Goal: Information Seeking & Learning: Learn about a topic

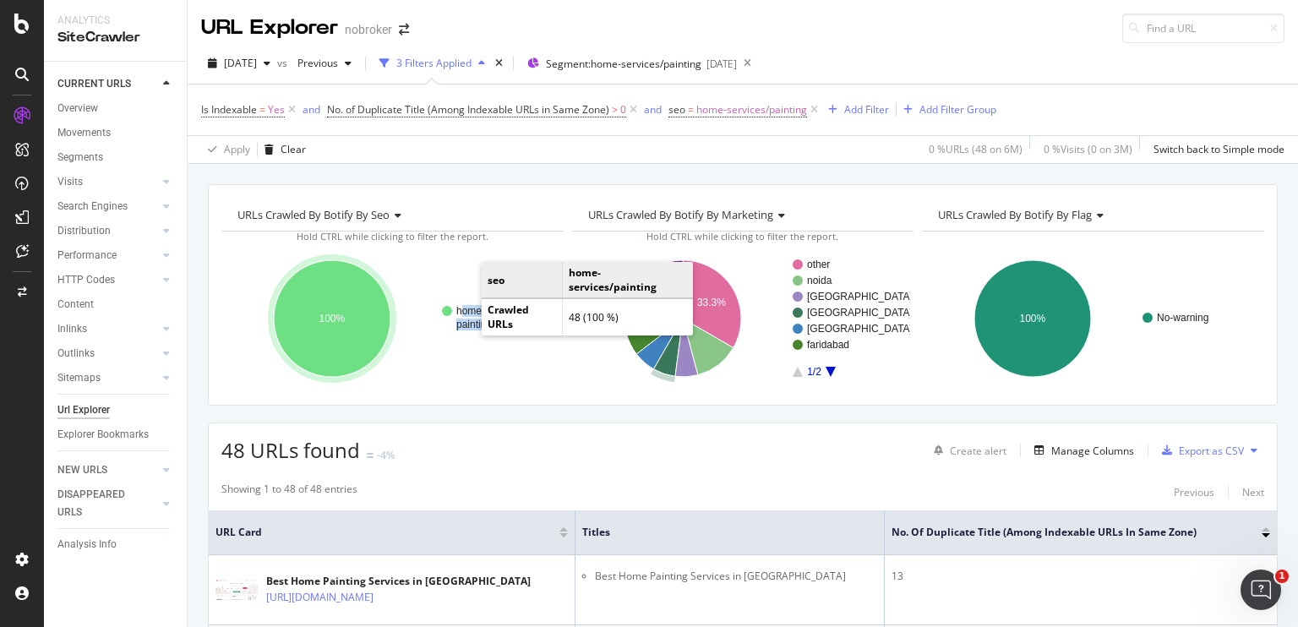
drag, startPoint x: 335, startPoint y: 283, endPoint x: 460, endPoint y: 311, distance: 128.9
click at [467, 317] on rect "A chart." at bounding box center [492, 318] width 101 height 24
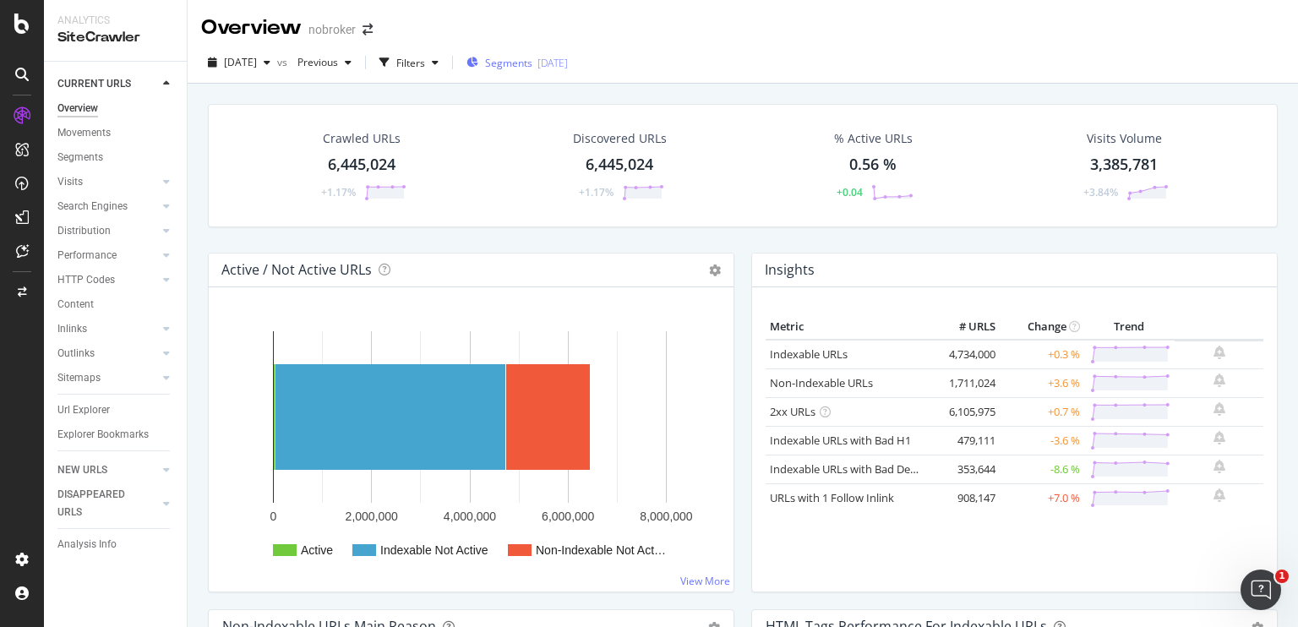
click at [532, 60] on span "Segments" at bounding box center [508, 63] width 47 height 14
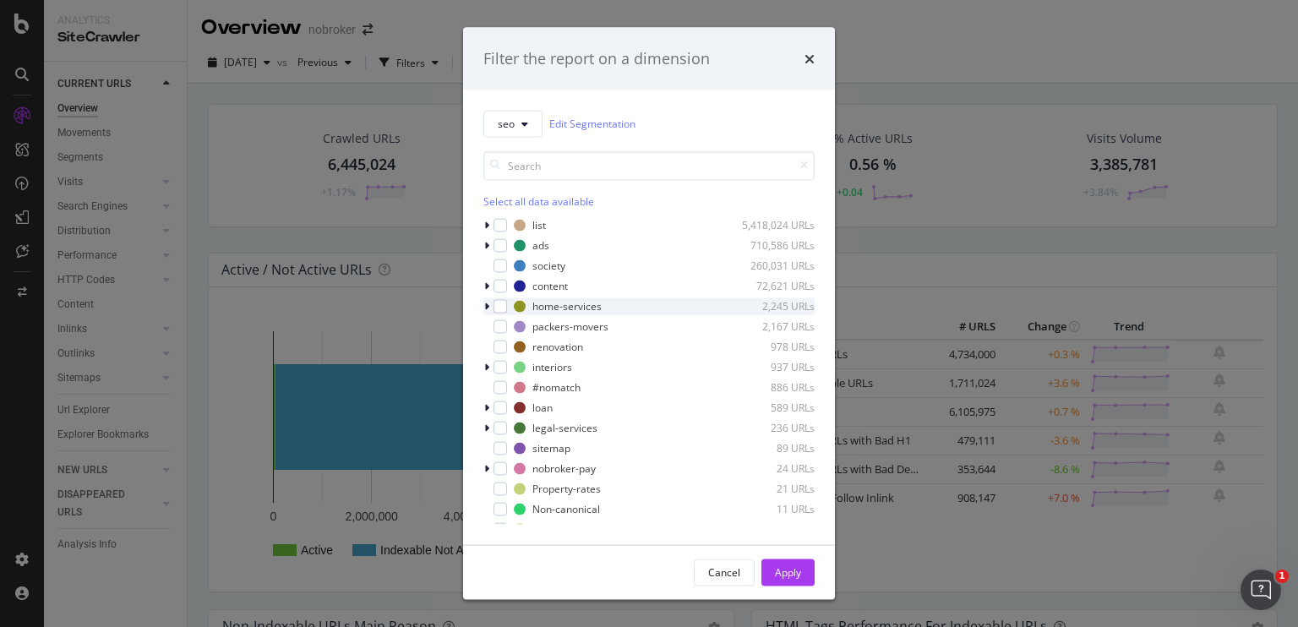
click at [489, 300] on div "modal" at bounding box center [488, 305] width 10 height 17
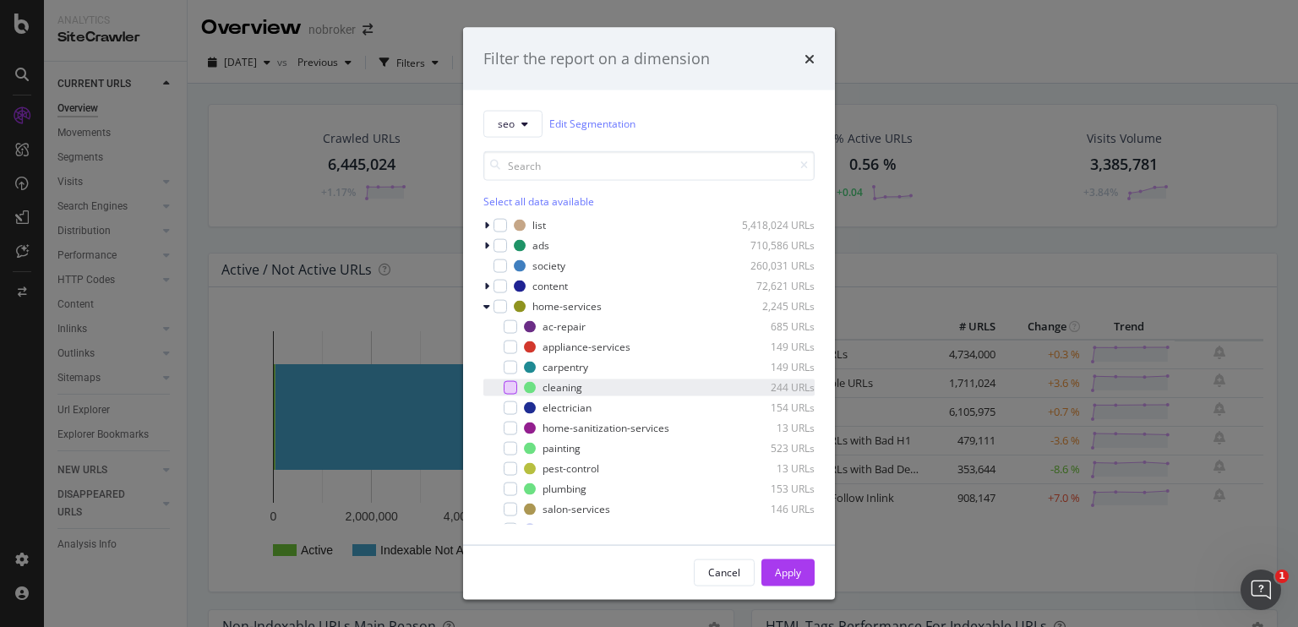
click at [510, 381] on div "modal" at bounding box center [511, 387] width 14 height 14
click at [778, 564] on div "Apply" at bounding box center [788, 571] width 26 height 25
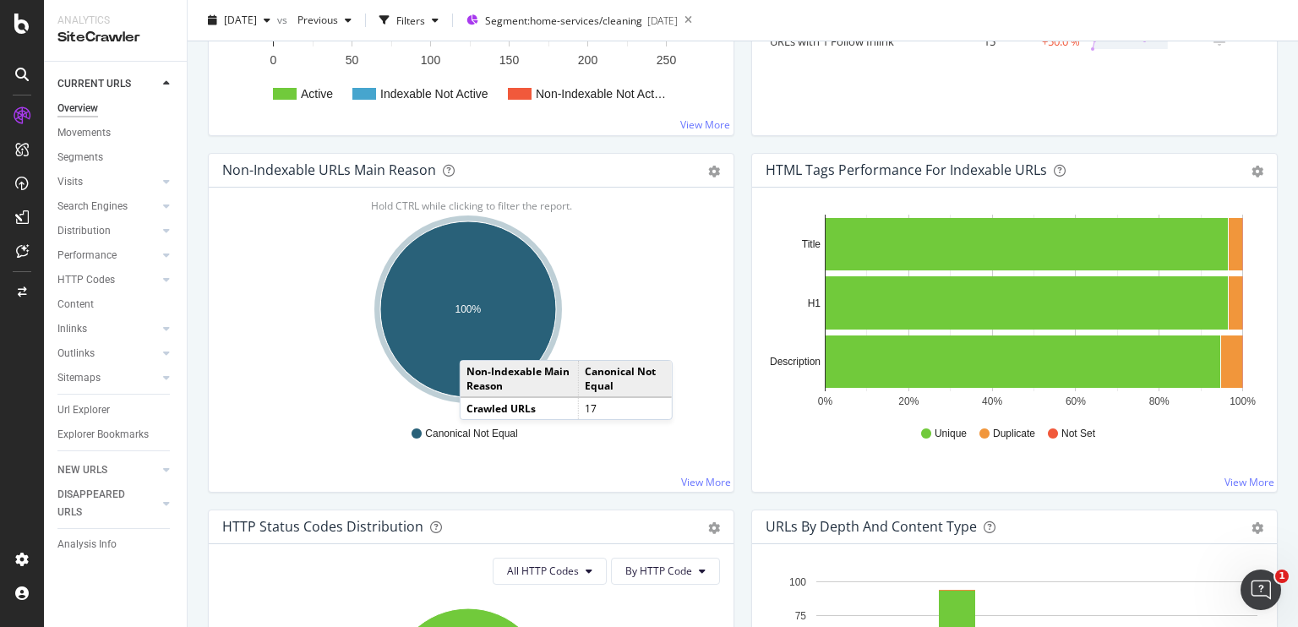
scroll to position [451, 0]
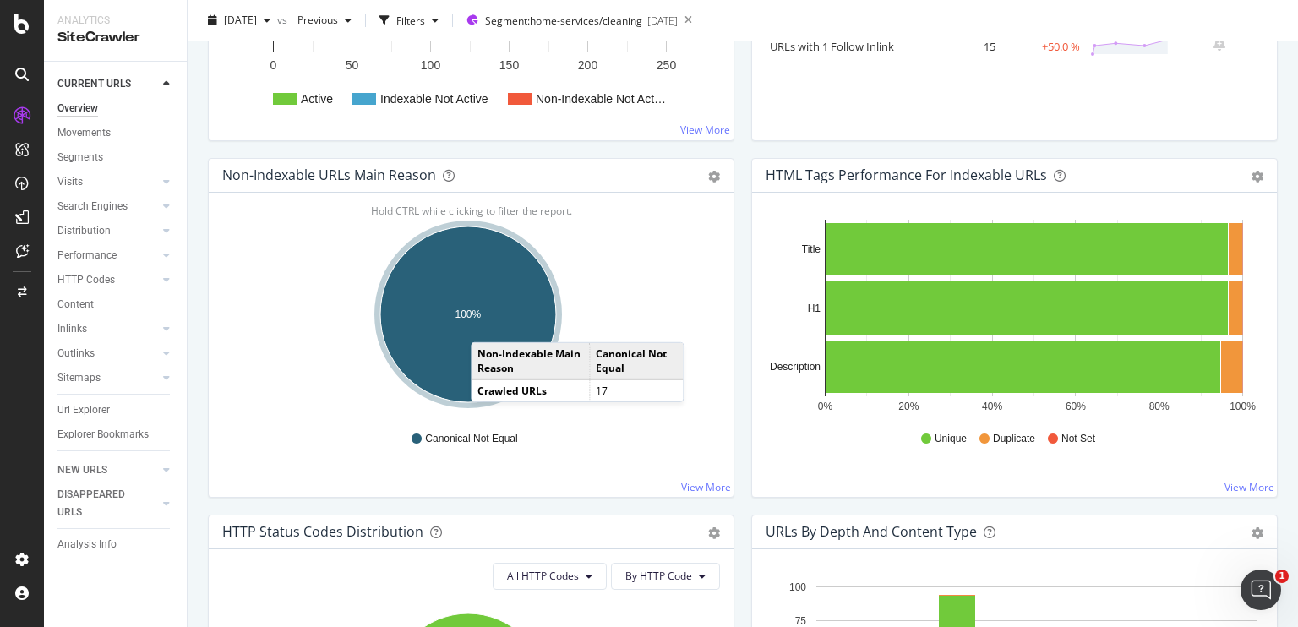
click at [488, 324] on ellipse "A chart." at bounding box center [468, 314] width 176 height 176
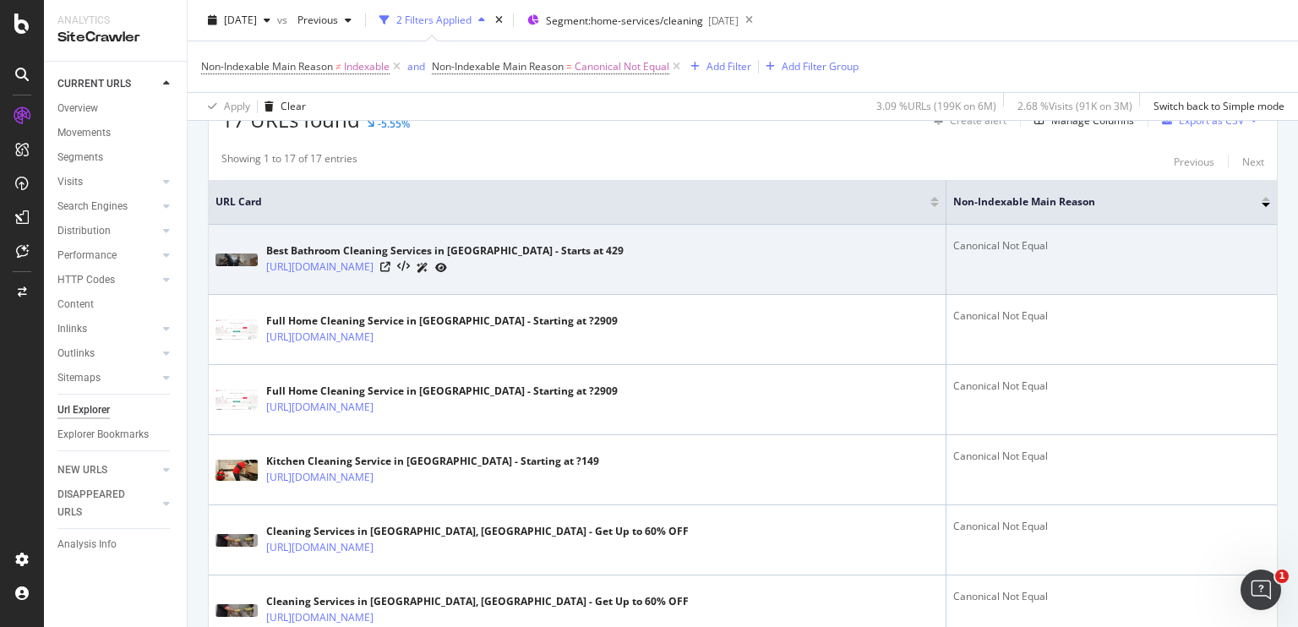
scroll to position [324, 0]
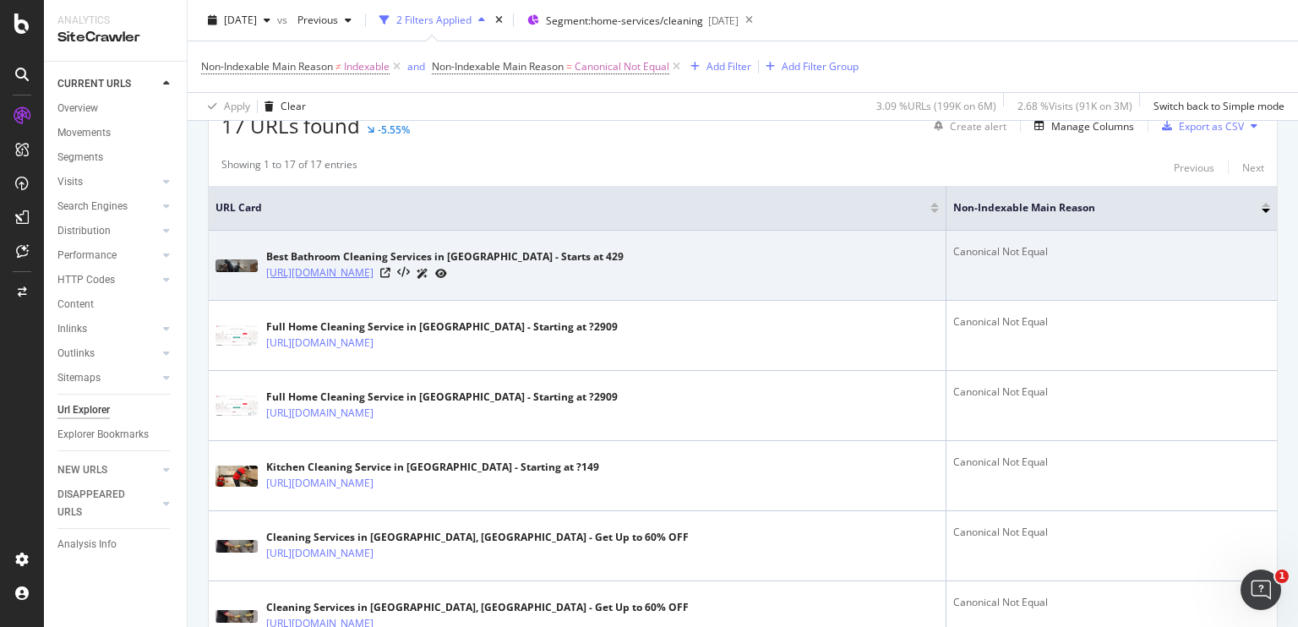
click at [373, 273] on link "https://www.nobroker.in/bathroom-cleaning-services-in-mumbai/" at bounding box center [319, 272] width 107 height 17
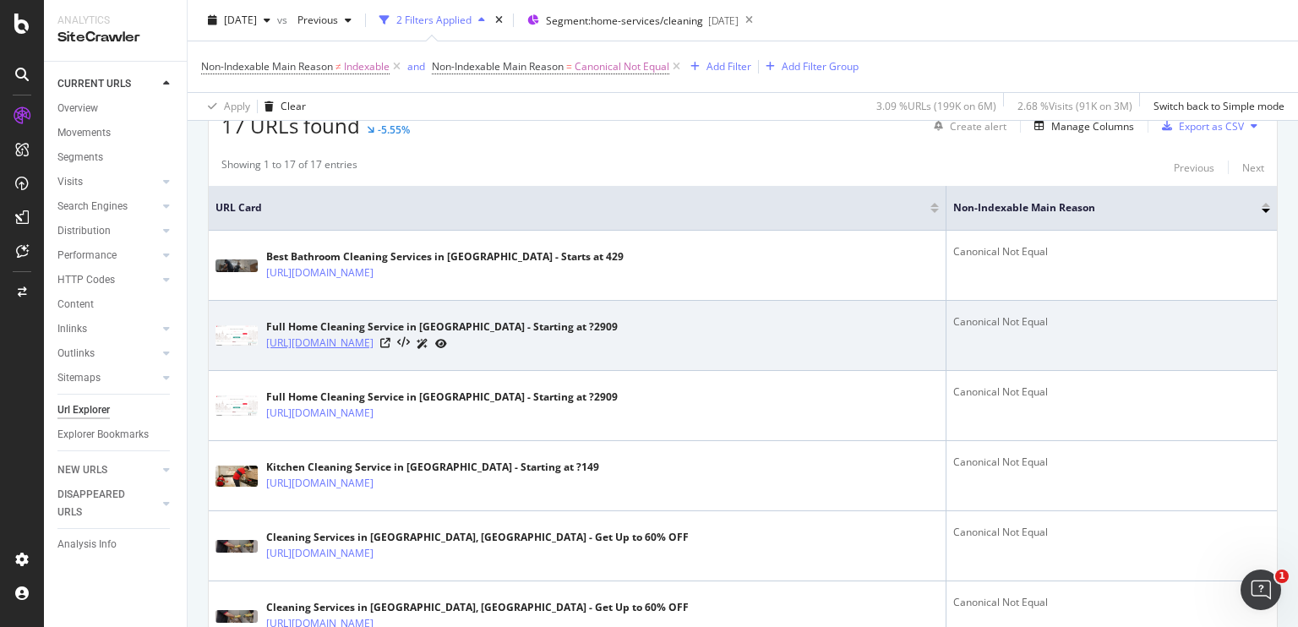
click at [373, 342] on link "https://www.nobroker.in/home-cleaning-services-in-bangalore?fromHomePage=&initi…" at bounding box center [319, 343] width 107 height 17
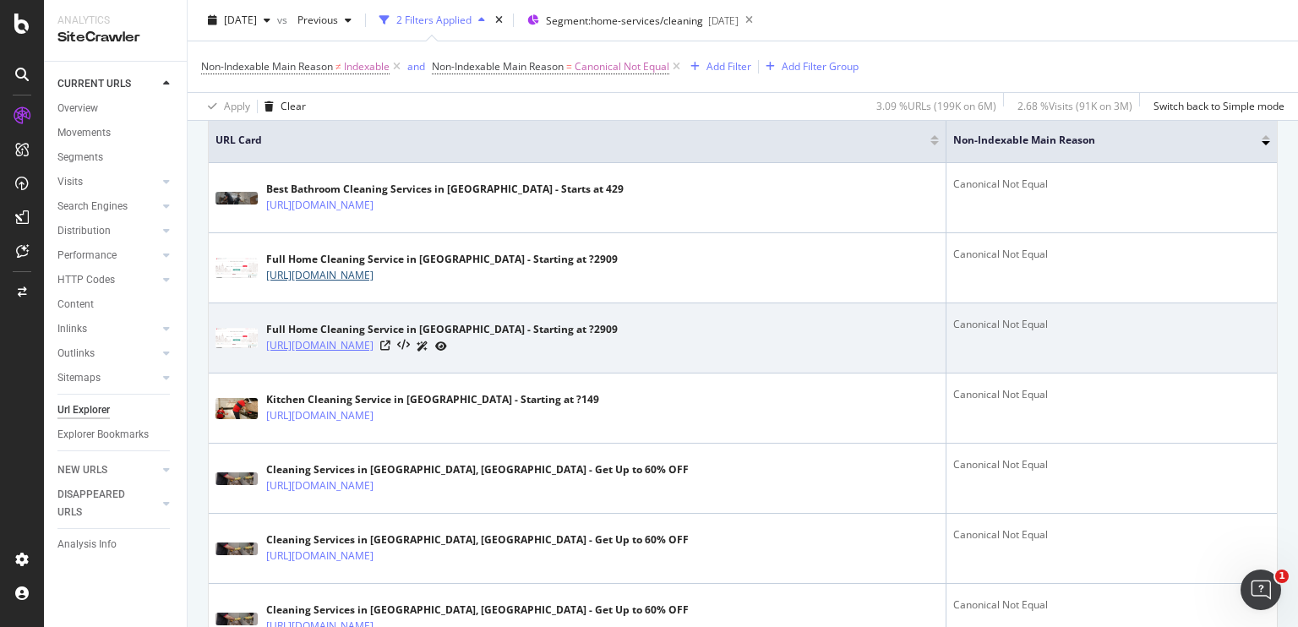
scroll to position [392, 0]
click at [373, 341] on link "https://www.nobroker.in/home-cleaning-services-in-pune/" at bounding box center [319, 345] width 107 height 17
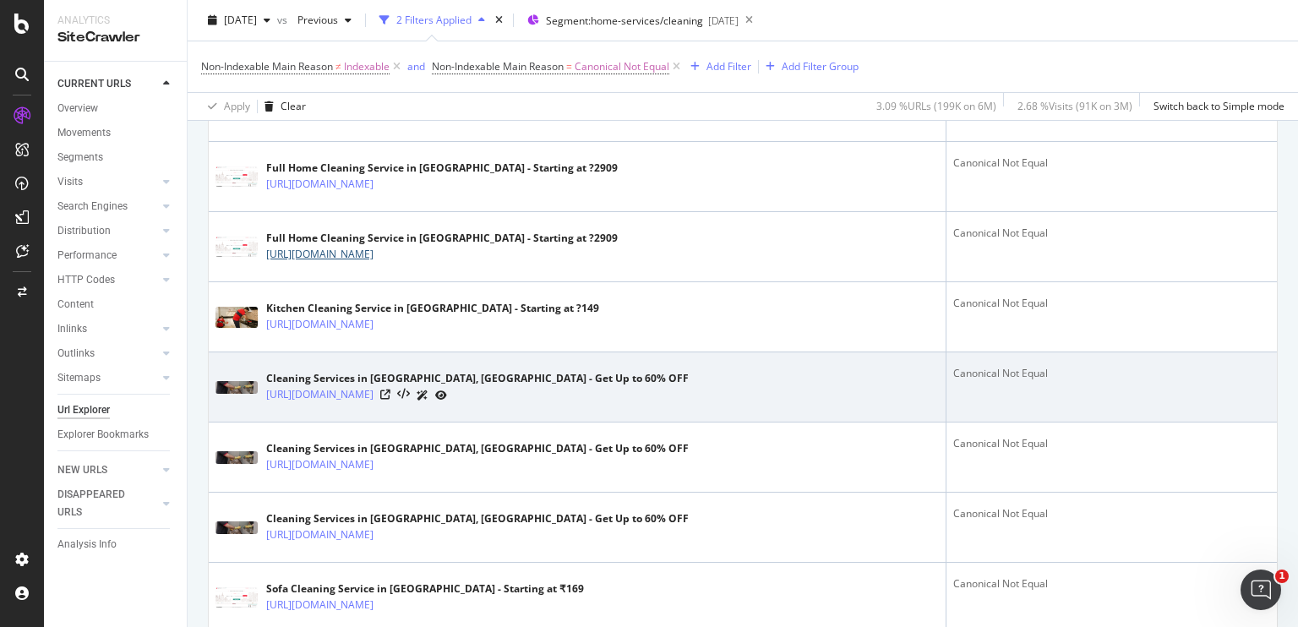
scroll to position [485, 0]
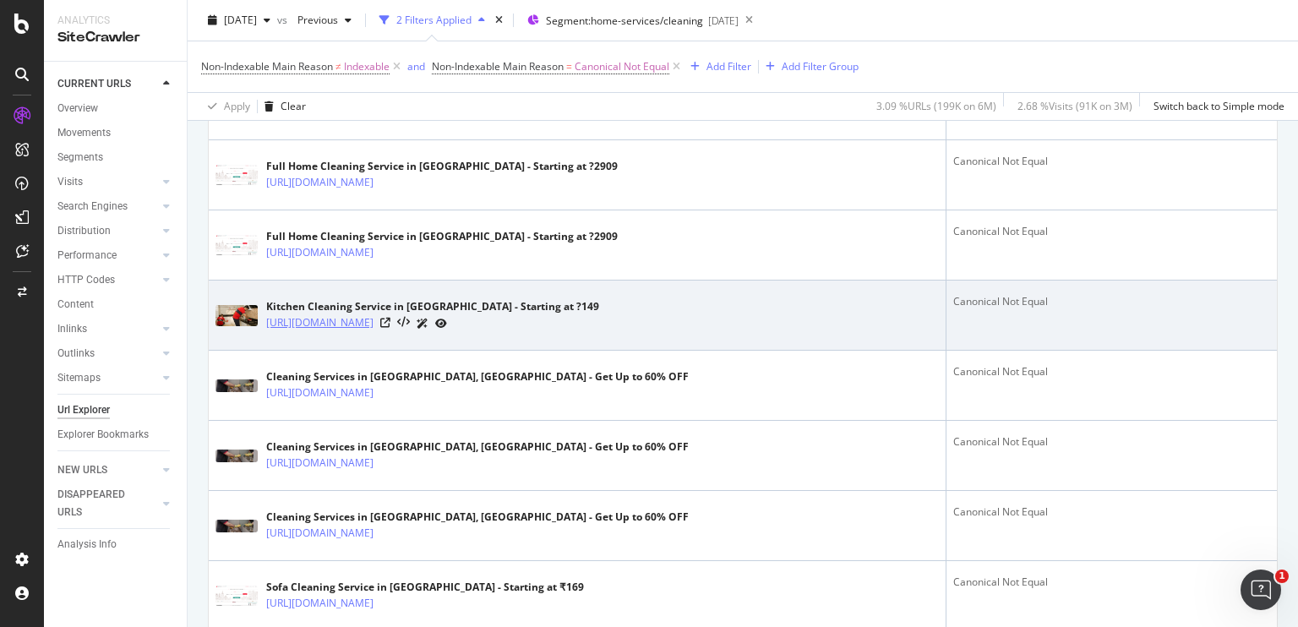
click at [373, 322] on link "https://www.nobroker.in/kitchen-cleaning-services-in-bangalore?fromHomePage=&in…" at bounding box center [319, 322] width 107 height 17
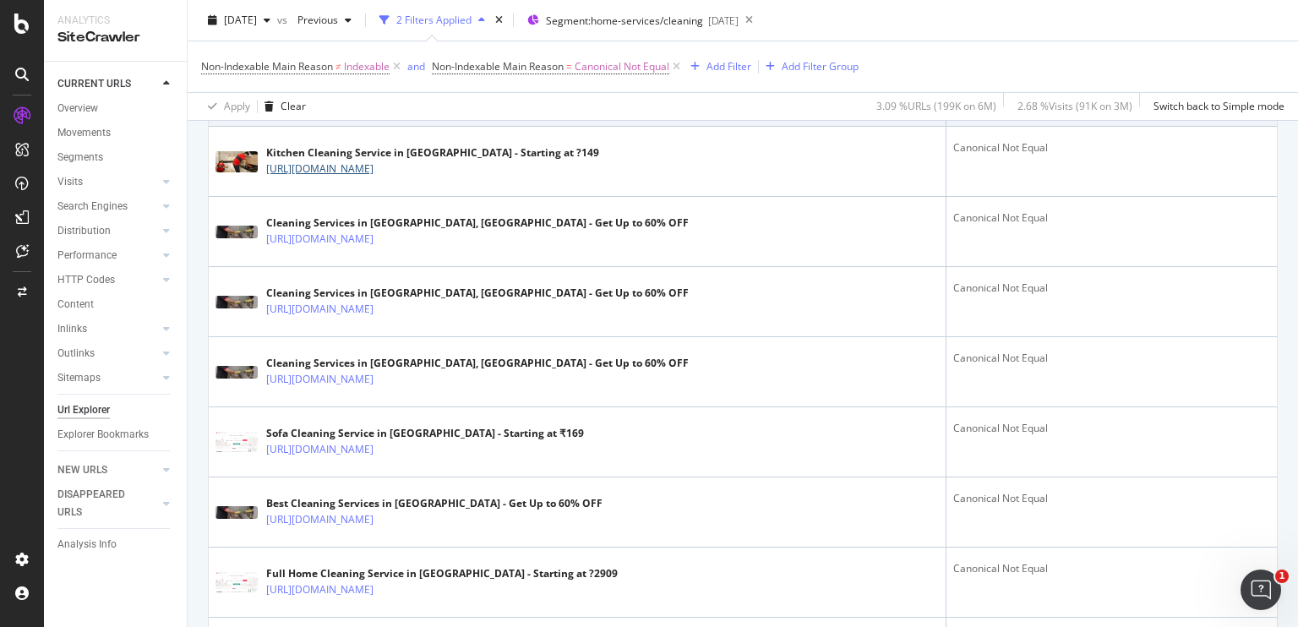
scroll to position [640, 0]
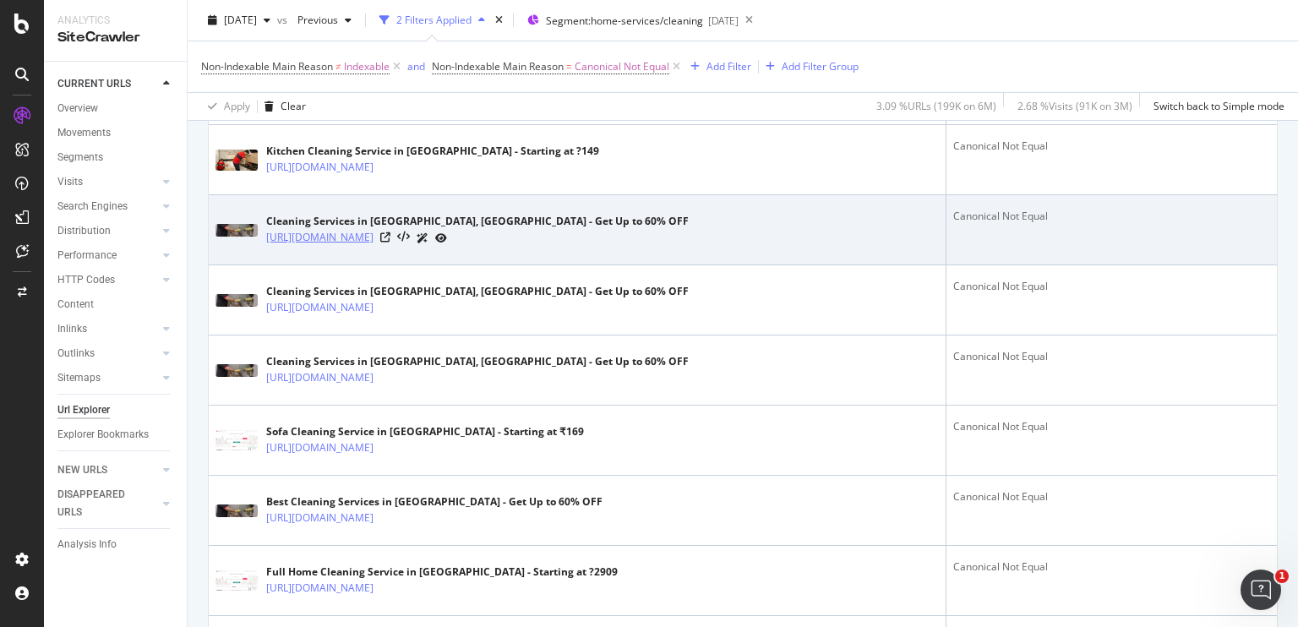
click at [373, 233] on link "https://www.nobroker.in/cleaning-services-in-bangalore?fromHomePage=&initiator=…" at bounding box center [319, 237] width 107 height 17
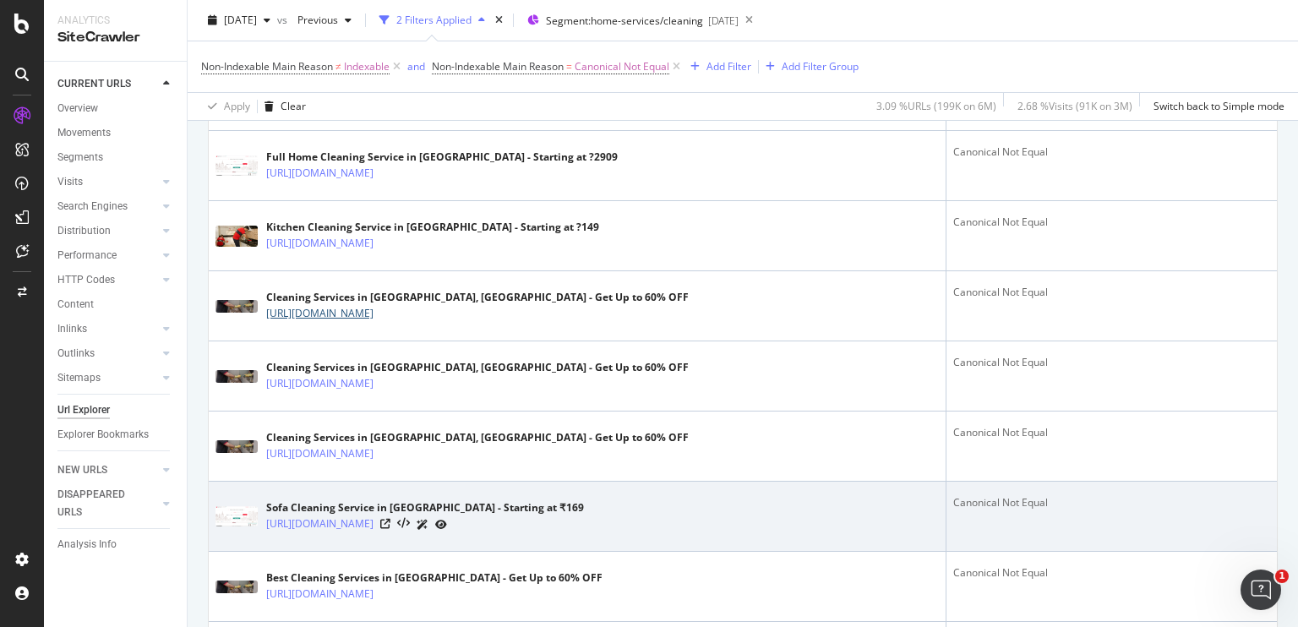
scroll to position [638, 0]
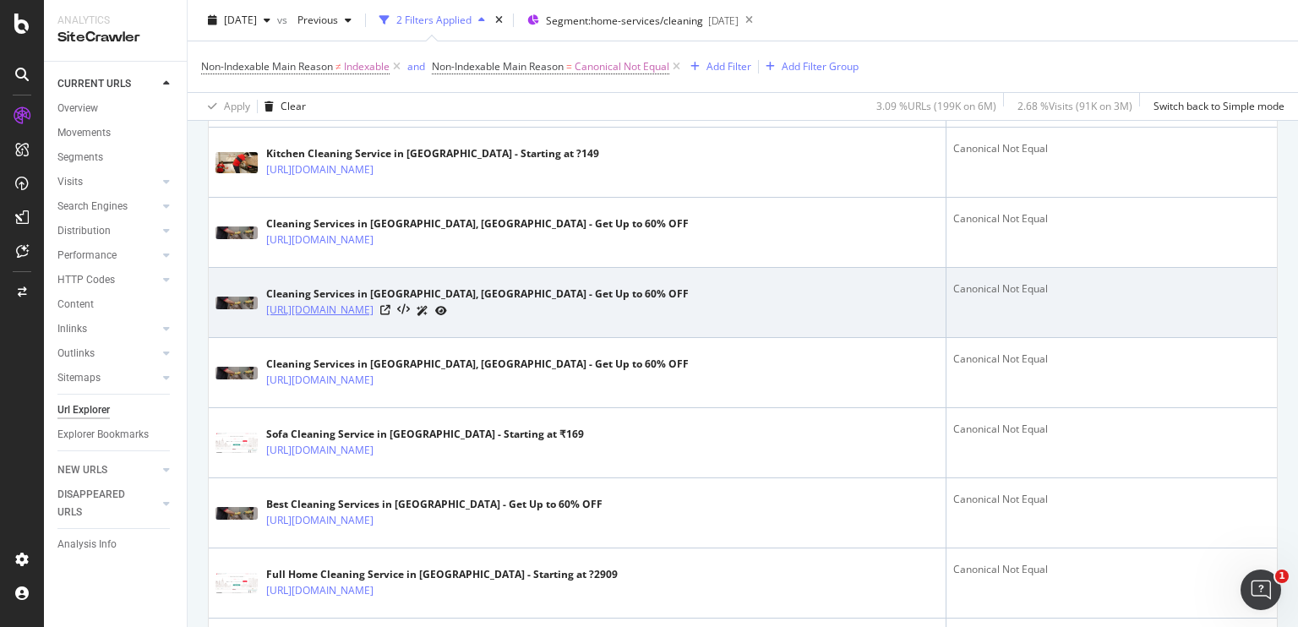
click at [372, 310] on link "https://www.nobroker.in/cleaning-services-in-bangalore?fromHomePage&initiator=S…" at bounding box center [319, 310] width 107 height 17
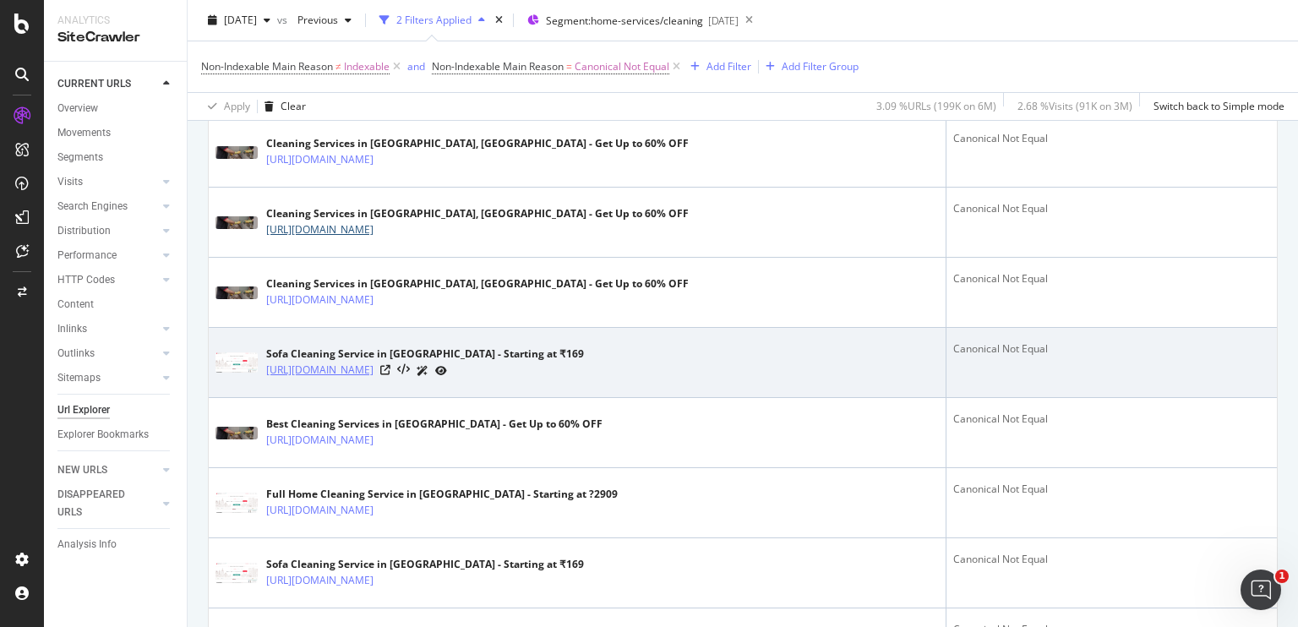
scroll to position [716, 0]
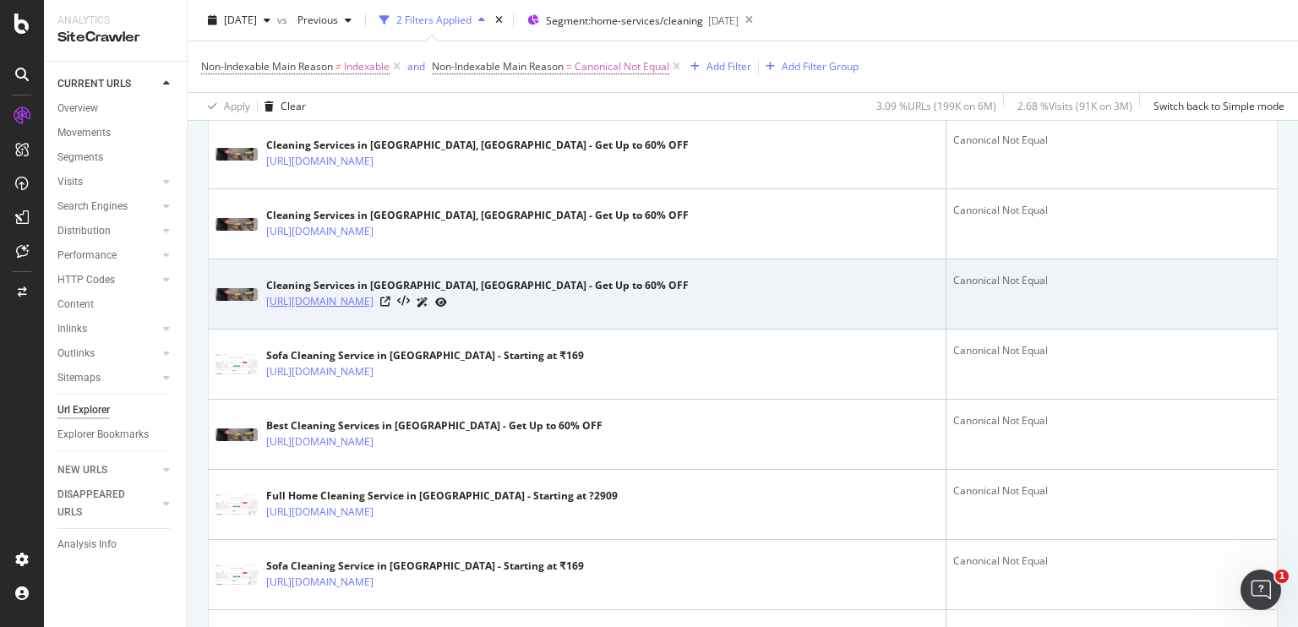
click at [373, 303] on link "https://www.nobroker.in/cleaning-services-in-bangalore?fromHomePage=&initiator=…" at bounding box center [319, 301] width 107 height 17
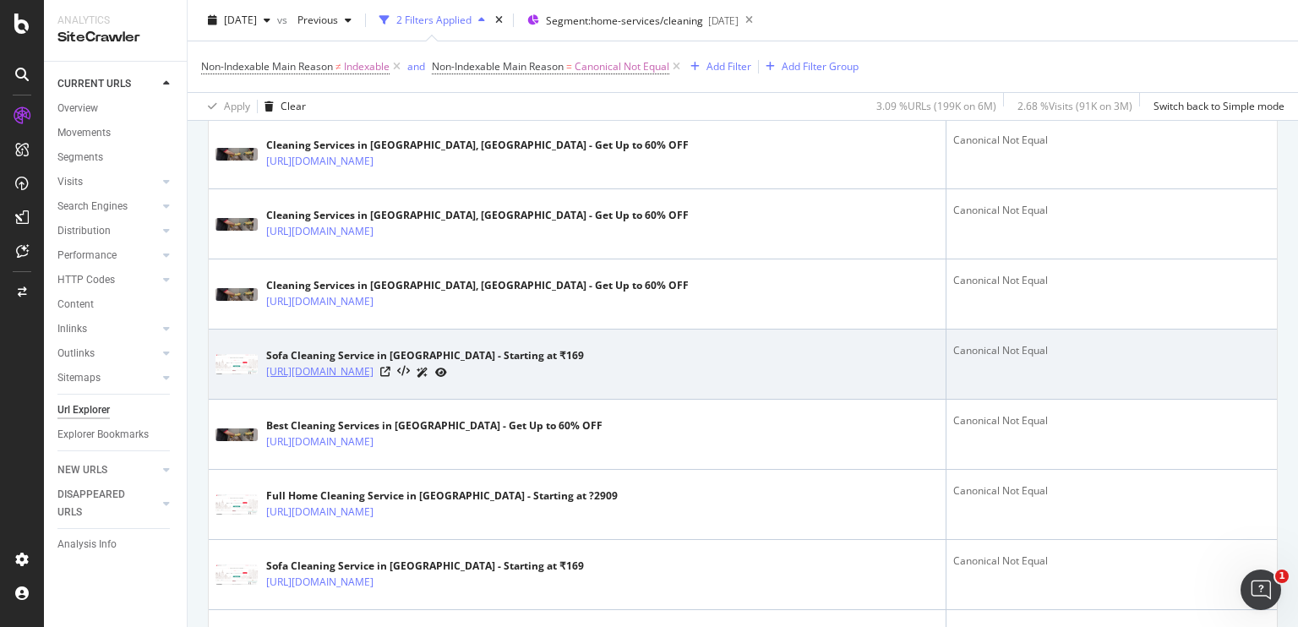
click at [373, 377] on link "https://www.nobroker.in/sofa-cleaning-services-in-bangalore?adgroup=Generic_Exa…" at bounding box center [319, 371] width 107 height 17
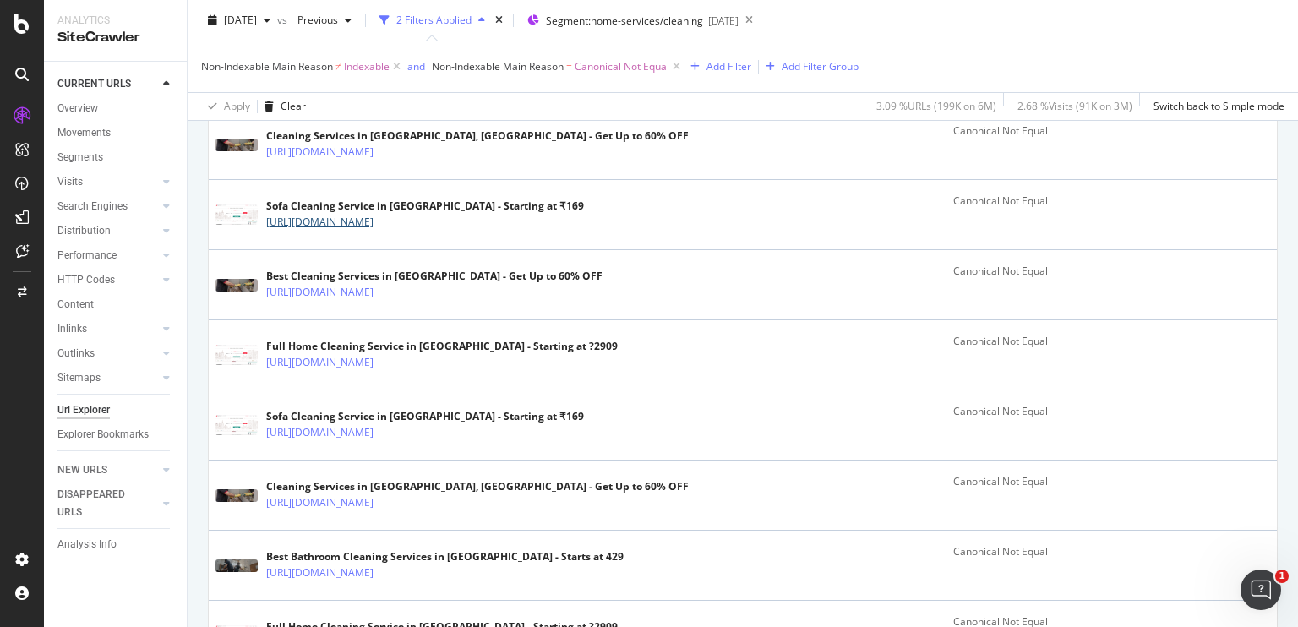
scroll to position [867, 0]
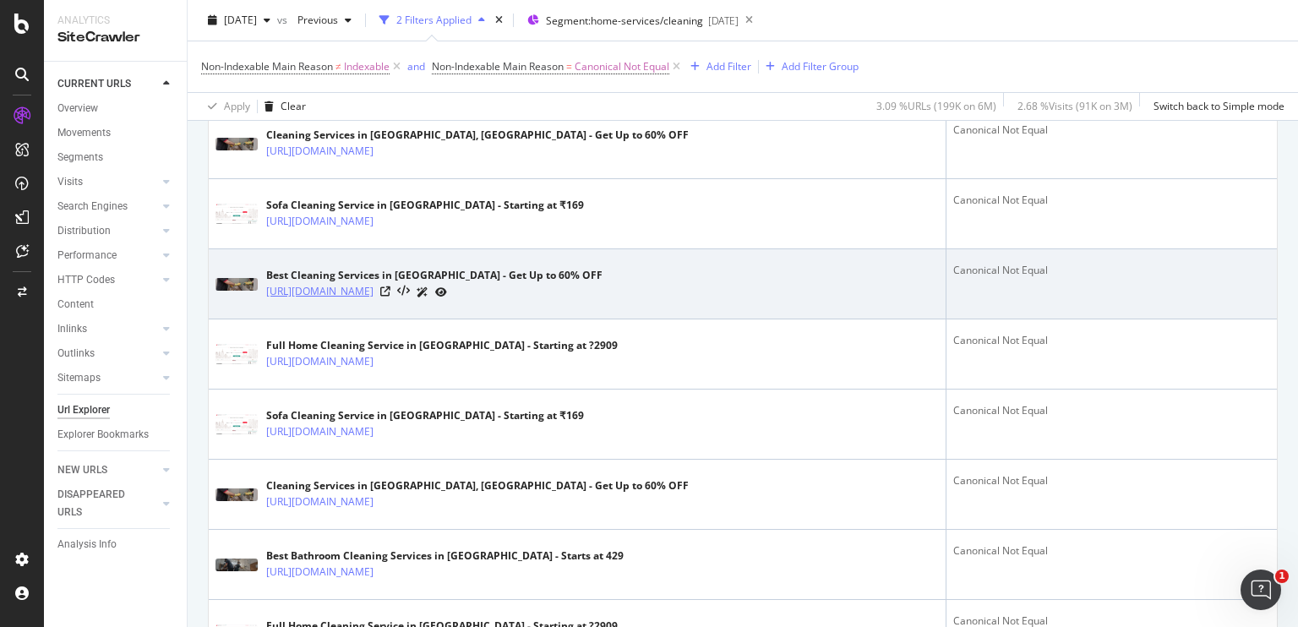
click at [339, 297] on link "https://www.nobroker.in/cleaning-services-in-delhi?fromHomePage=&initiator=Serv…" at bounding box center [319, 291] width 107 height 17
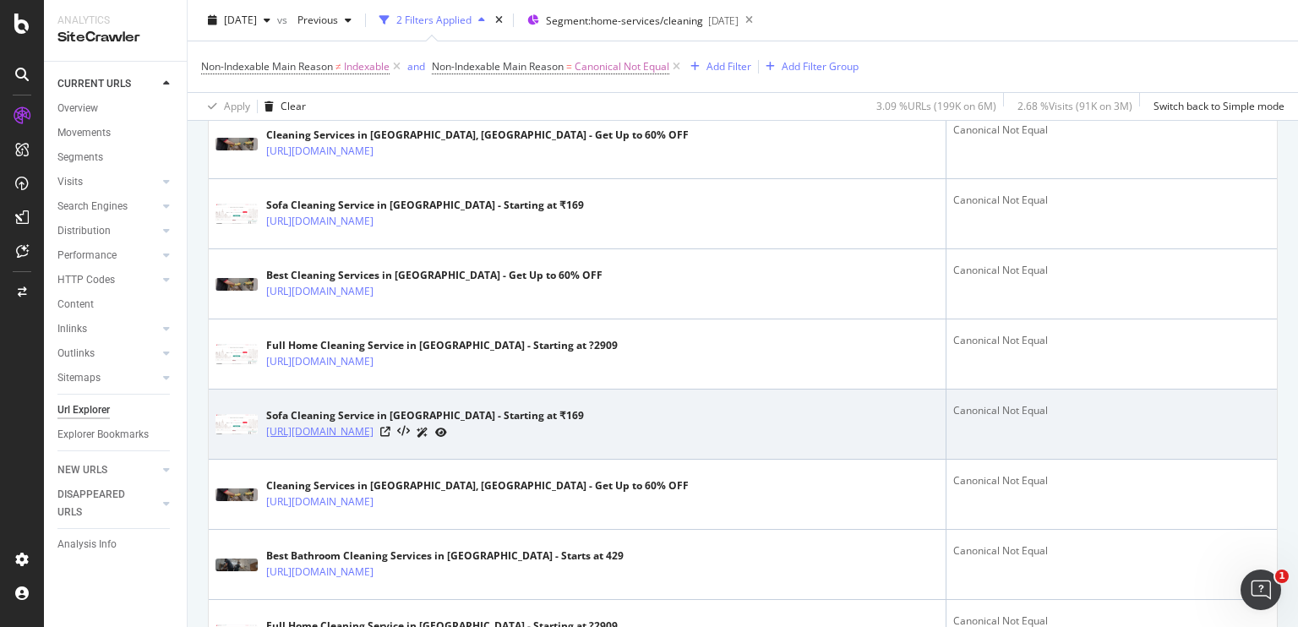
click at [373, 435] on link "https://www.nobroker.in/sofa-cleaning-services-in-bangalore?adgroup=Generic_Exa…" at bounding box center [319, 431] width 107 height 17
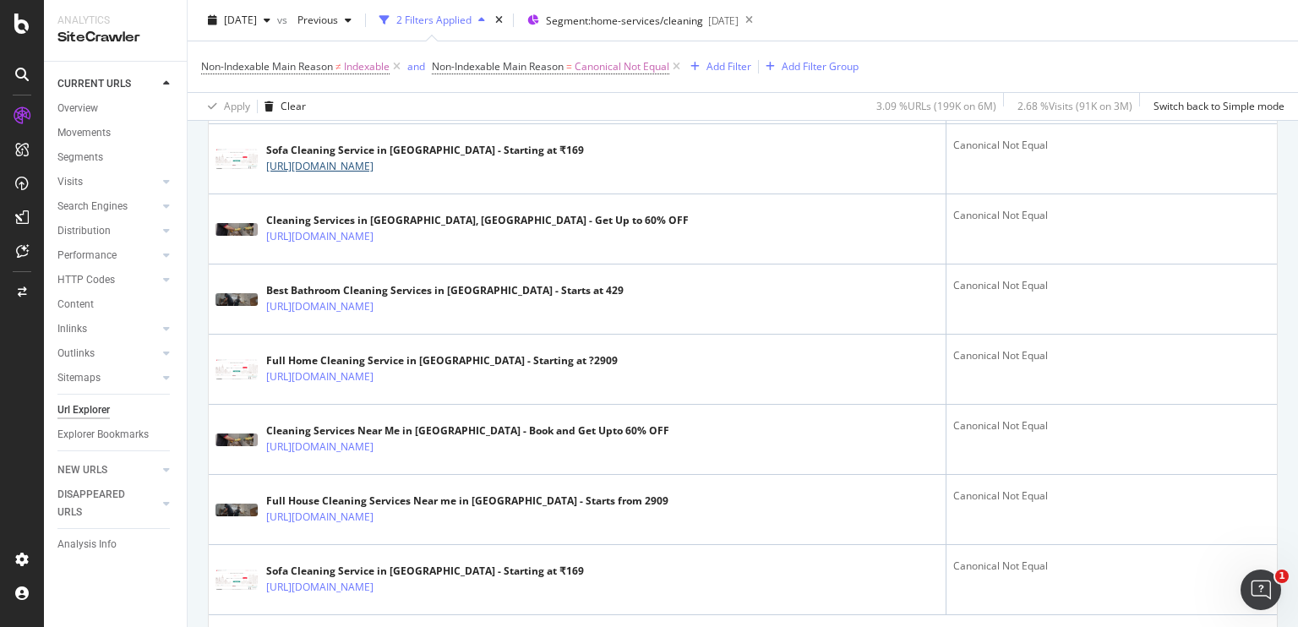
scroll to position [1130, 0]
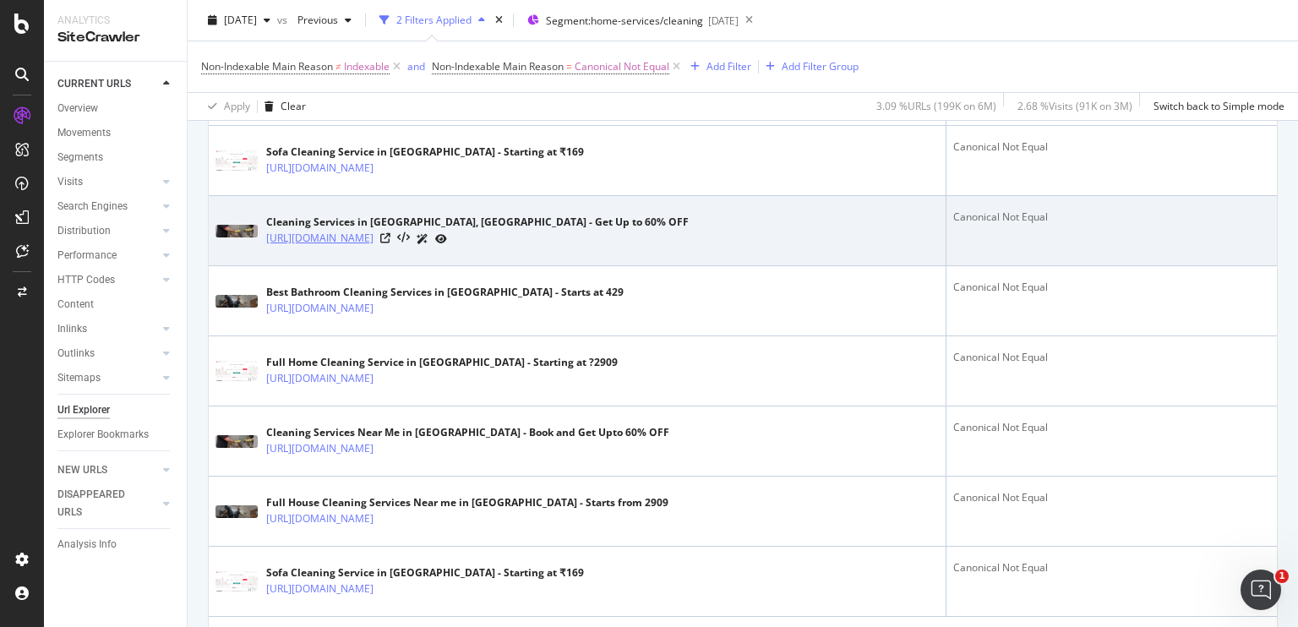
click at [372, 247] on link "https://www.nobroker.in/cleaning-services-in-bangalore?adgroup=Generic_Exact&gc…" at bounding box center [319, 238] width 107 height 17
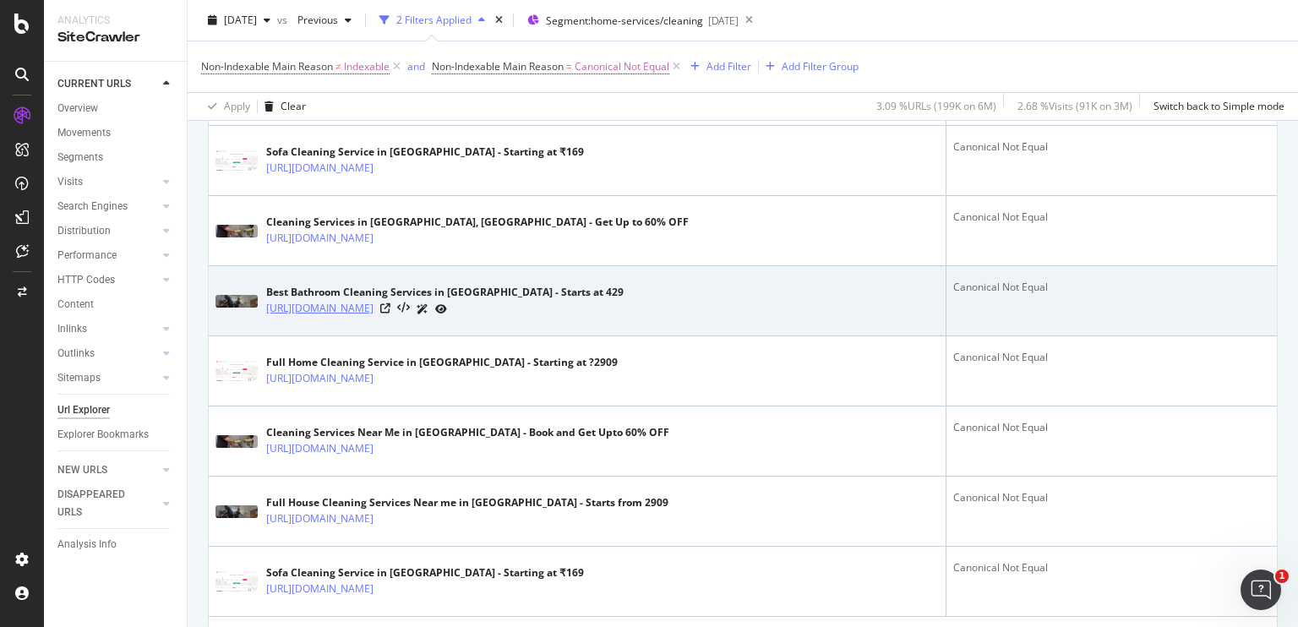
click at [339, 317] on link "https://www.nobroker.in/bathroom-cleaning-services-in-bangalore?fromHomePage=&i…" at bounding box center [319, 308] width 107 height 17
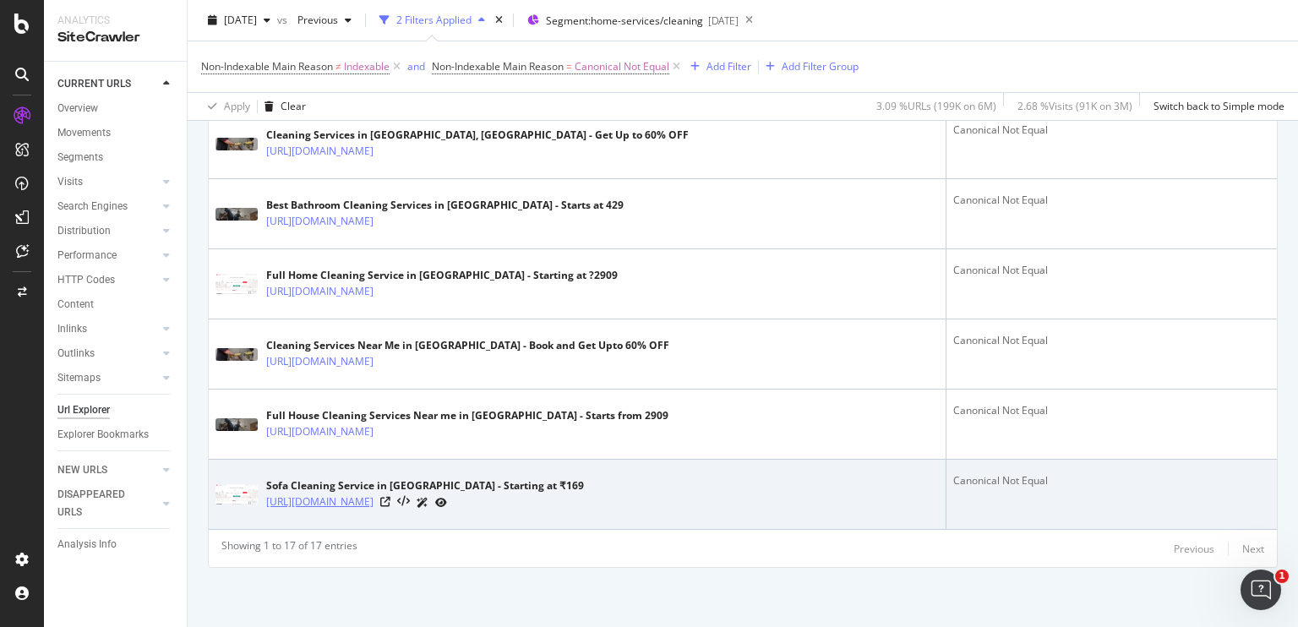
click at [373, 504] on link "https://www.nobroker.in/sofa-cleaning-services-in-bangalore?fromHomePage=&initi…" at bounding box center [319, 501] width 107 height 17
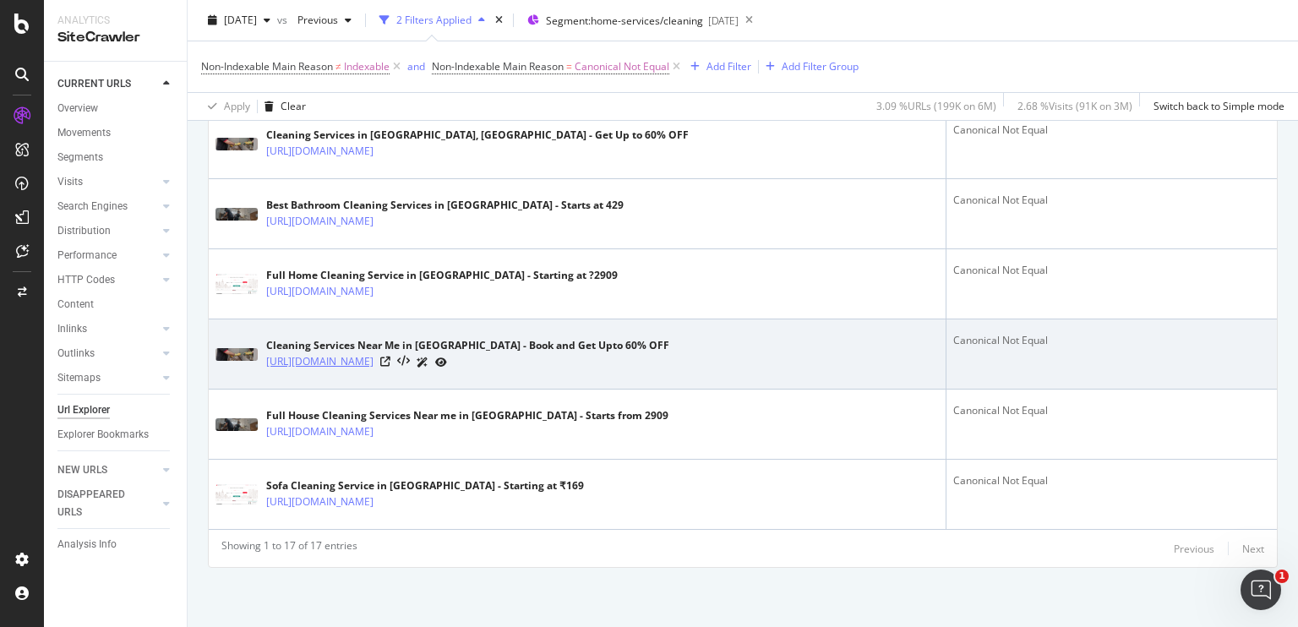
click at [373, 365] on link "https://www.nobroker.in/cleaning-services/" at bounding box center [319, 361] width 107 height 17
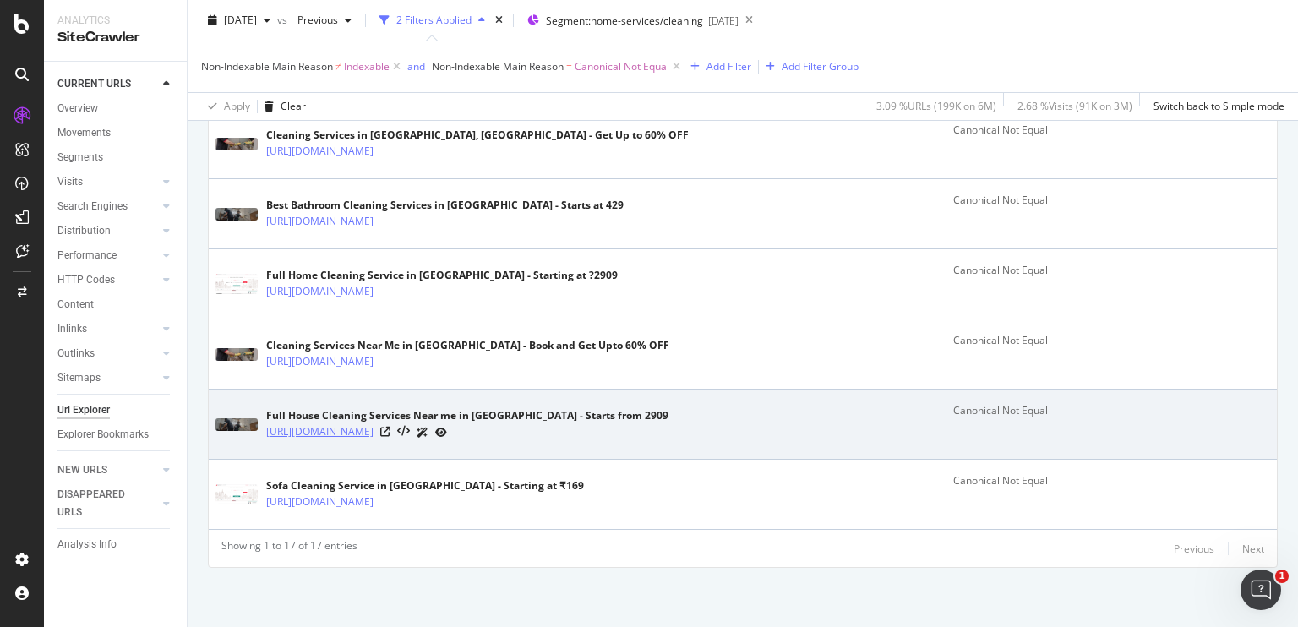
click at [357, 434] on link "https://www.nobroker.in/home-cleaning-services/" at bounding box center [319, 431] width 107 height 17
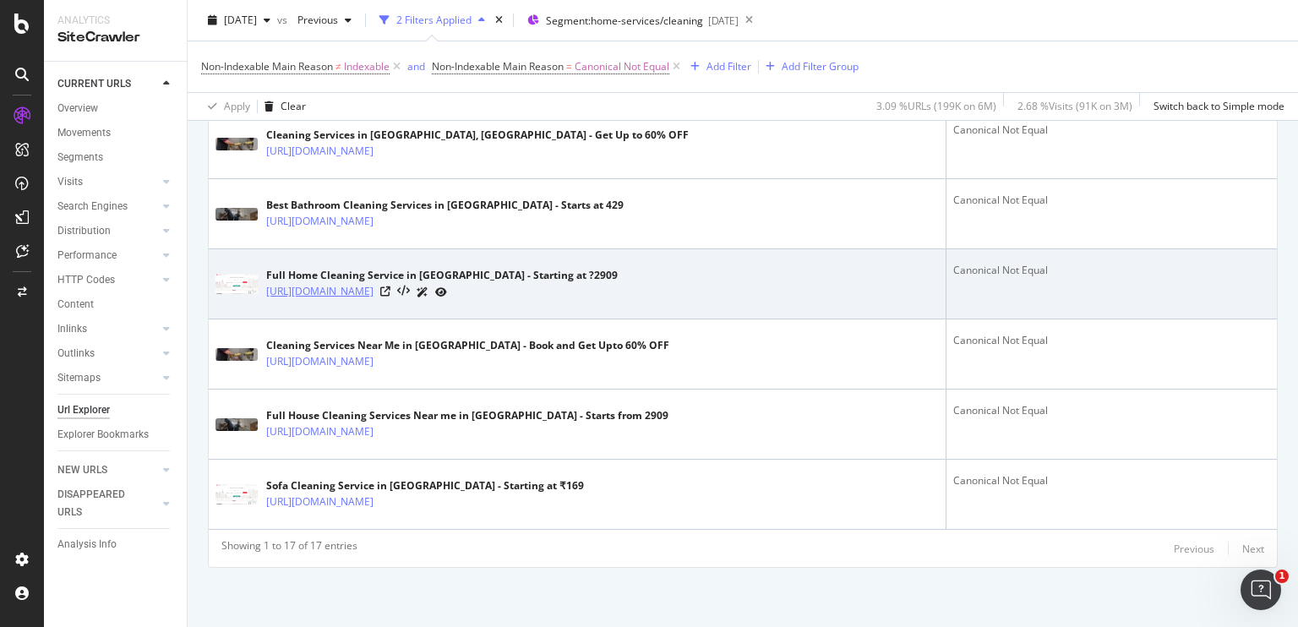
click at [373, 288] on link "https://www.nobroker.in/home-cleaning-services-in-chennai/" at bounding box center [319, 291] width 107 height 17
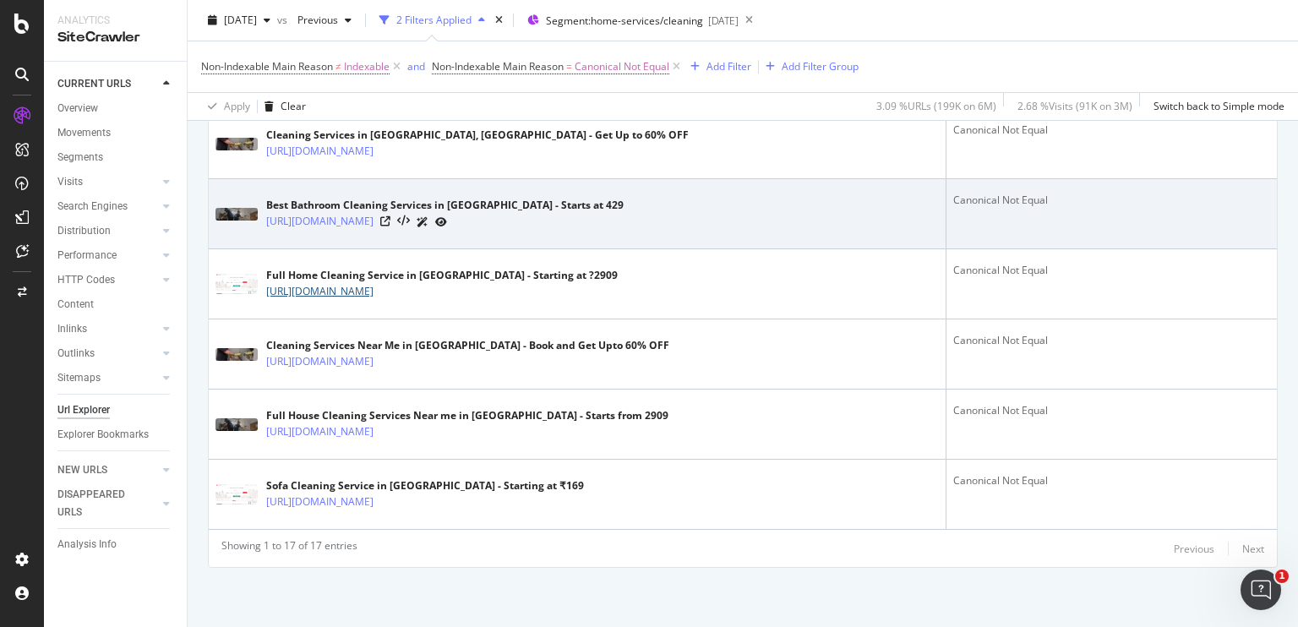
scroll to position [0, 0]
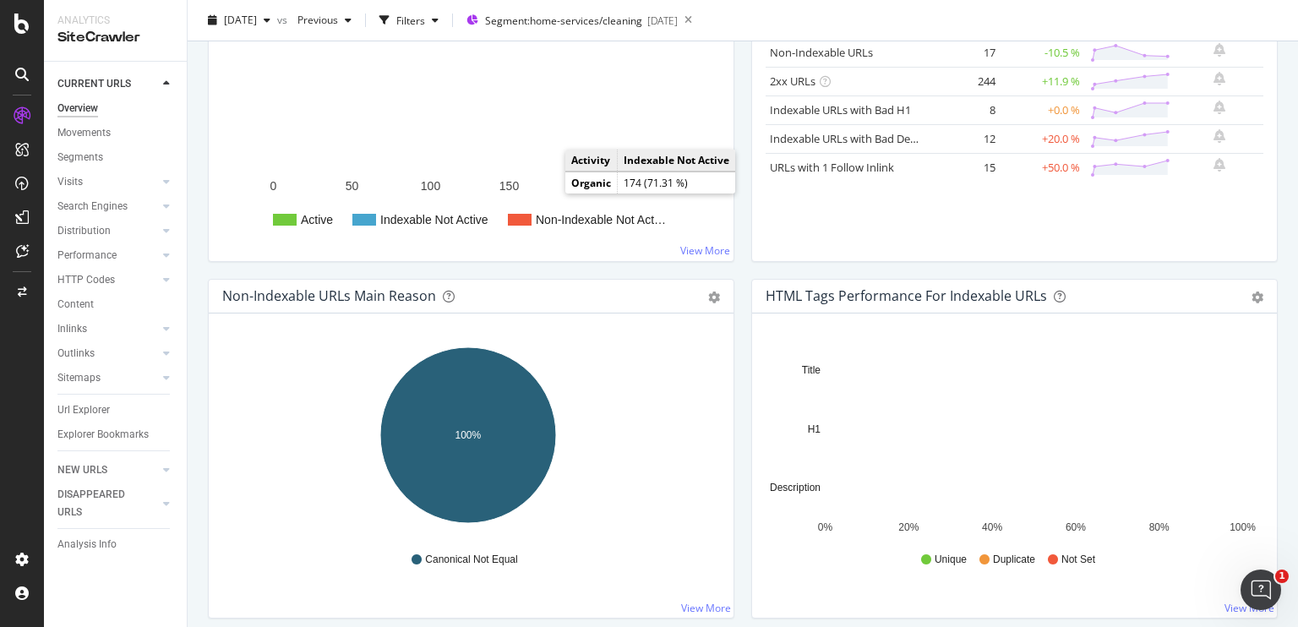
scroll to position [328, 0]
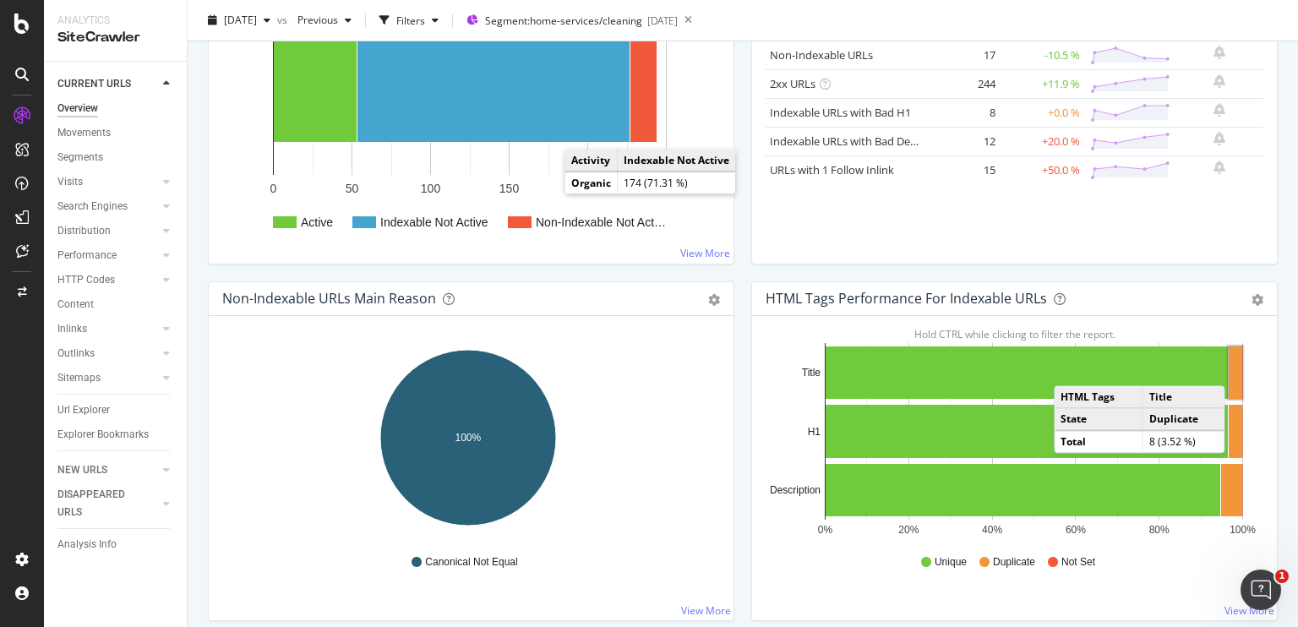
click at [1229, 367] on rect "A chart." at bounding box center [1235, 372] width 14 height 52
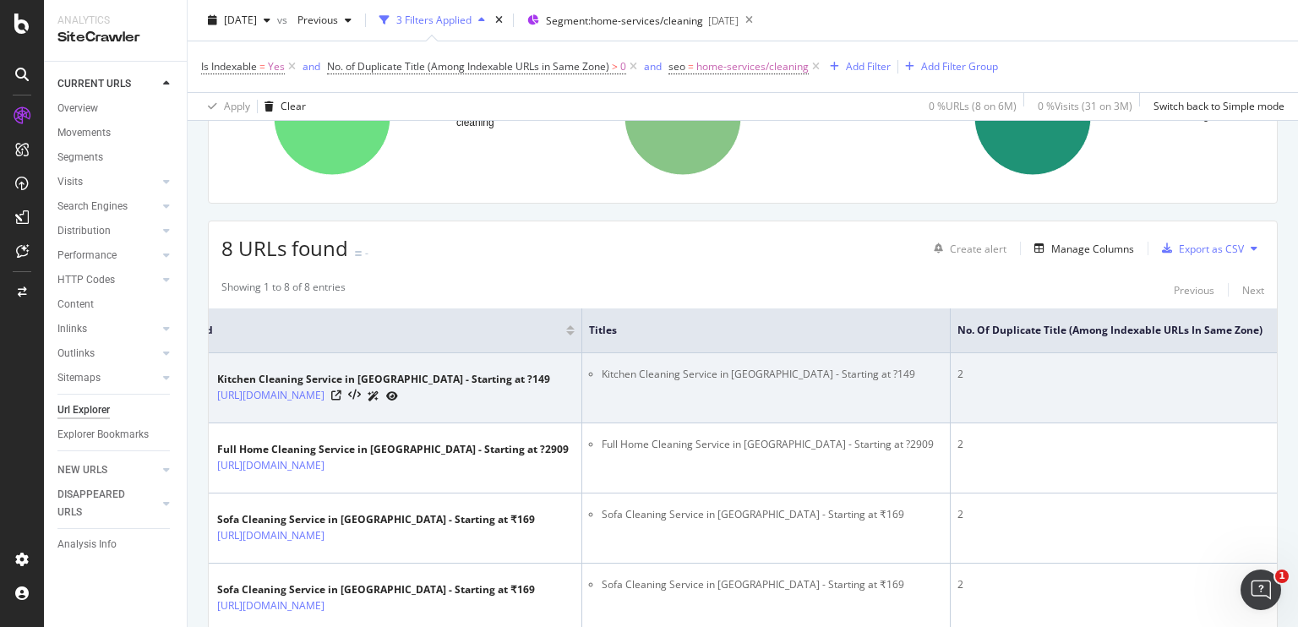
scroll to position [199, 0]
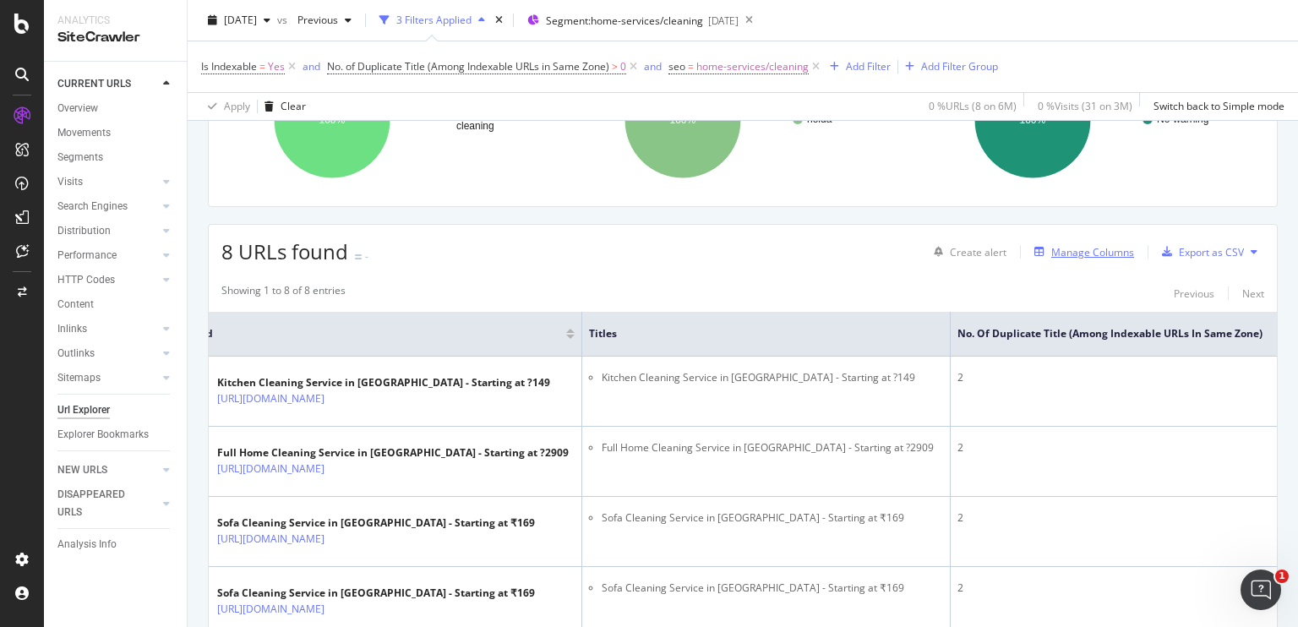
click at [1061, 250] on div "Manage Columns" at bounding box center [1092, 252] width 83 height 14
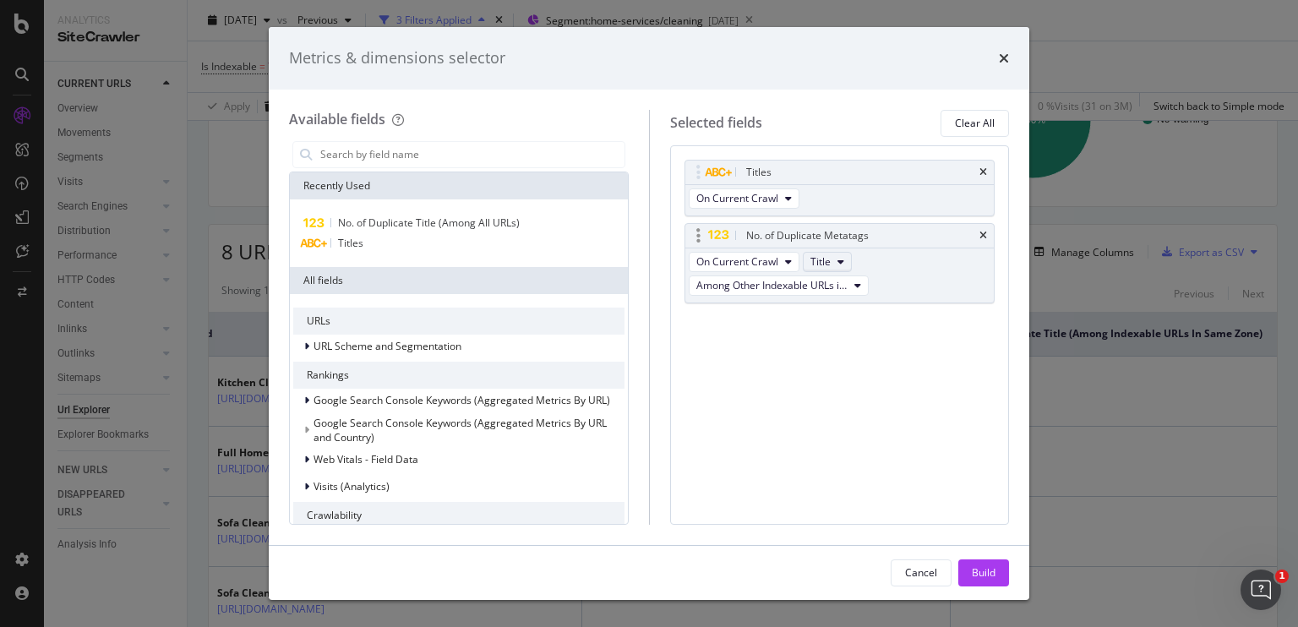
click at [821, 256] on span "Title" at bounding box center [820, 261] width 20 height 14
click at [756, 280] on span "Among Other Indexable URLs in Same Zone" at bounding box center [771, 285] width 151 height 14
click at [746, 417] on div "Titles On Current Crawl No. of Duplicate Metatags On Current Crawl Title Among …" at bounding box center [840, 334] width 340 height 379
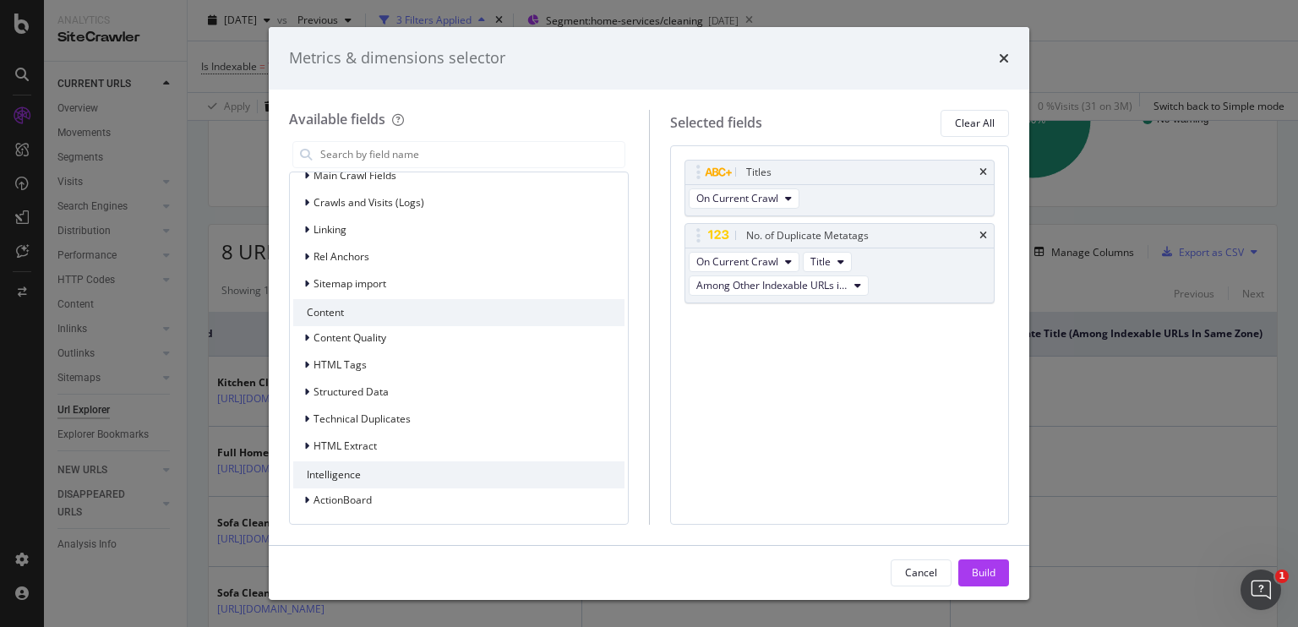
scroll to position [0, 0]
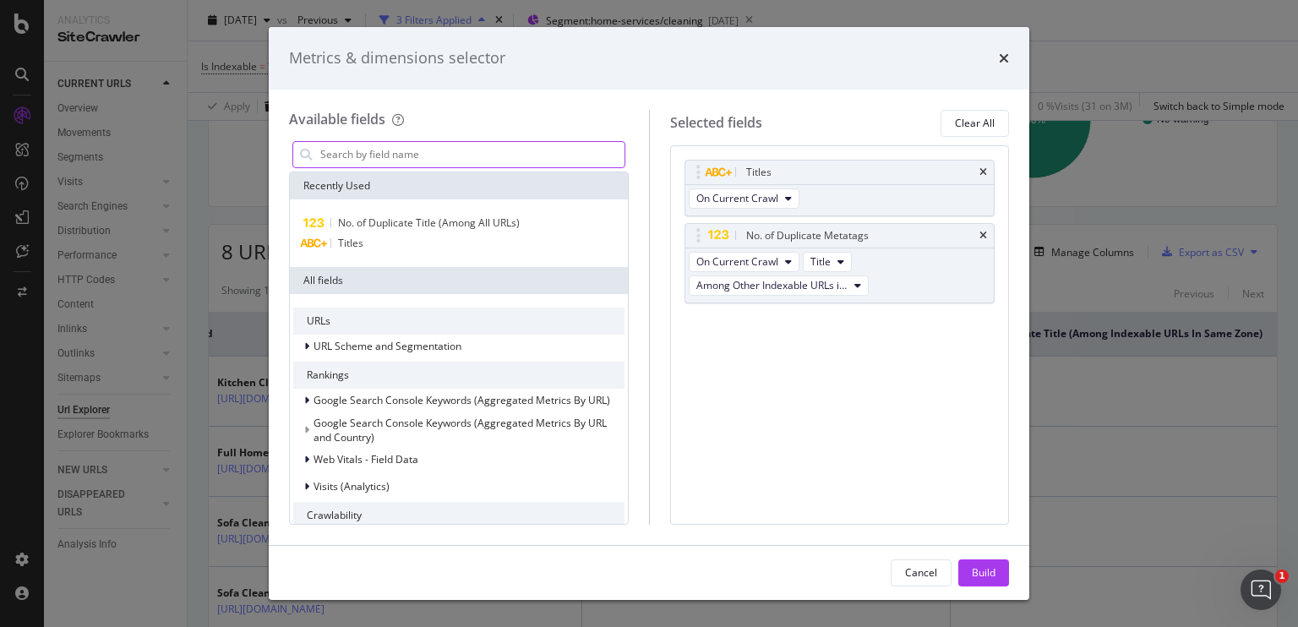
click at [341, 161] on input "modal" at bounding box center [472, 154] width 306 height 25
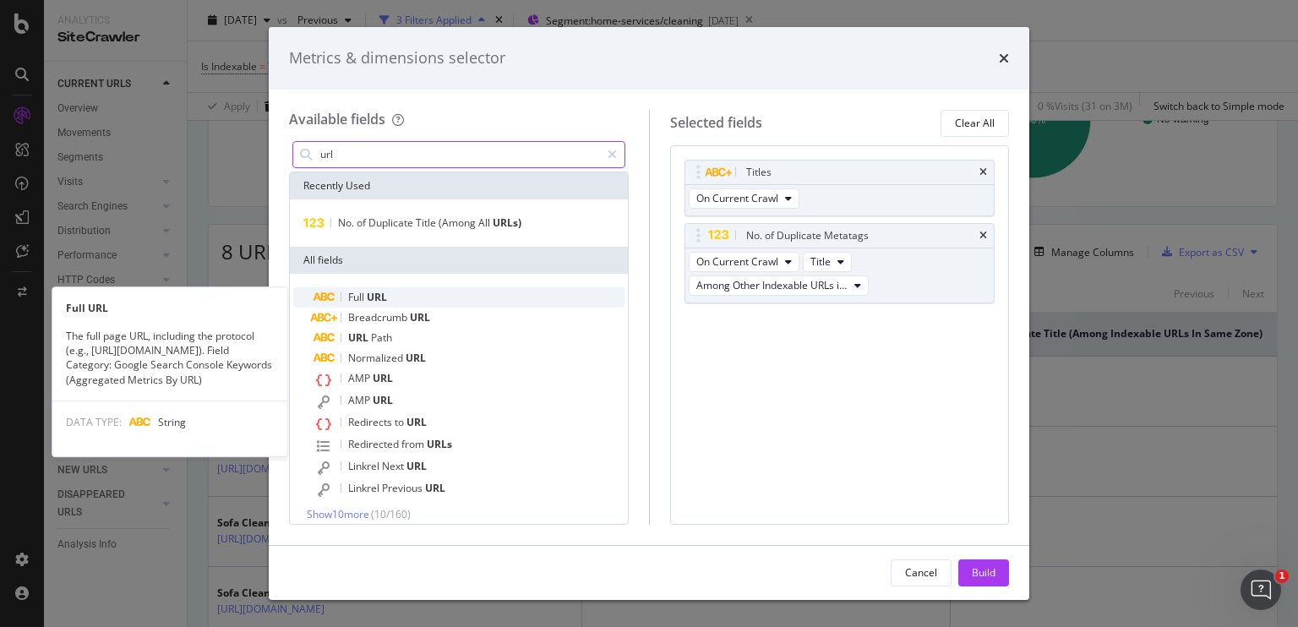
type input "url"
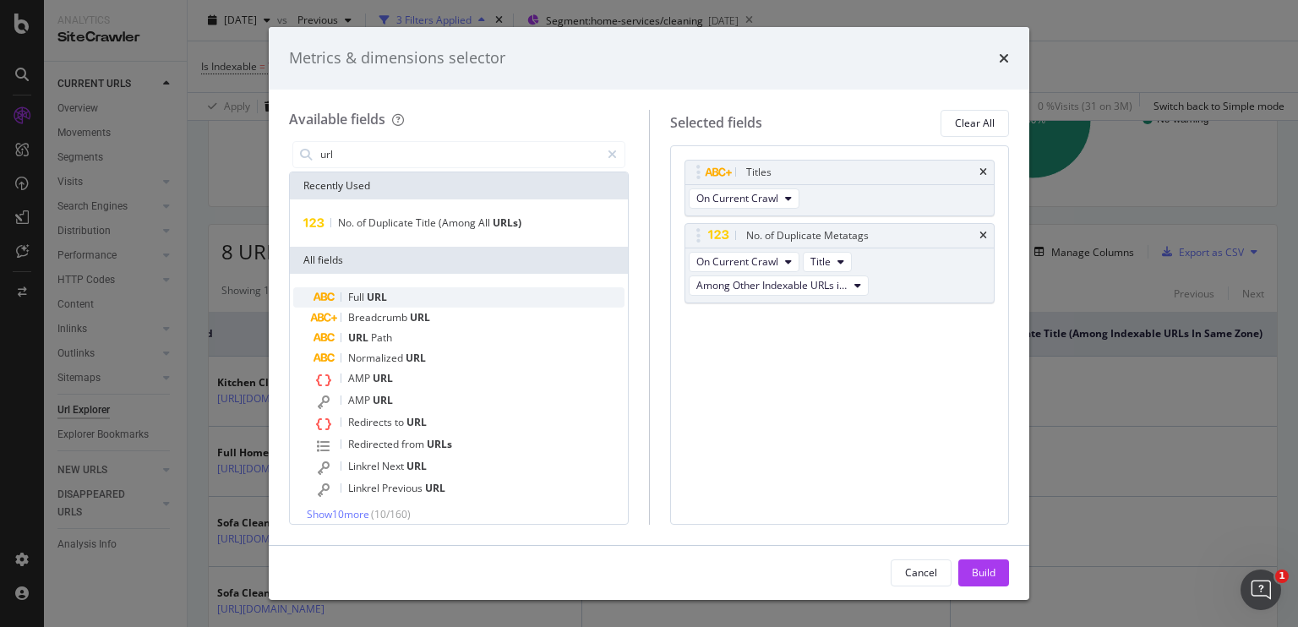
click at [379, 291] on span "URL" at bounding box center [377, 297] width 20 height 14
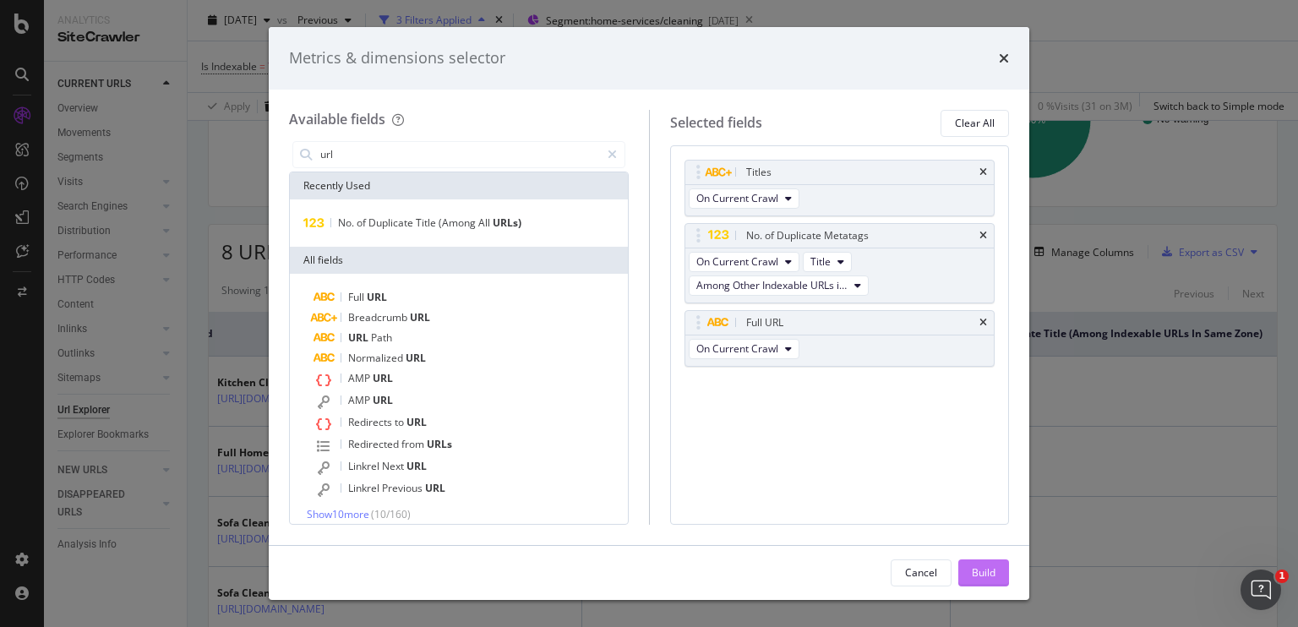
click at [972, 567] on div "Build" at bounding box center [984, 572] width 24 height 14
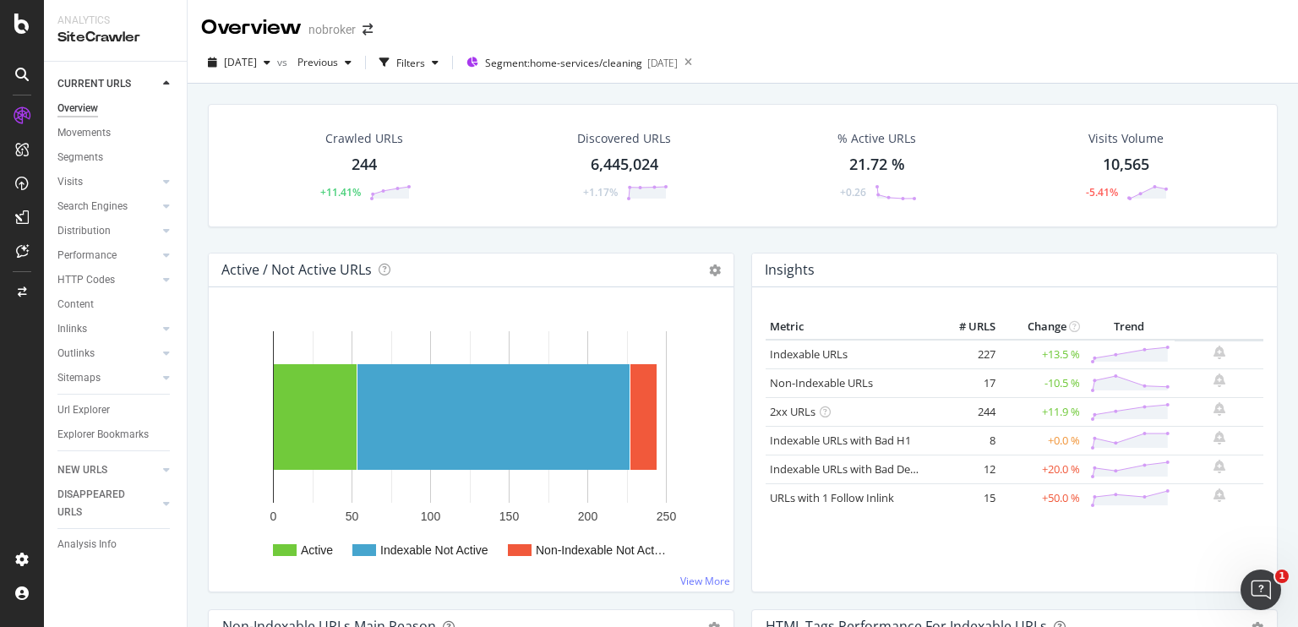
click at [734, 255] on div "Active / Not Active URLs Chart (by Value) Chart (by Percentage) Table Expand Ex…" at bounding box center [470, 431] width 543 height 357
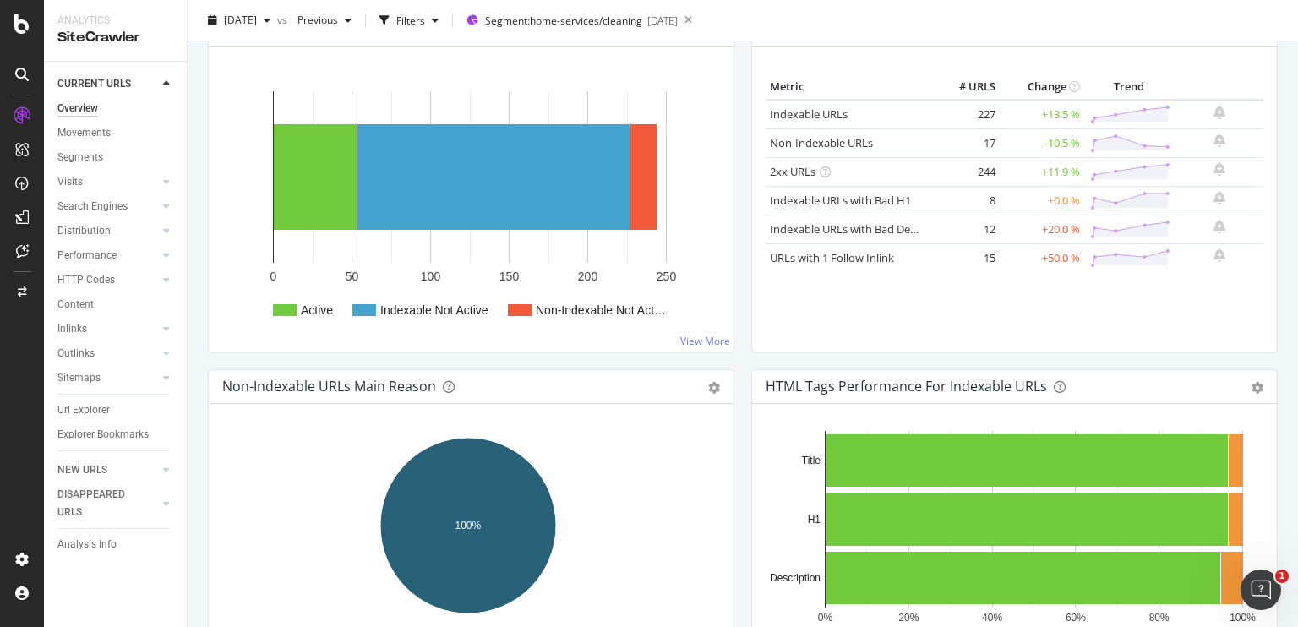
scroll to position [242, 0]
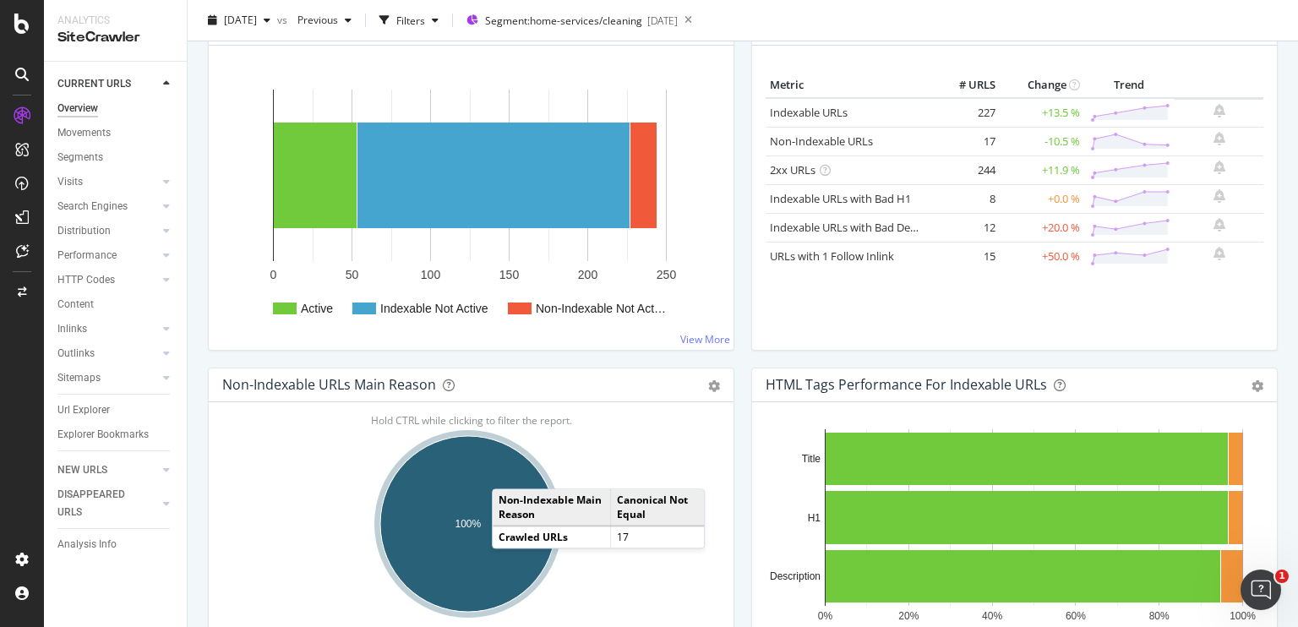
click at [493, 518] on td "Non-Indexable Main Reason" at bounding box center [551, 507] width 117 height 36
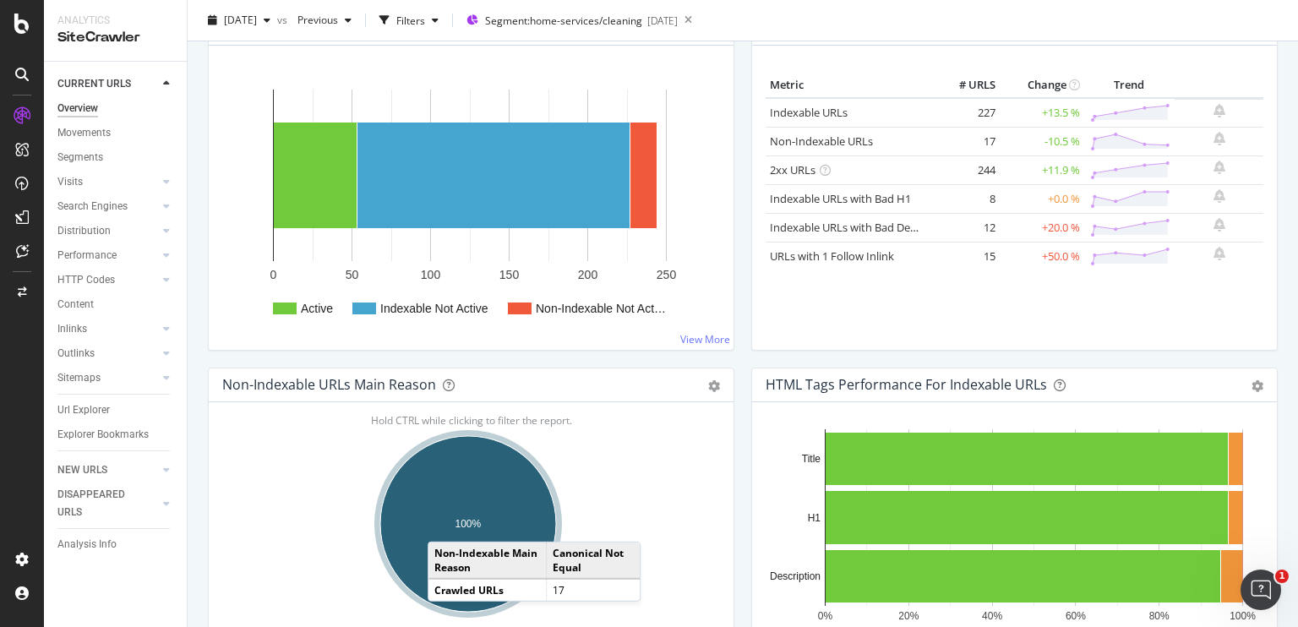
click at [444, 523] on ellipse "A chart." at bounding box center [468, 524] width 176 height 176
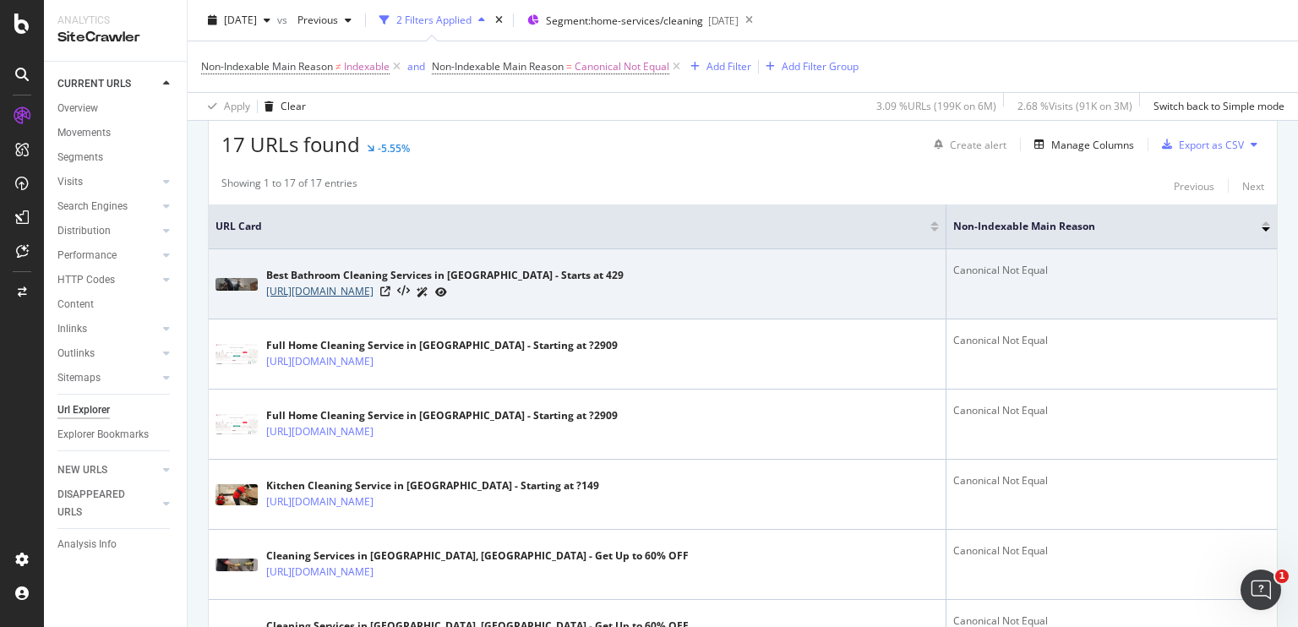
scroll to position [192, 0]
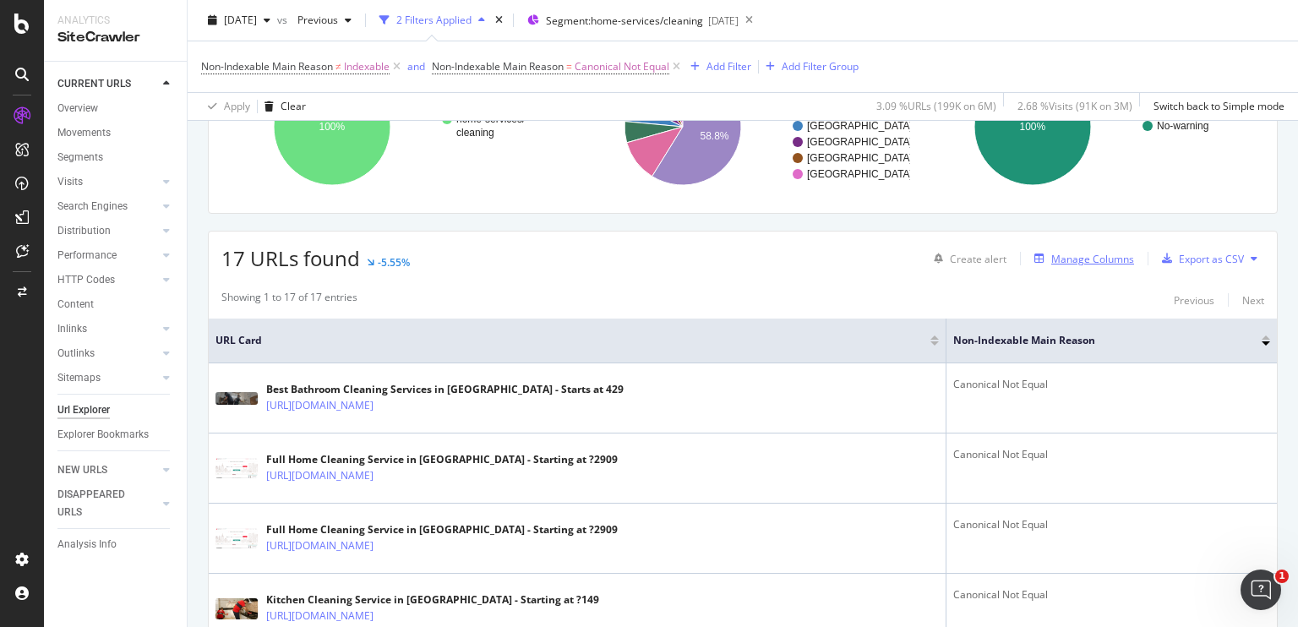
click at [1060, 253] on div "Manage Columns" at bounding box center [1092, 259] width 83 height 14
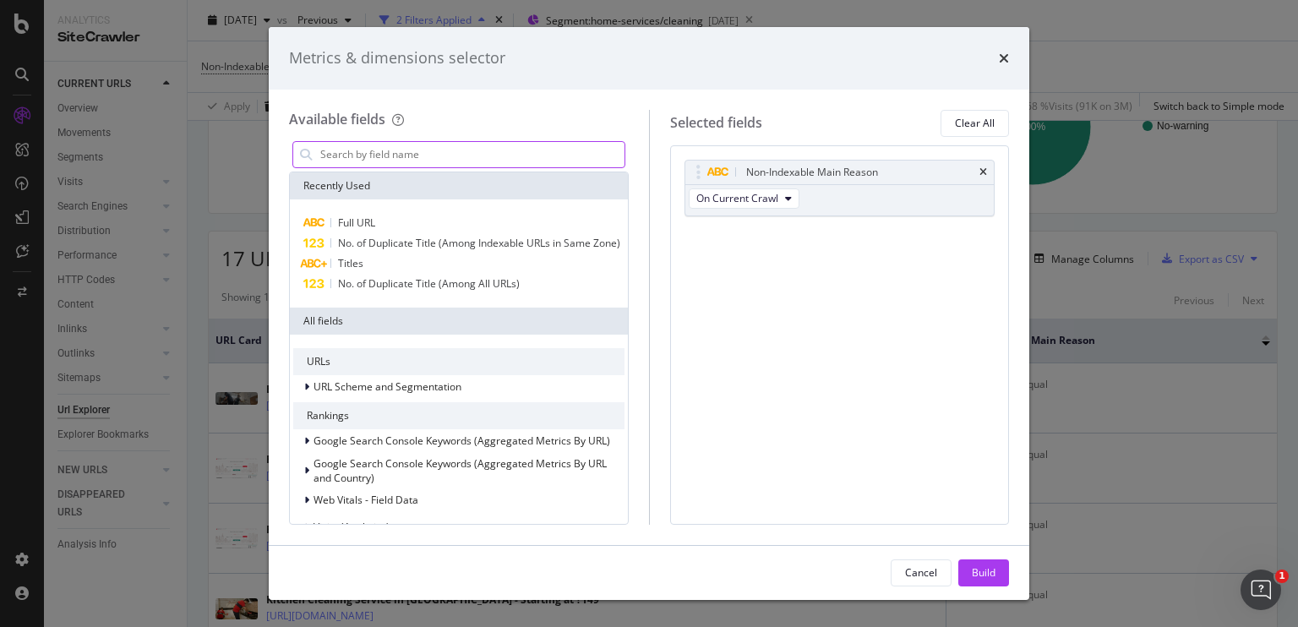
click at [536, 155] on input "modal" at bounding box center [472, 154] width 306 height 25
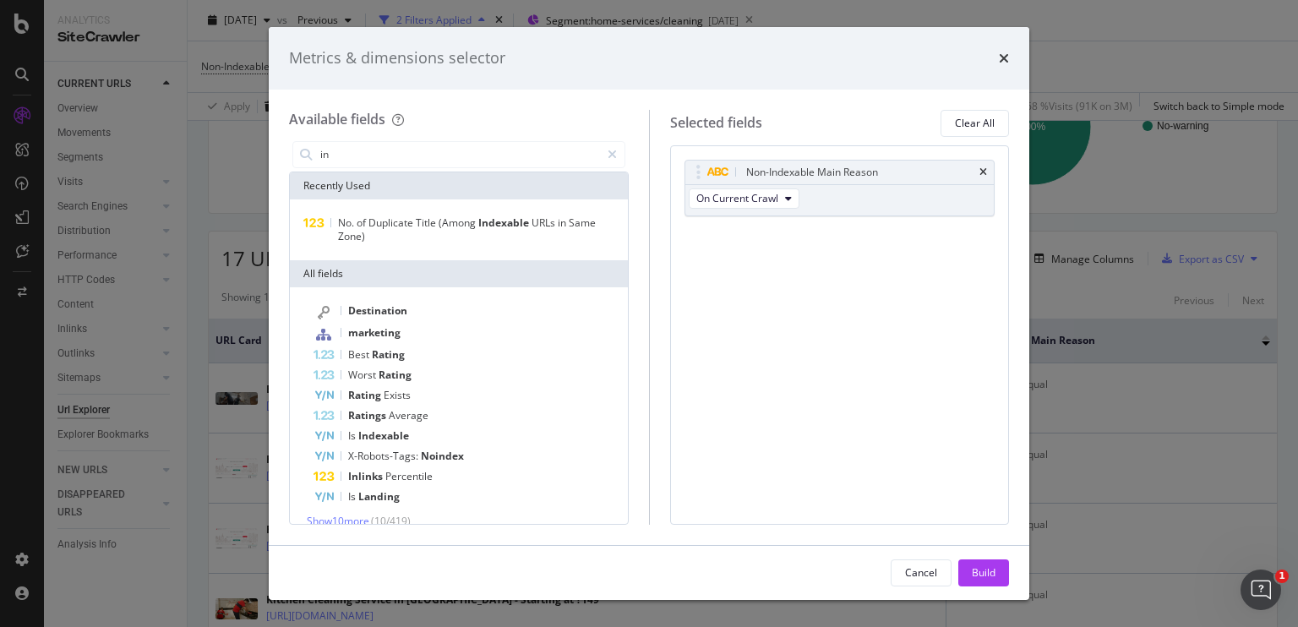
type input "i"
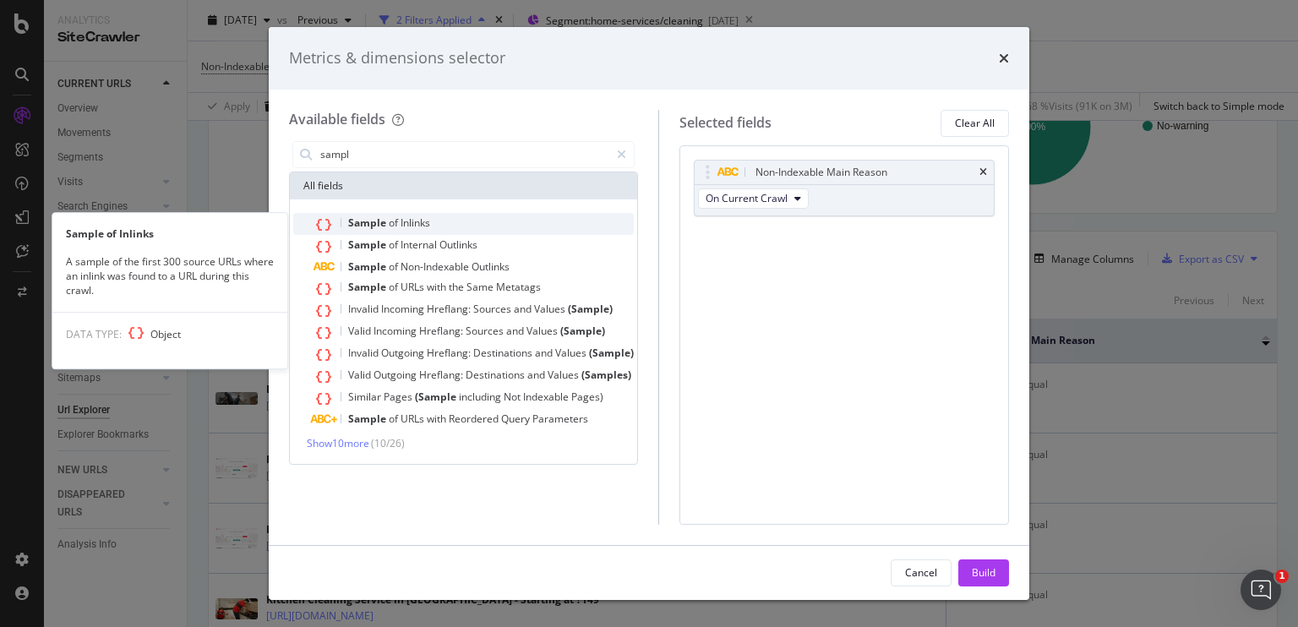
type input "sampl"
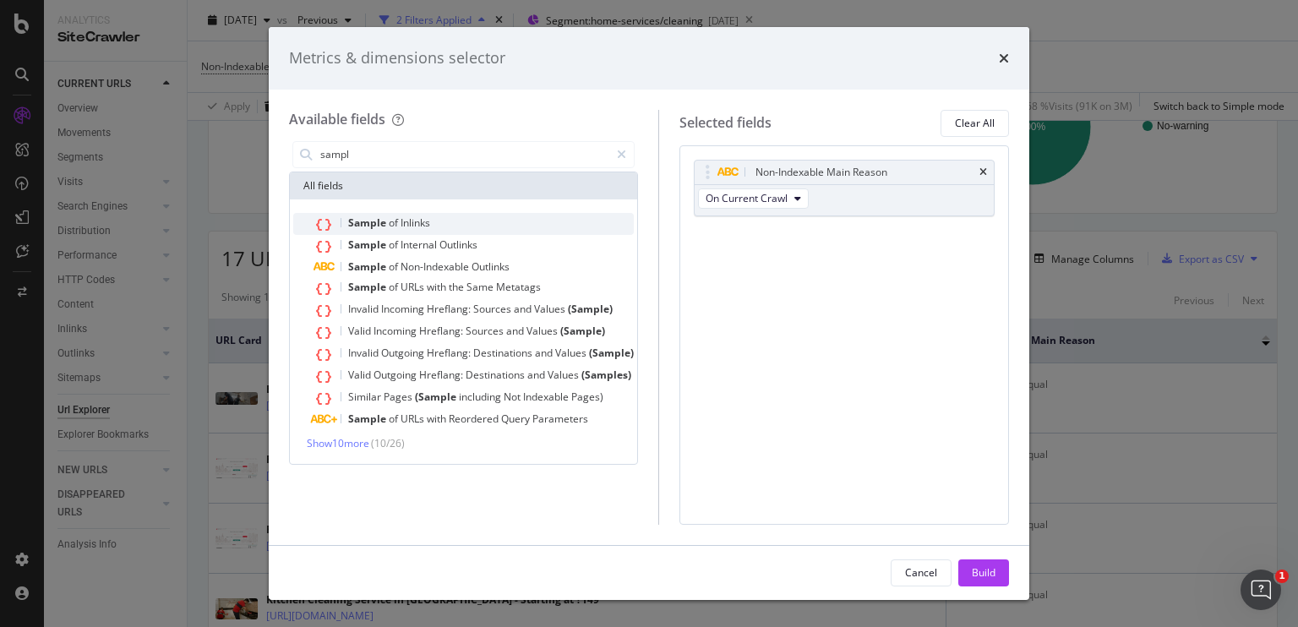
click at [487, 219] on div "Sample of Inlinks" at bounding box center [473, 224] width 320 height 22
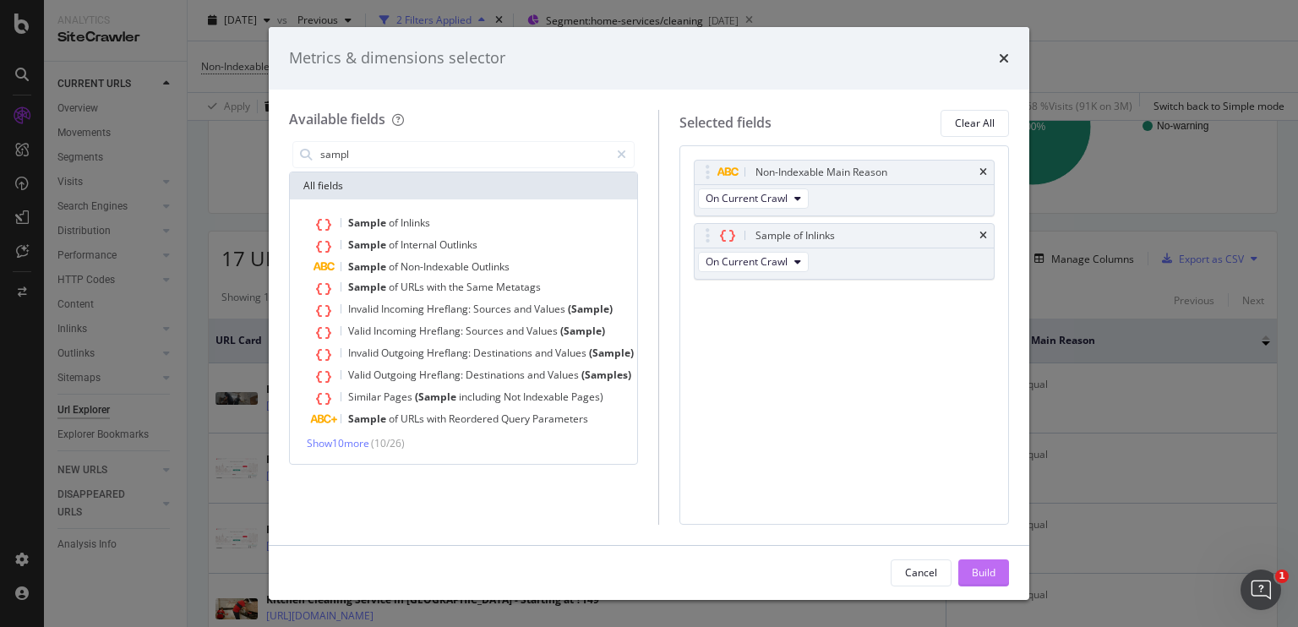
click at [991, 563] on div "Build" at bounding box center [984, 572] width 24 height 25
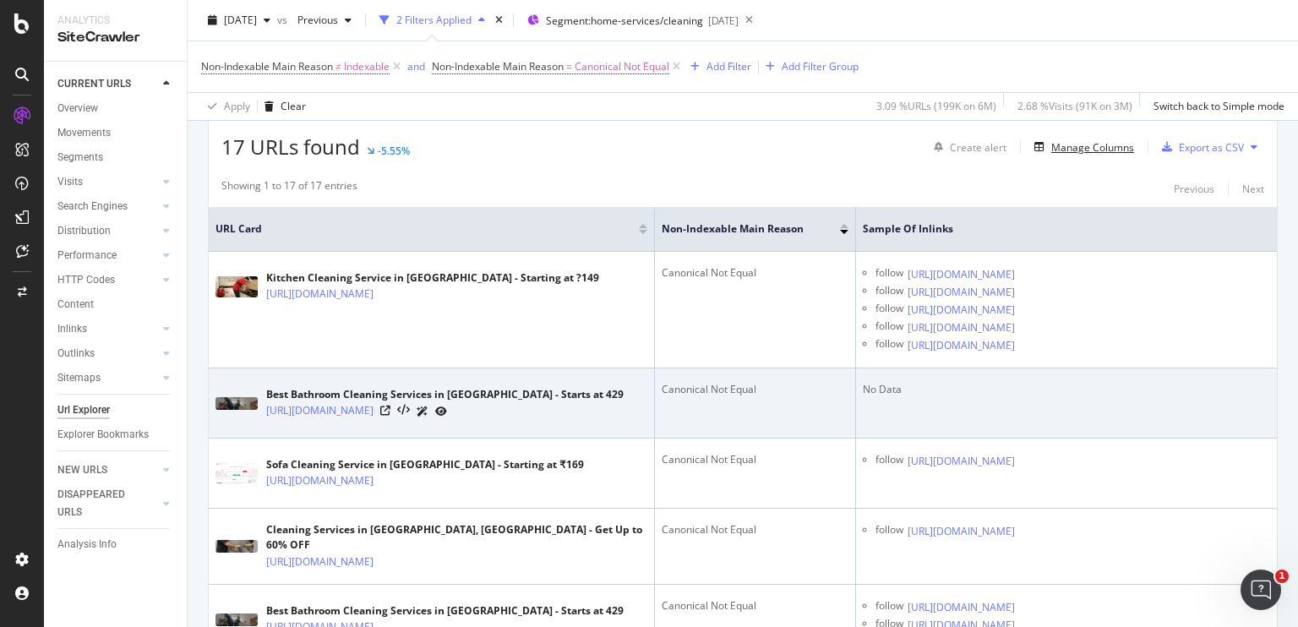
scroll to position [369, 0]
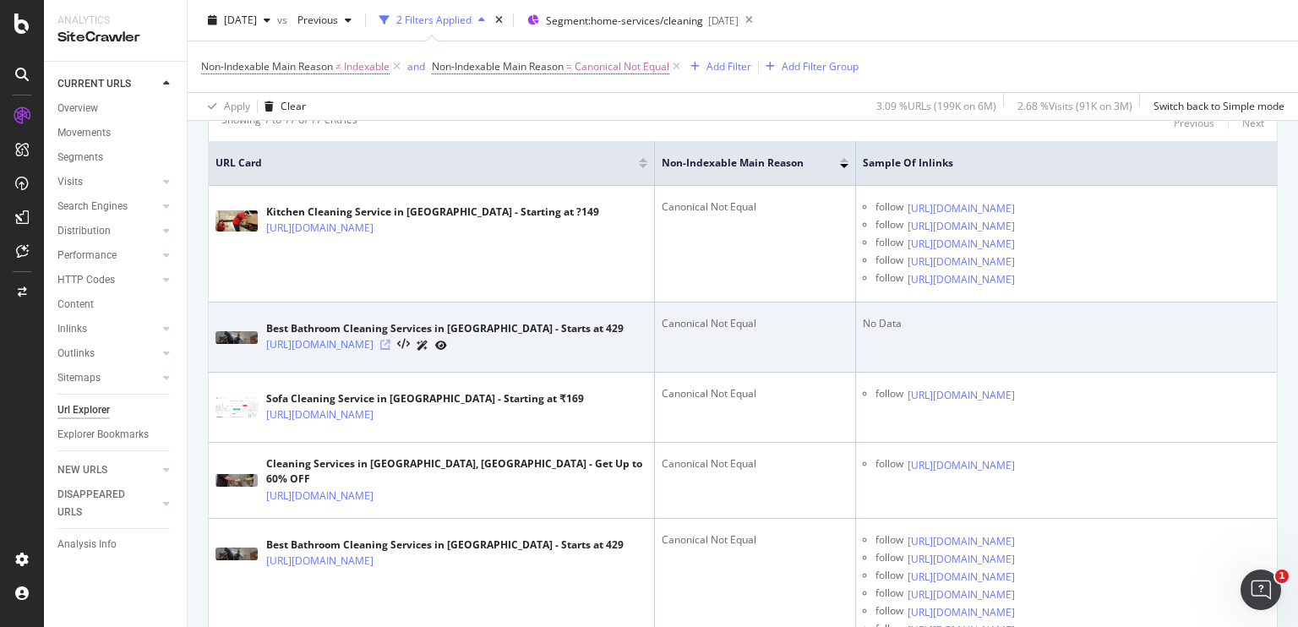
click at [390, 350] on icon at bounding box center [385, 345] width 10 height 10
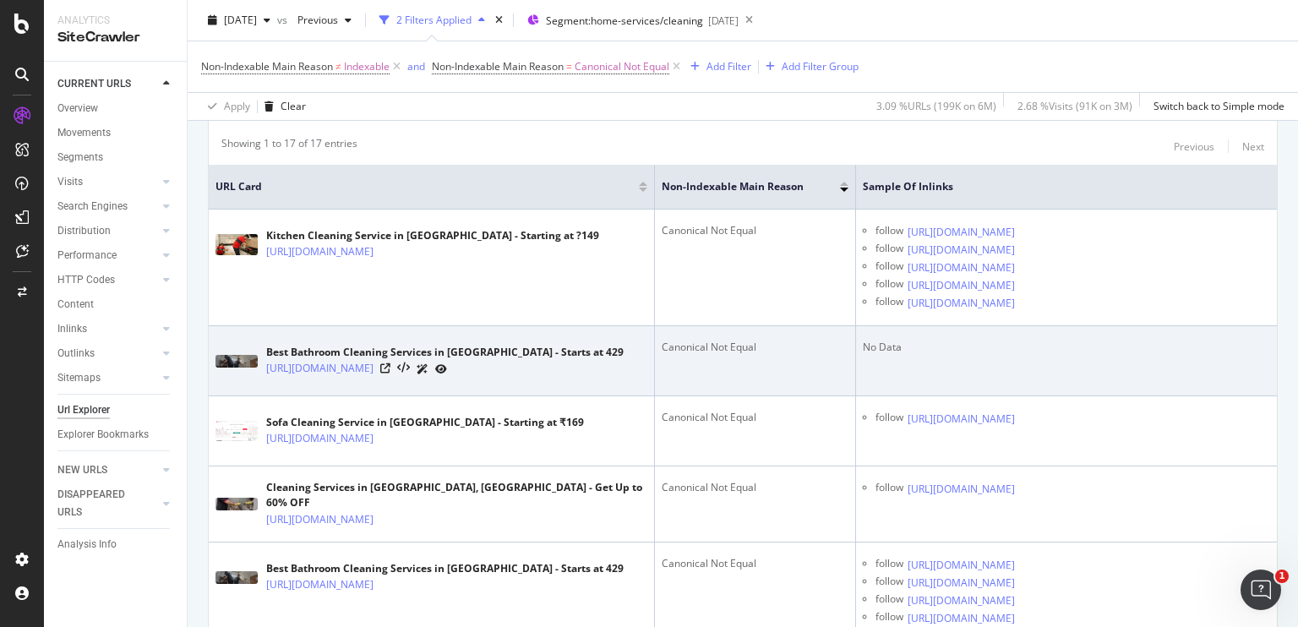
scroll to position [403, 0]
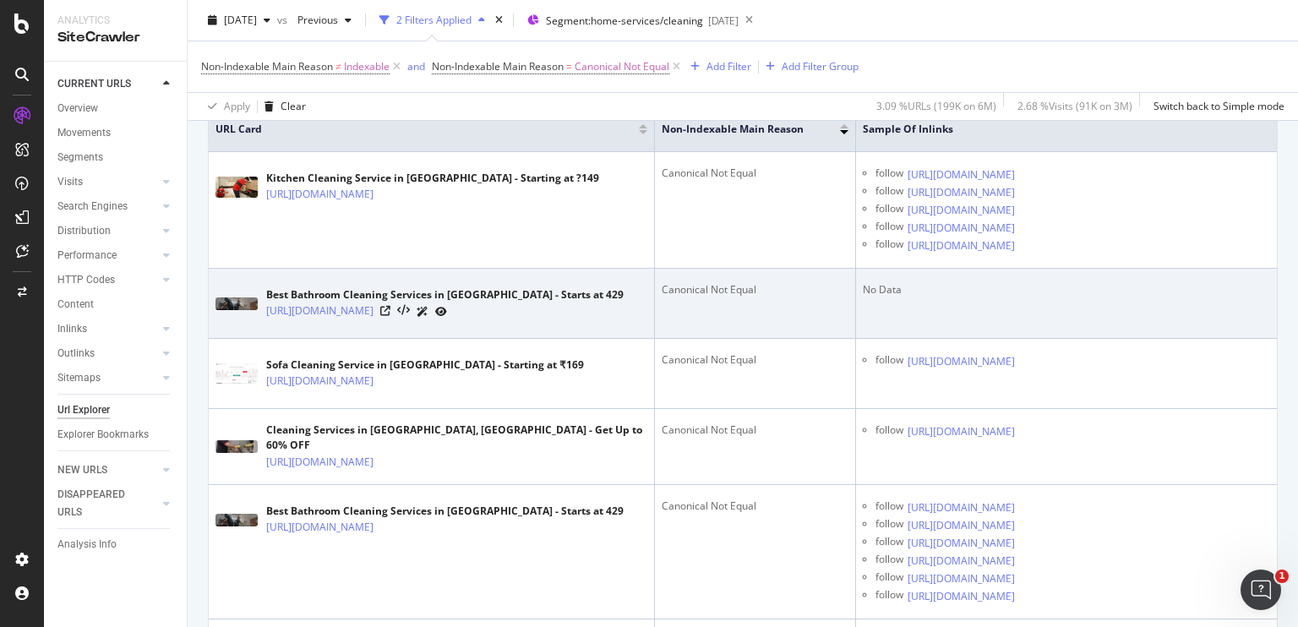
click at [765, 297] on div "Canonical Not Equal" at bounding box center [755, 289] width 187 height 15
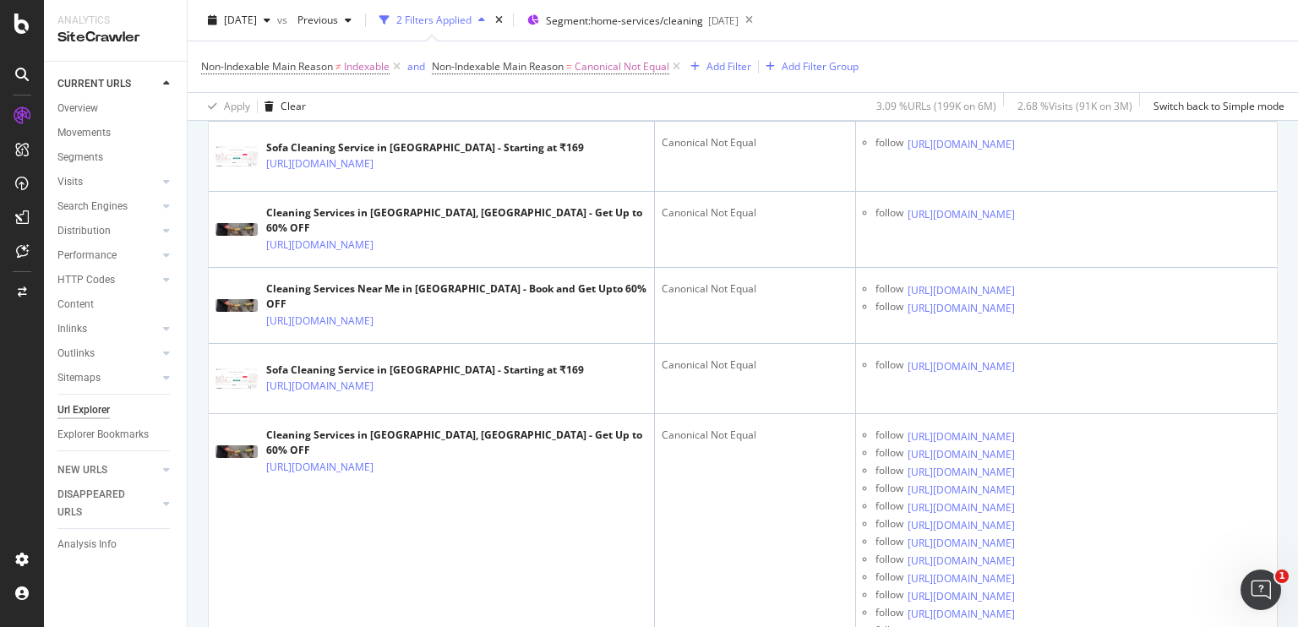
scroll to position [972, 0]
click at [531, 84] on div "Full Home Cleaning Service in Chennai - Starting at ?2909" at bounding box center [441, 76] width 351 height 15
click at [390, 98] on icon at bounding box center [385, 93] width 10 height 10
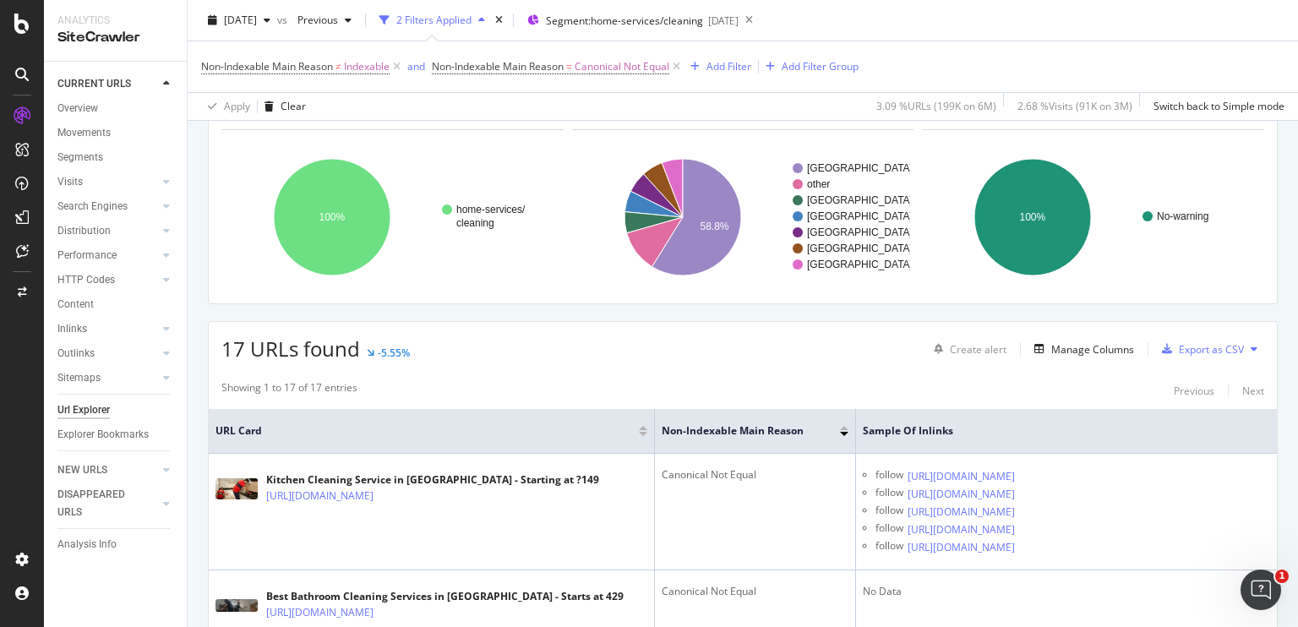
scroll to position [107, 0]
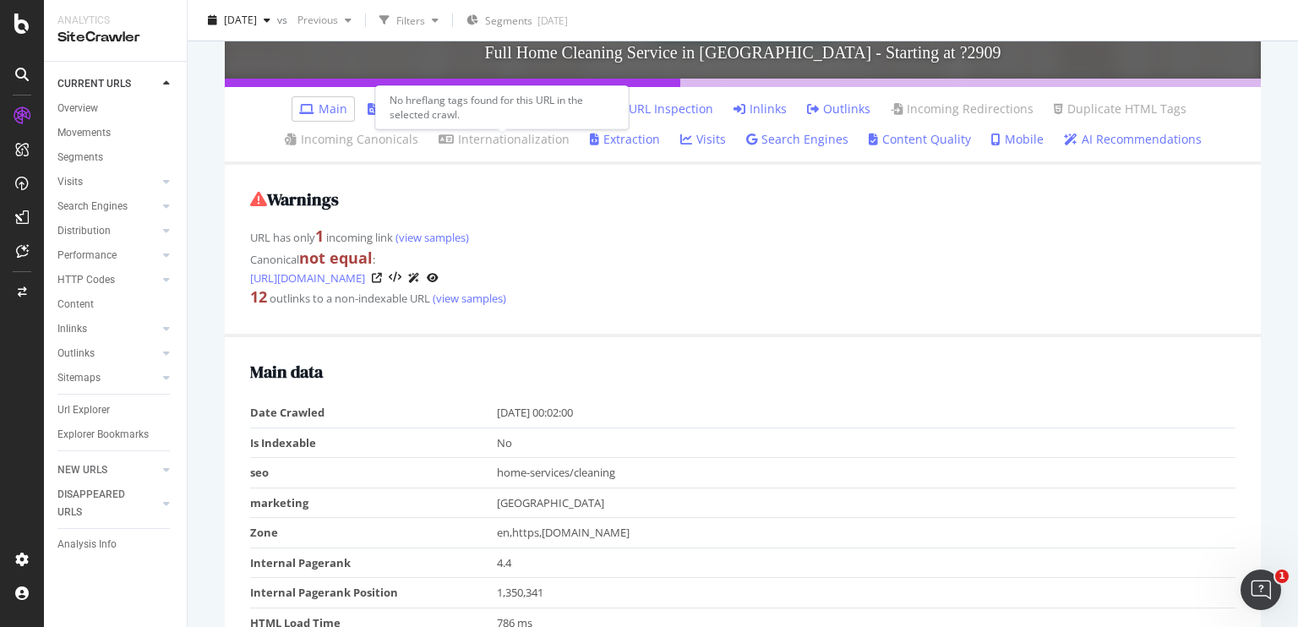
scroll to position [355, 0]
click at [749, 104] on link "Inlinks" at bounding box center [759, 108] width 53 height 17
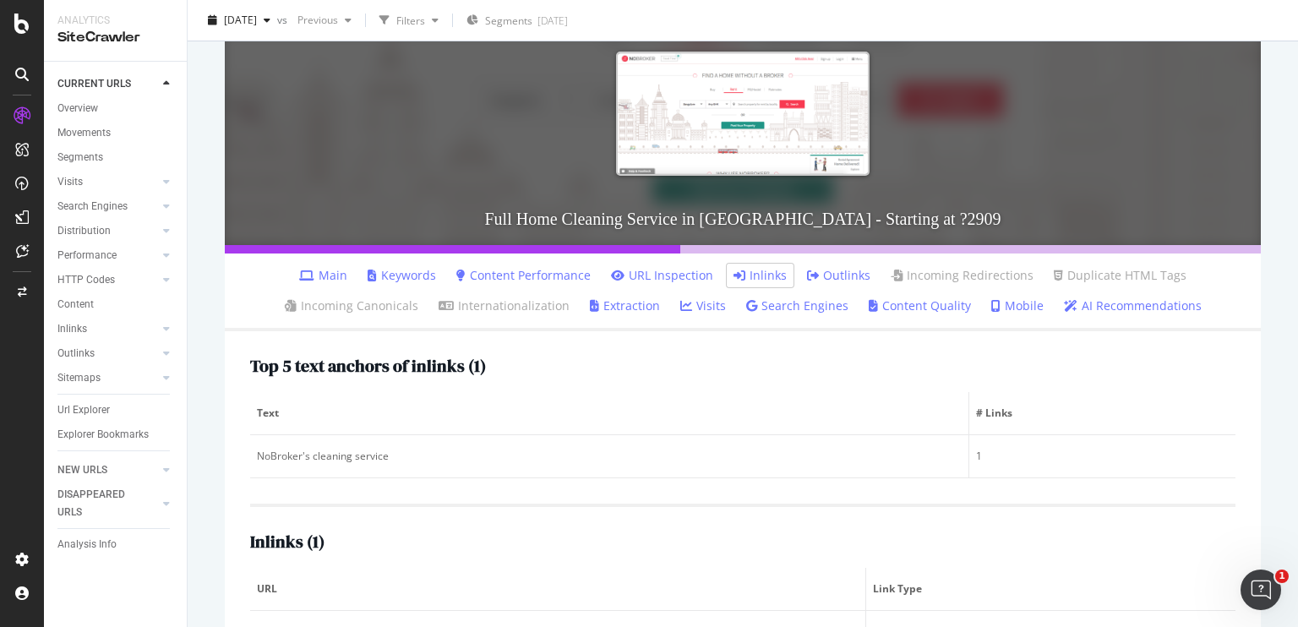
scroll to position [258, 0]
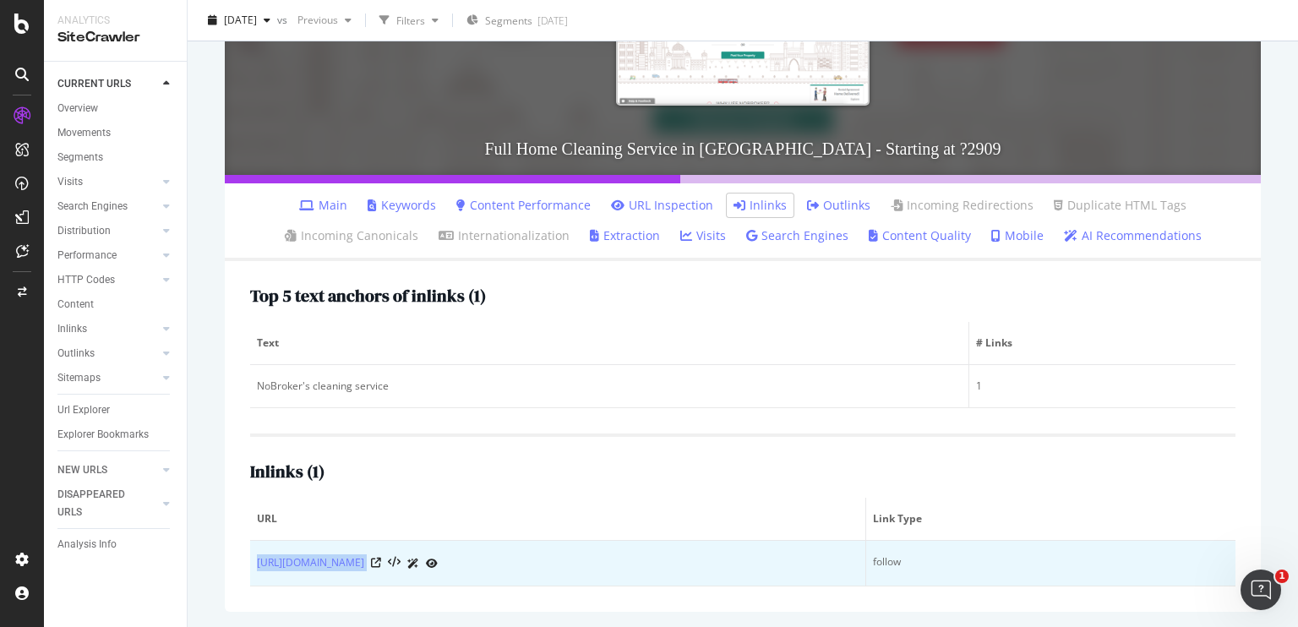
copy div "[URL][DOMAIN_NAME]"
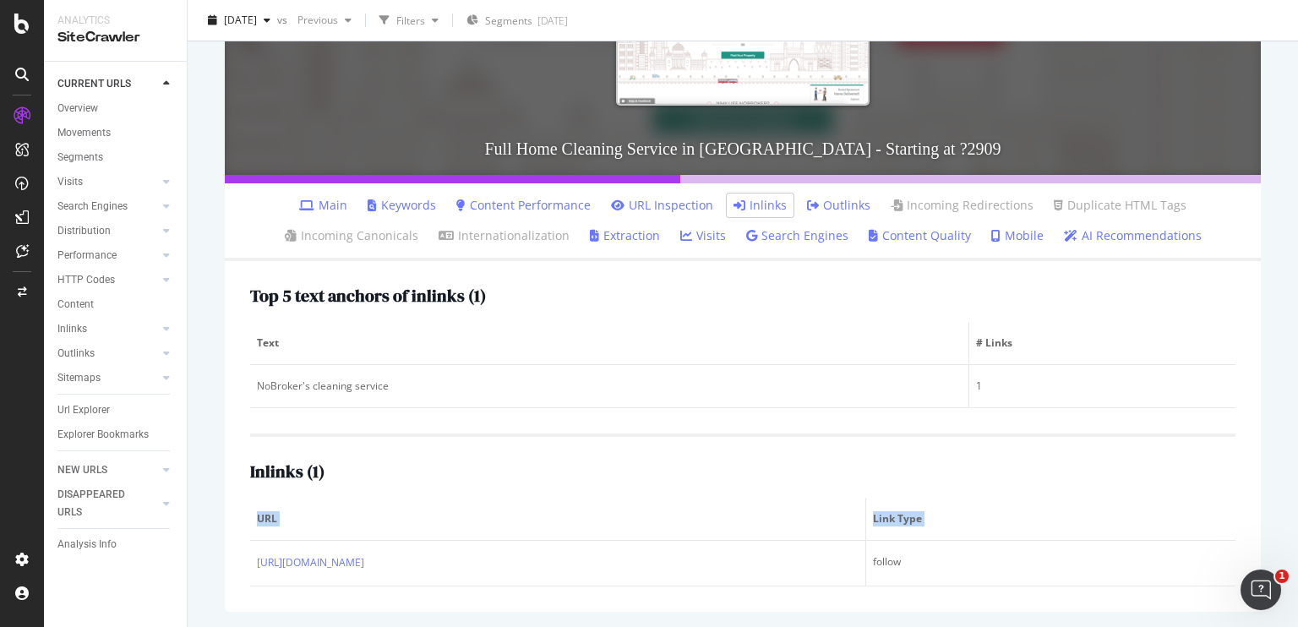
drag, startPoint x: 253, startPoint y: 585, endPoint x: 407, endPoint y: 482, distance: 184.7
click at [407, 482] on div "Top 5 text anchors of inlinks ( 1 ) Text # Links NoBroker's cleaning service 1 …" at bounding box center [743, 436] width 1036 height 351
click at [407, 482] on div "Inlinks ( 1 ) URL Link Type https://www.nobroker.in/forum/what-will-be-the-pest…" at bounding box center [742, 509] width 985 height 153
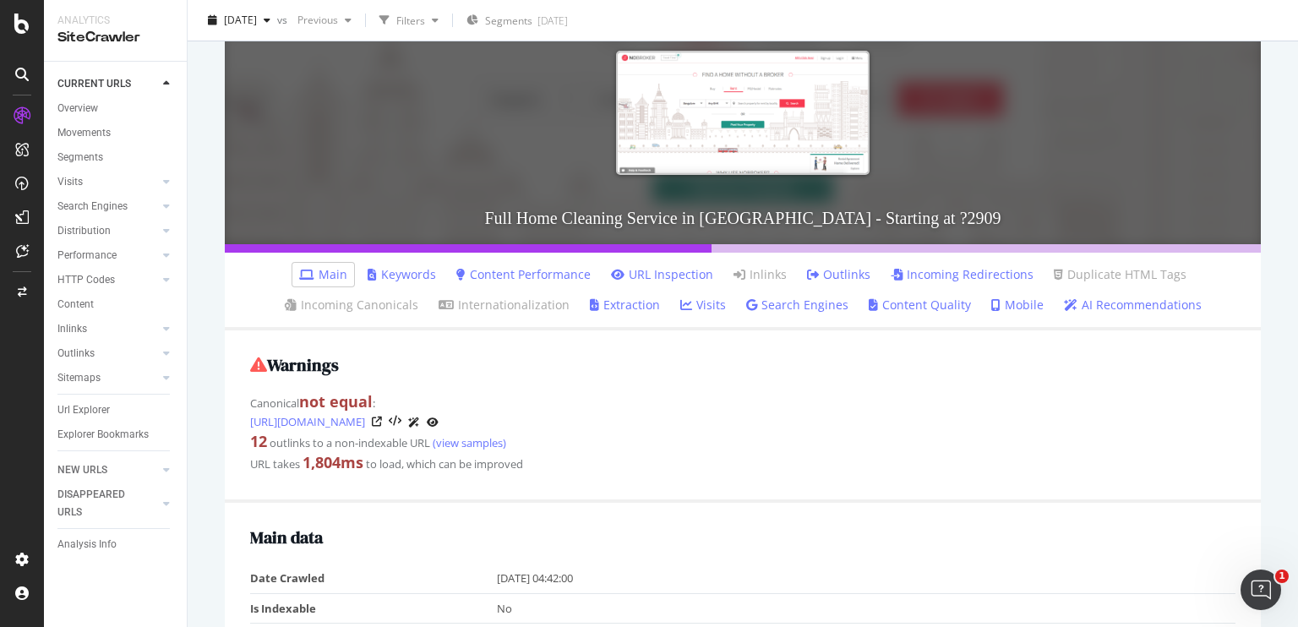
scroll to position [189, 0]
click at [812, 268] on icon at bounding box center [813, 274] width 12 height 12
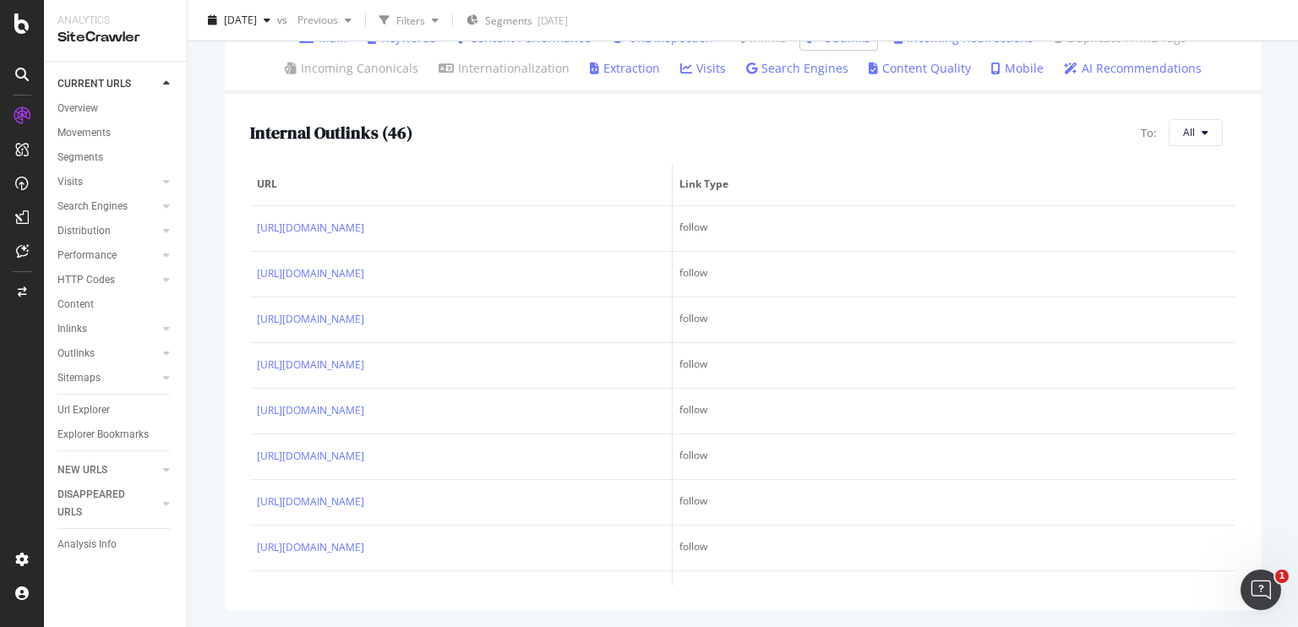
scroll to position [424, 0]
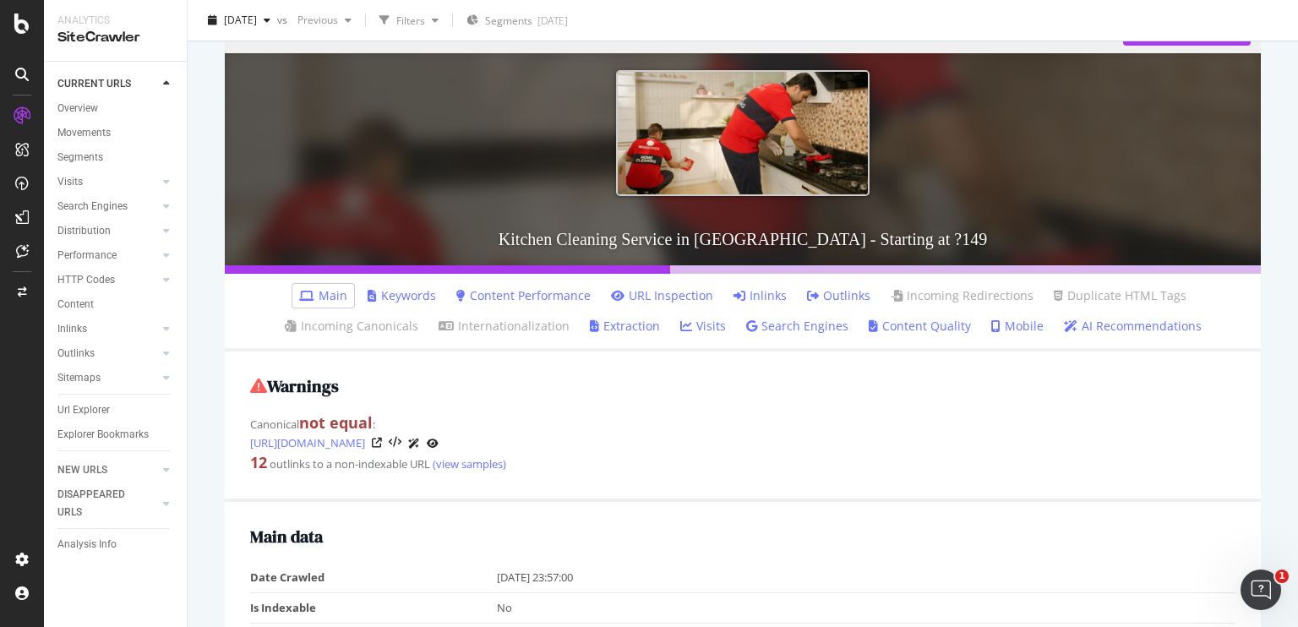
scroll to position [168, 0]
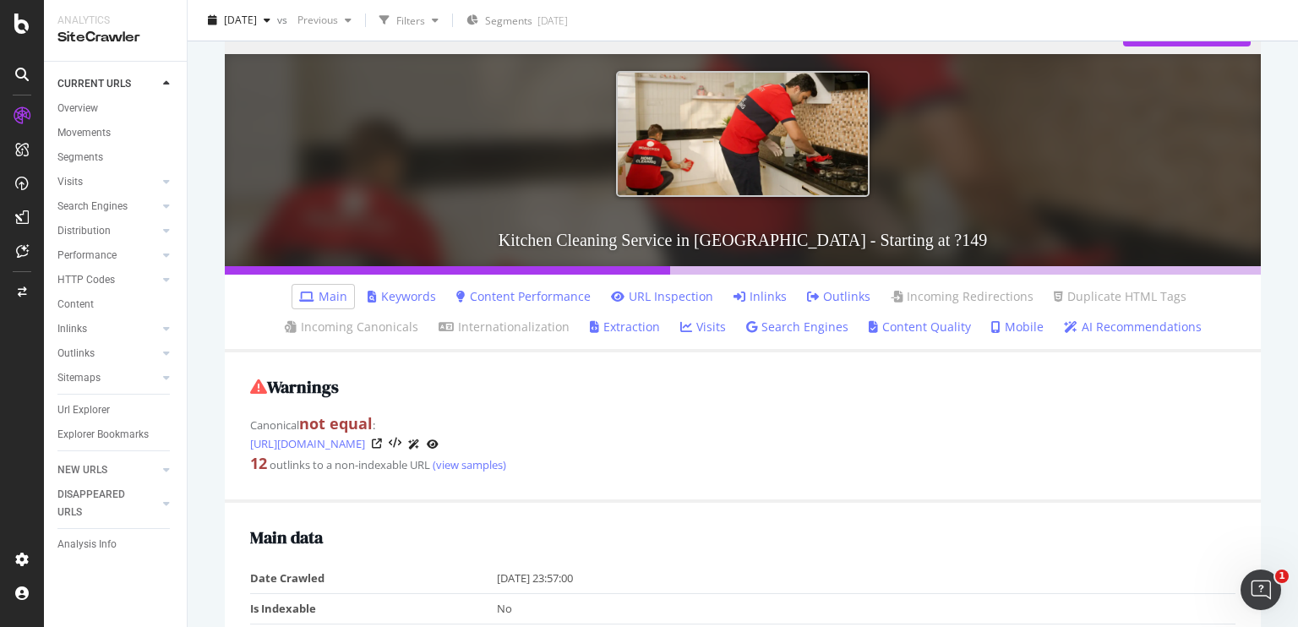
click at [754, 300] on link "Inlinks" at bounding box center [759, 296] width 53 height 17
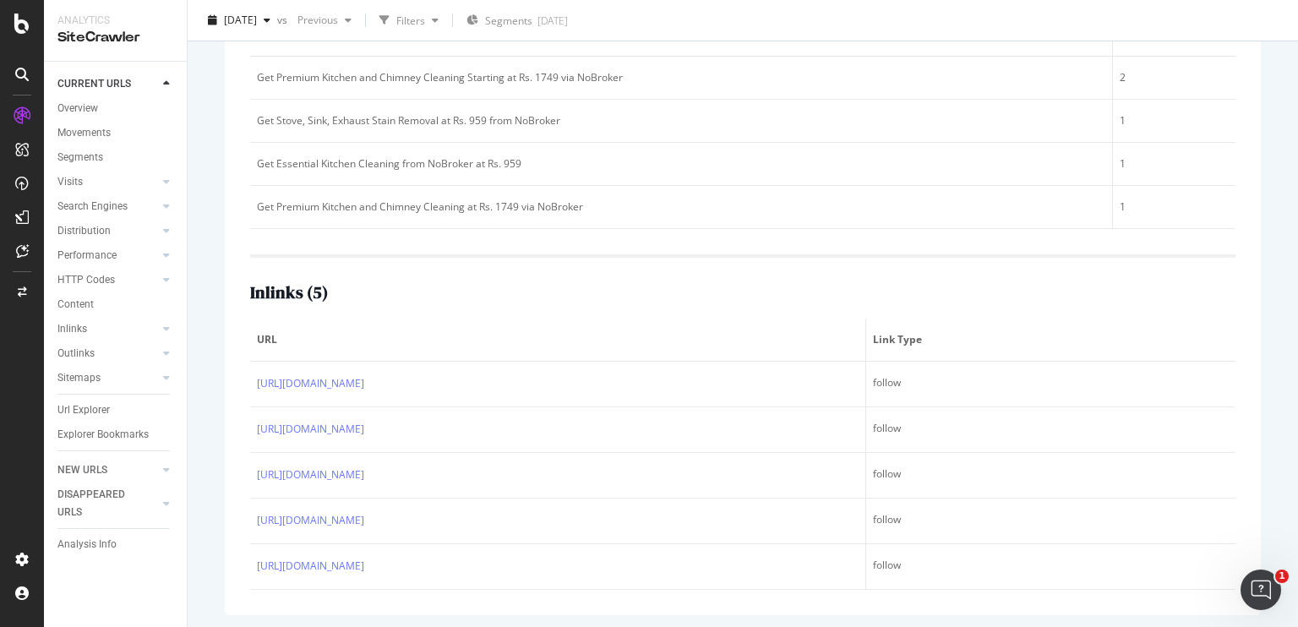
scroll to position [570, 0]
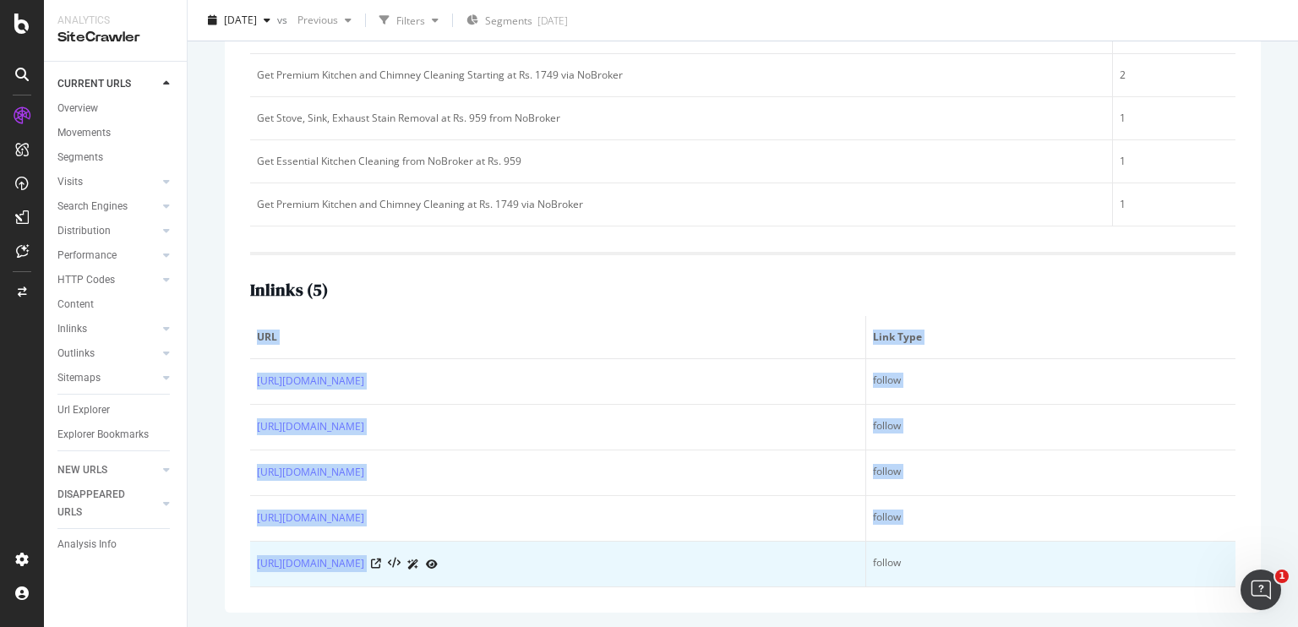
copy table "URL Link Type https://www.nobroker.in/forum/how-to-clean-acid-stain-on-stainles…"
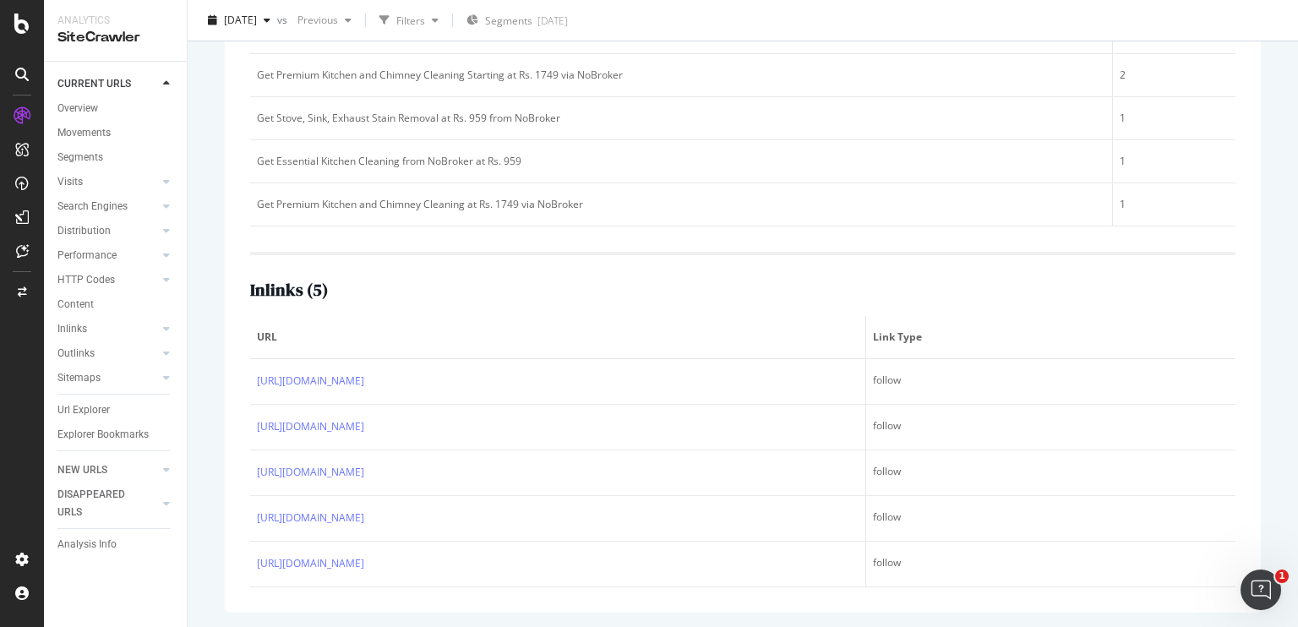
drag, startPoint x: 246, startPoint y: 375, endPoint x: 378, endPoint y: 310, distance: 147.0
click at [378, 310] on div "Top 5 text anchors of inlinks ( 4 ) Text # Links Get Premium Kitchen and Chimne…" at bounding box center [743, 281] width 1036 height 662
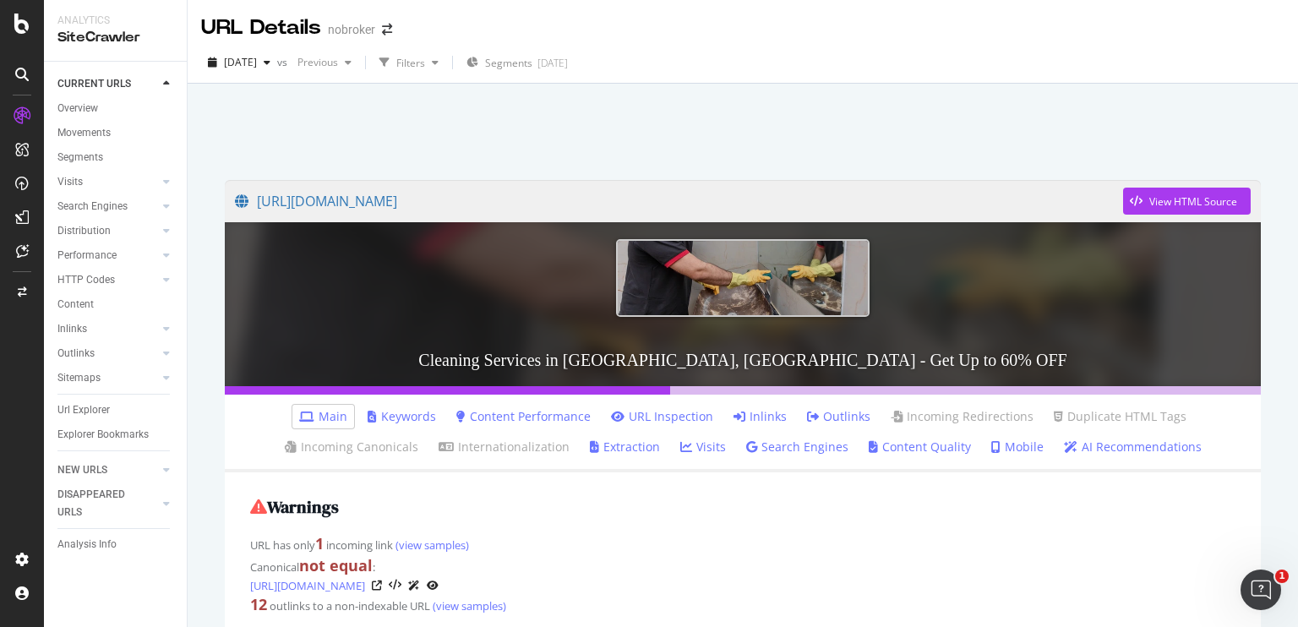
click at [745, 418] on link "Inlinks" at bounding box center [759, 416] width 53 height 17
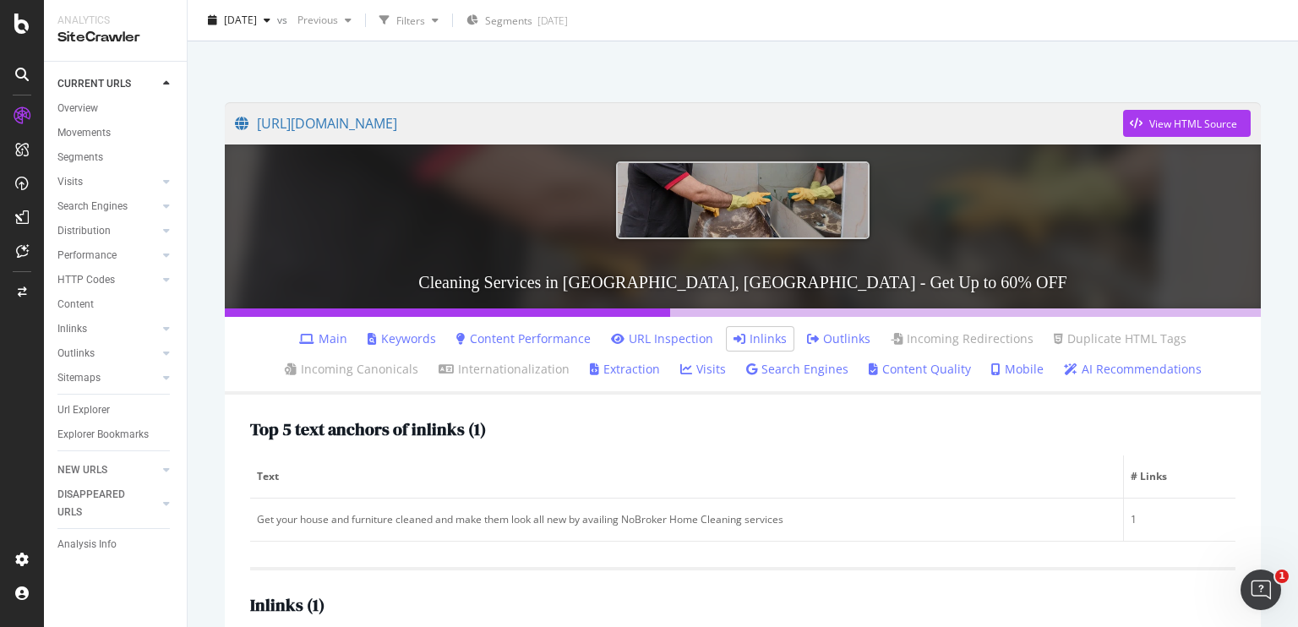
scroll to position [211, 0]
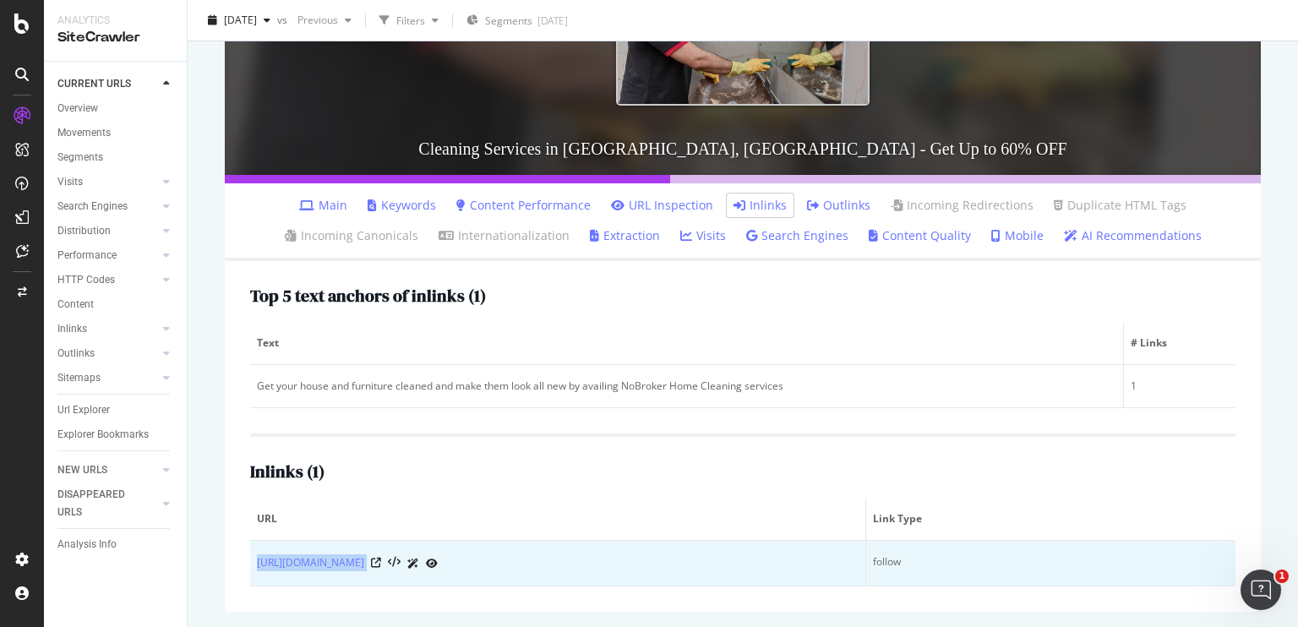
copy div "[URL][DOMAIN_NAME]"
drag, startPoint x: 524, startPoint y: 577, endPoint x: 257, endPoint y: 543, distance: 269.1
click at [257, 543] on td "https://www.nobroker.in/forum/how-to-clean-sunmica/" at bounding box center [558, 564] width 616 height 46
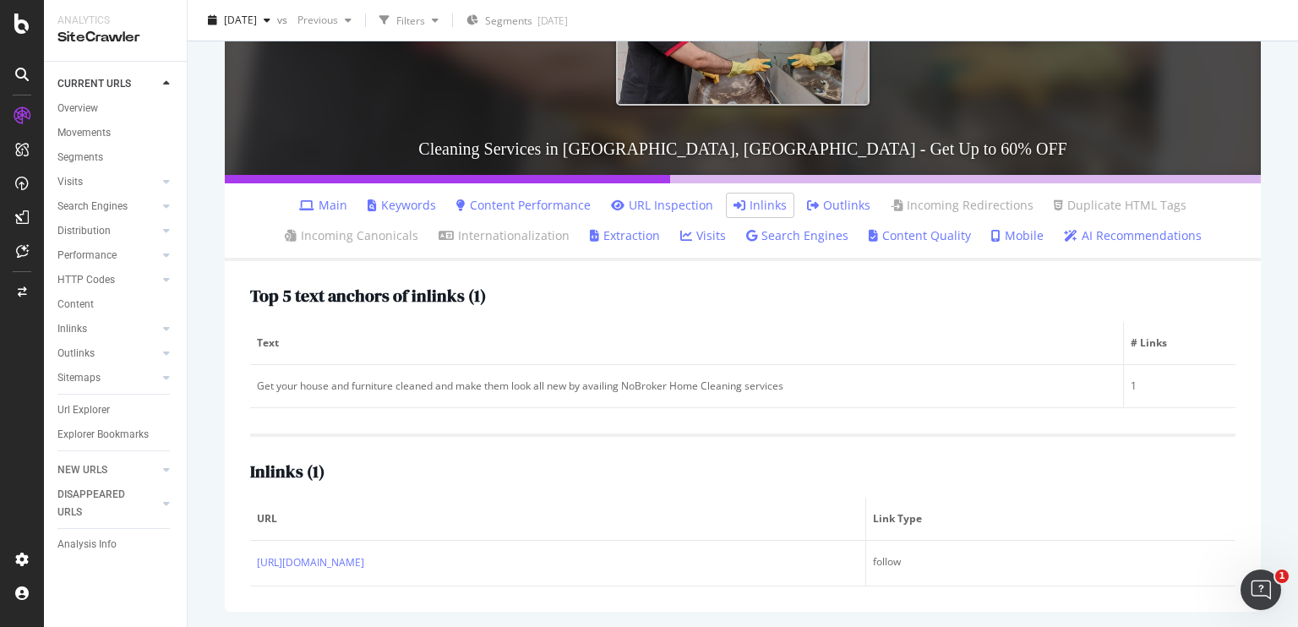
click at [245, 477] on div "Top 5 text anchors of inlinks ( 1 ) Text # Links Get your house and furniture c…" at bounding box center [743, 436] width 1036 height 351
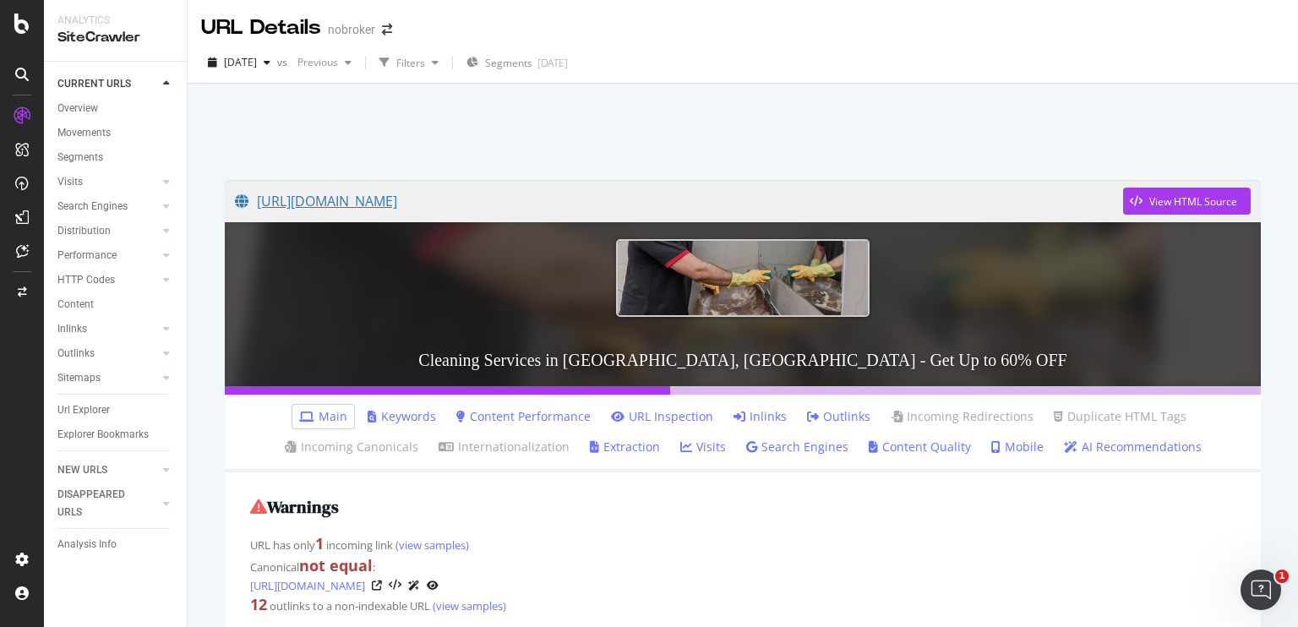
scroll to position [54, 0]
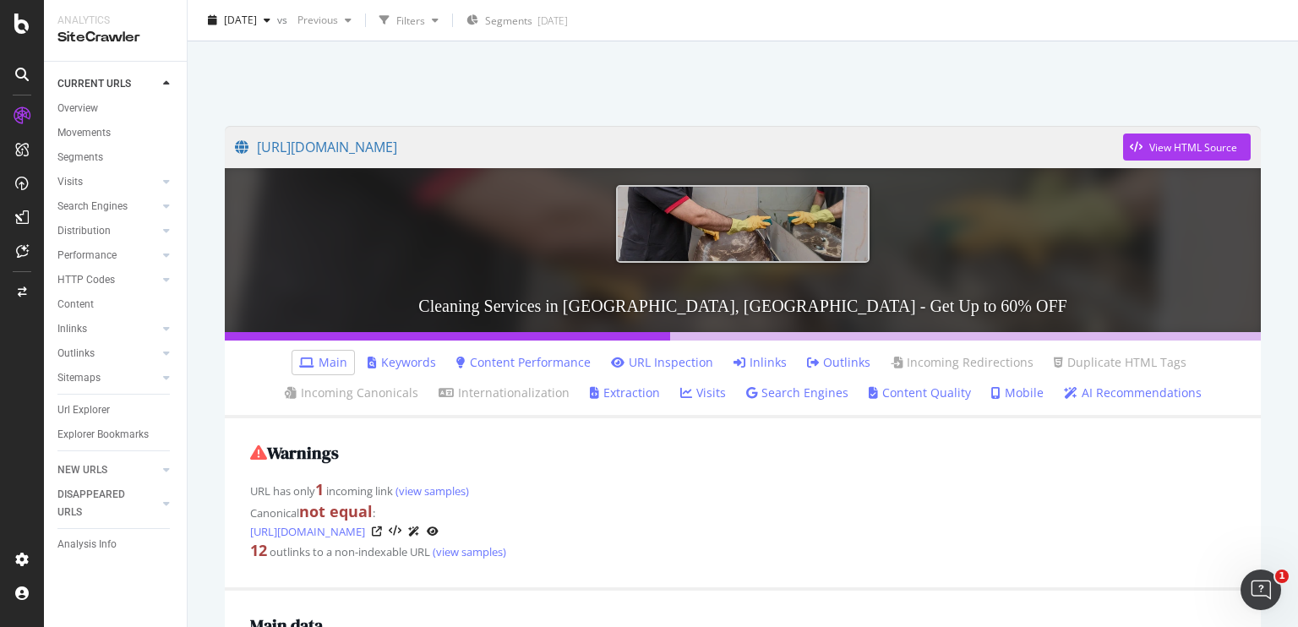
click at [739, 360] on icon at bounding box center [739, 363] width 12 height 12
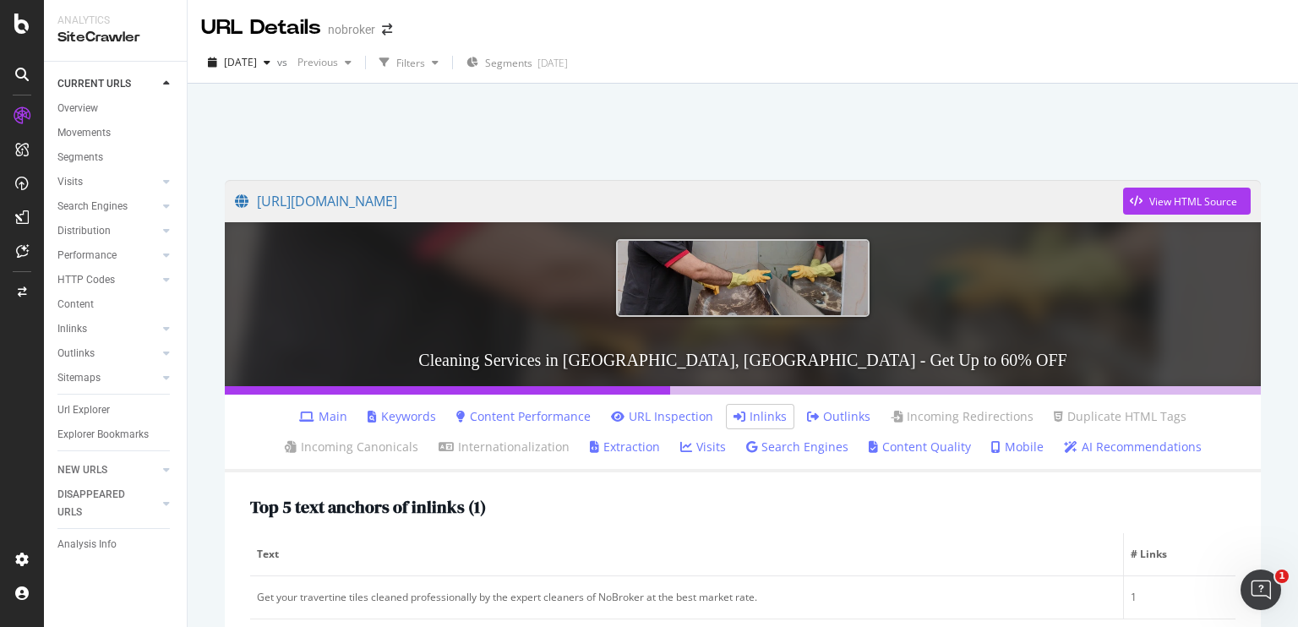
scroll to position [211, 0]
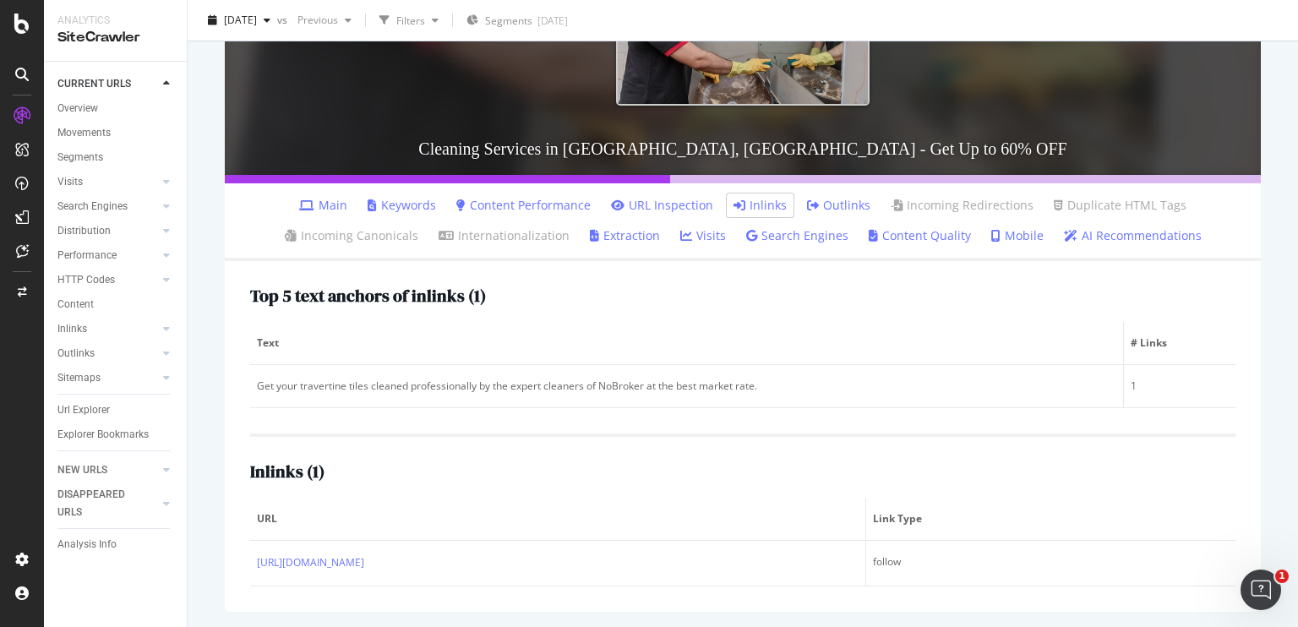
drag, startPoint x: 247, startPoint y: 563, endPoint x: 228, endPoint y: 554, distance: 20.4
click at [228, 554] on div "Top 5 text anchors of inlinks ( 1 ) Text # Links Get your travertine tiles clea…" at bounding box center [743, 436] width 1036 height 351
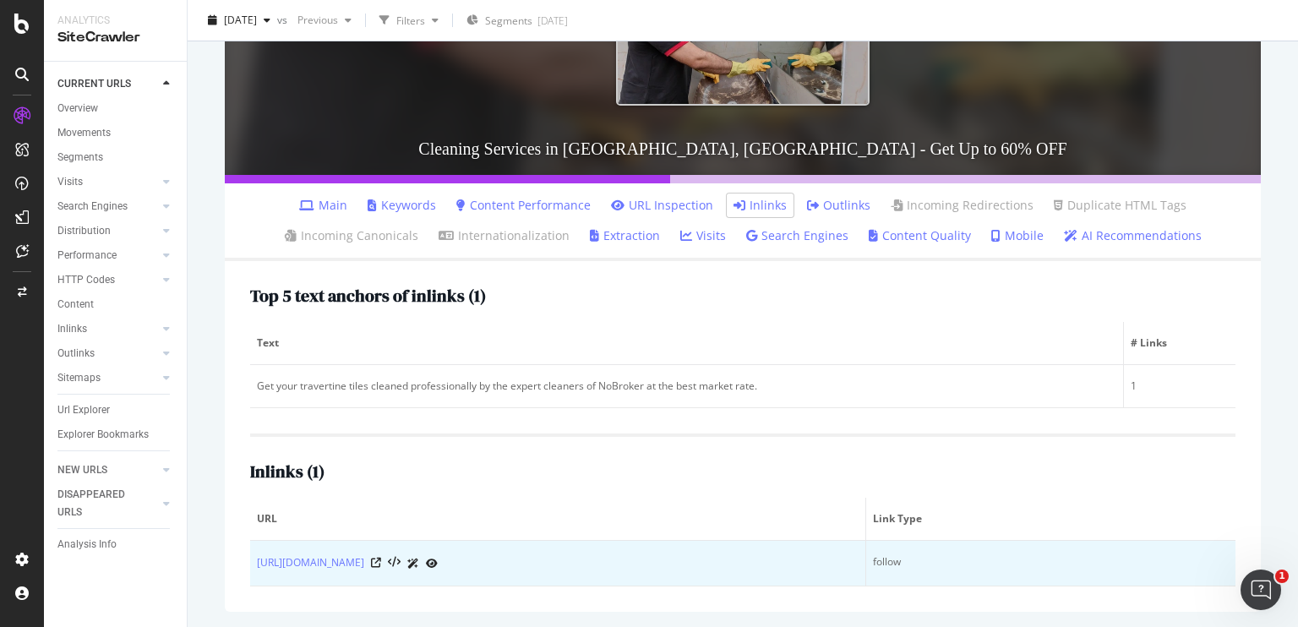
copy link "https://www.nobroker.in/forum/how-to-clean-travertine-tile/"
drag, startPoint x: 253, startPoint y: 562, endPoint x: 535, endPoint y: 561, distance: 281.4
click at [535, 561] on td "https://www.nobroker.in/forum/how-to-clean-travertine-tile/" at bounding box center [558, 564] width 616 height 46
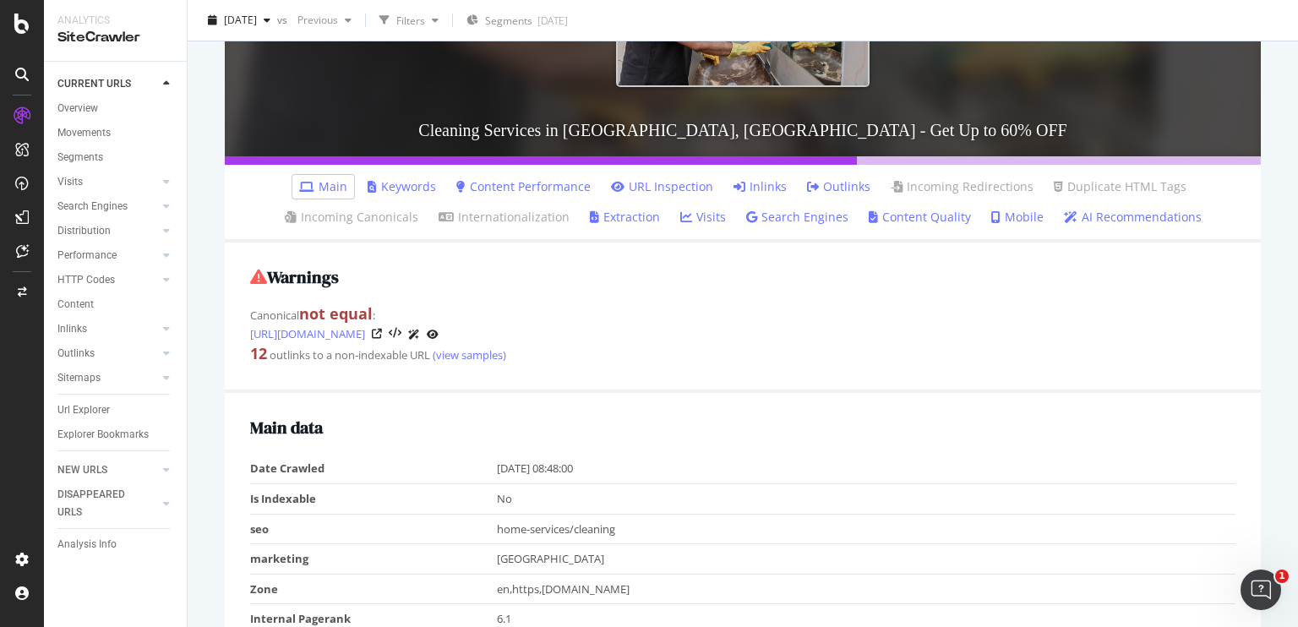
scroll to position [195, 0]
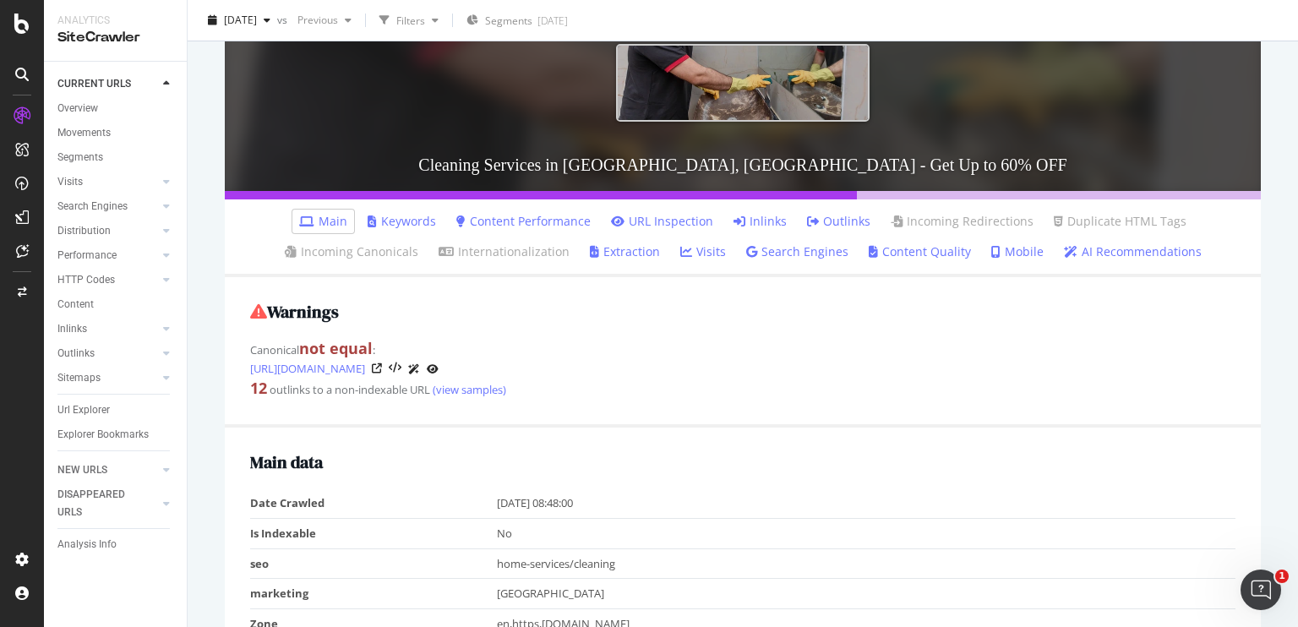
click at [756, 222] on link "Inlinks" at bounding box center [759, 221] width 53 height 17
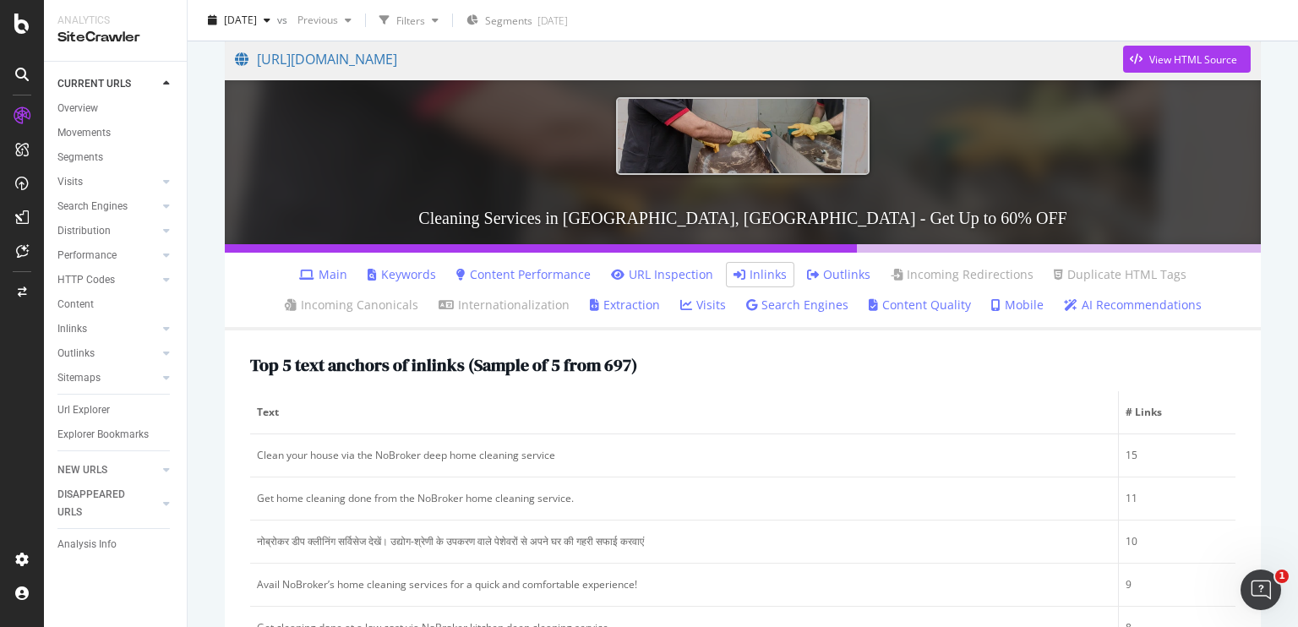
scroll to position [138, 0]
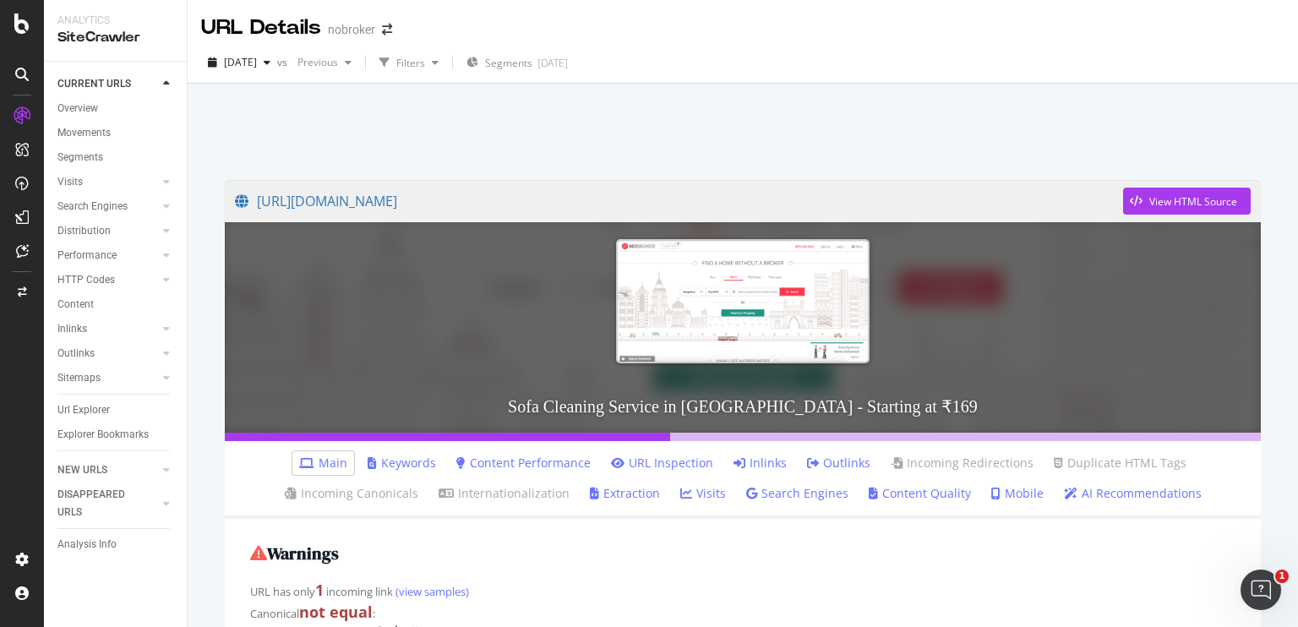
click at [744, 462] on link "Inlinks" at bounding box center [759, 463] width 53 height 17
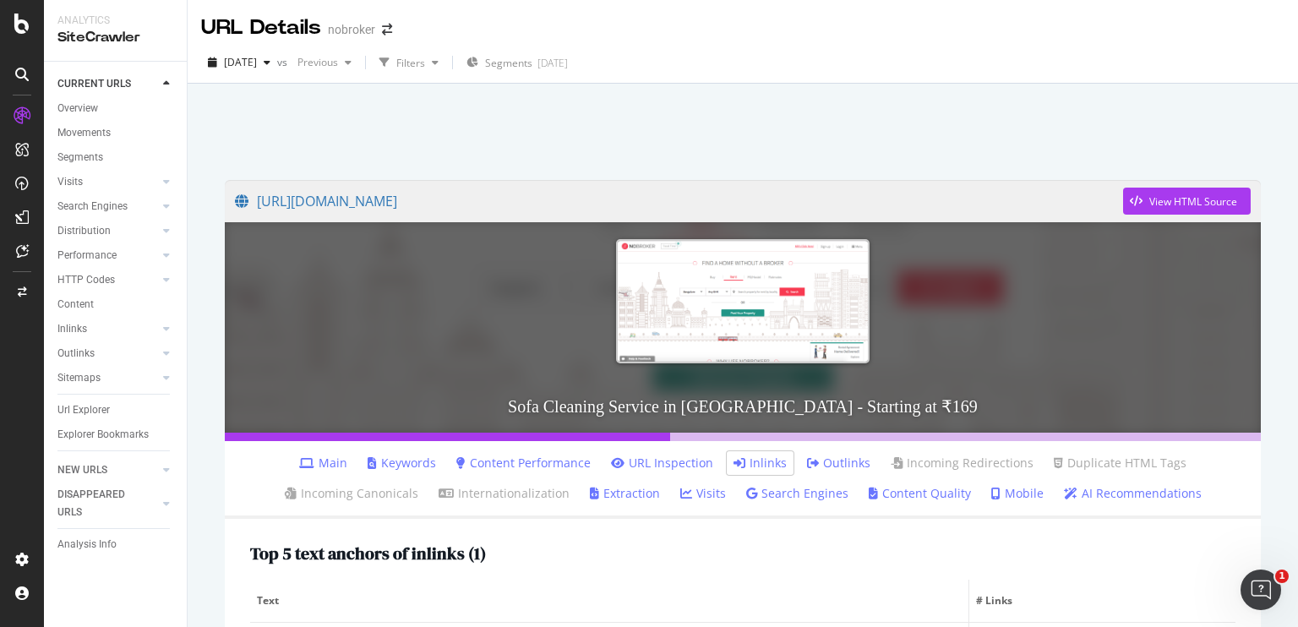
scroll to position [258, 0]
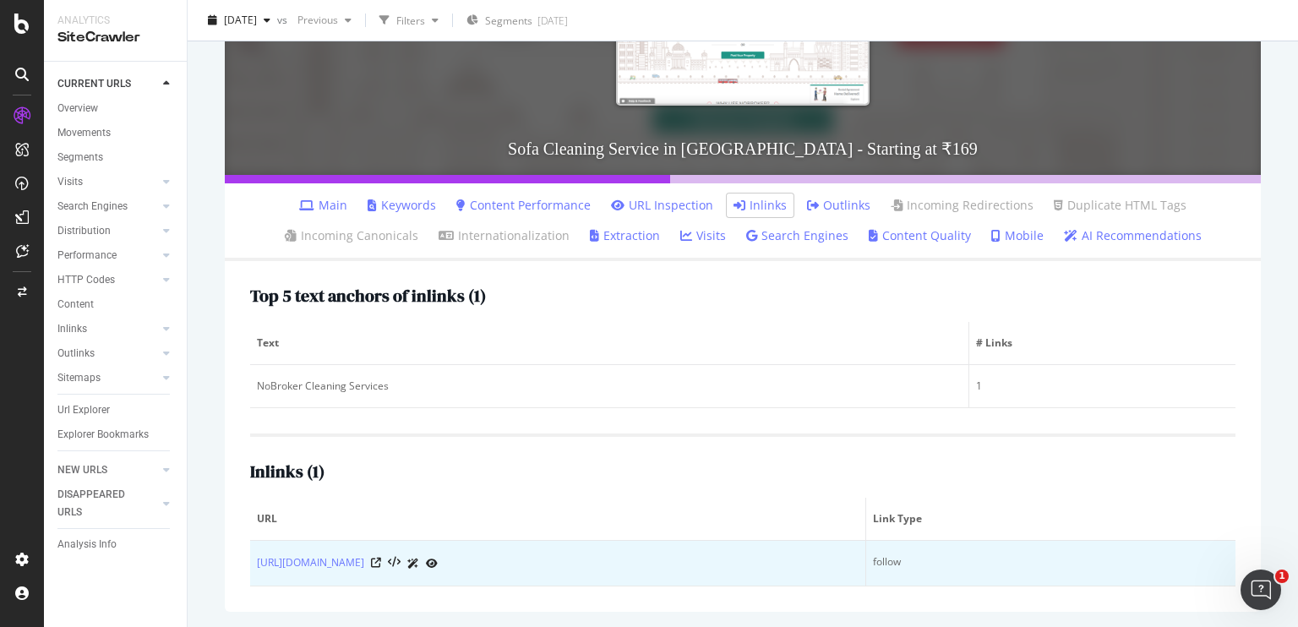
copy link "https://www.nobroker.in/blog/bathroom-smell-remover/"
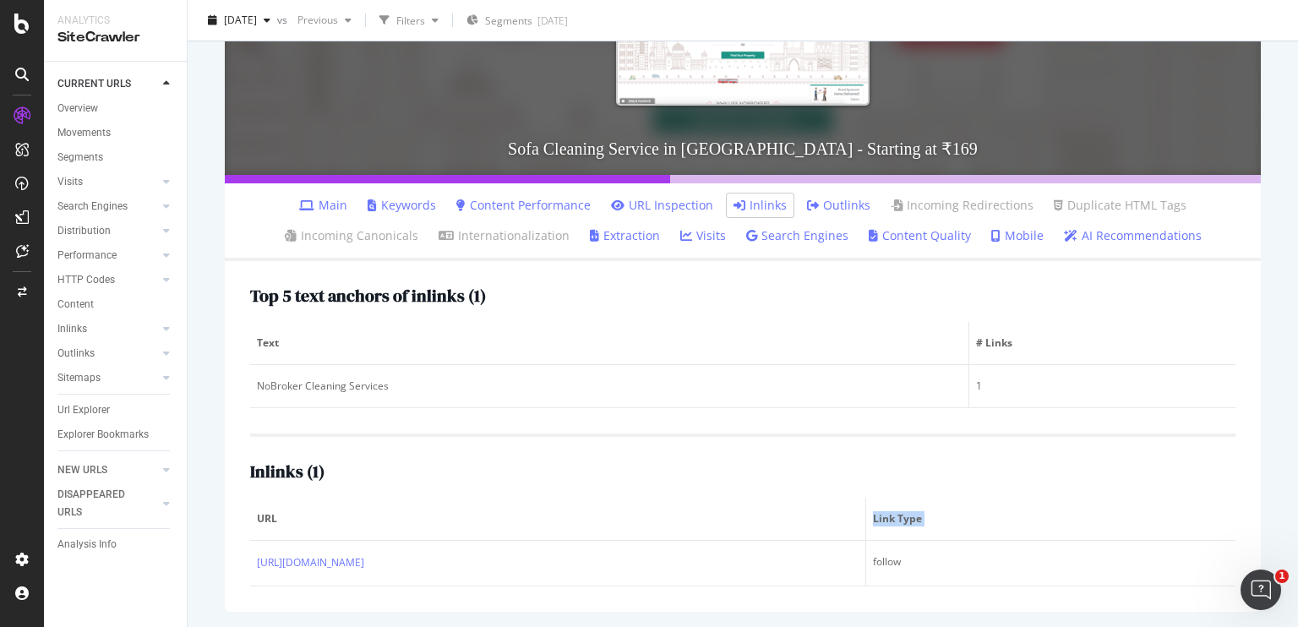
drag, startPoint x: 251, startPoint y: 564, endPoint x: 373, endPoint y: 498, distance: 138.4
click at [373, 498] on table "URL Link Type https://www.nobroker.in/blog/bathroom-smell-remover/ follow" at bounding box center [742, 542] width 985 height 89
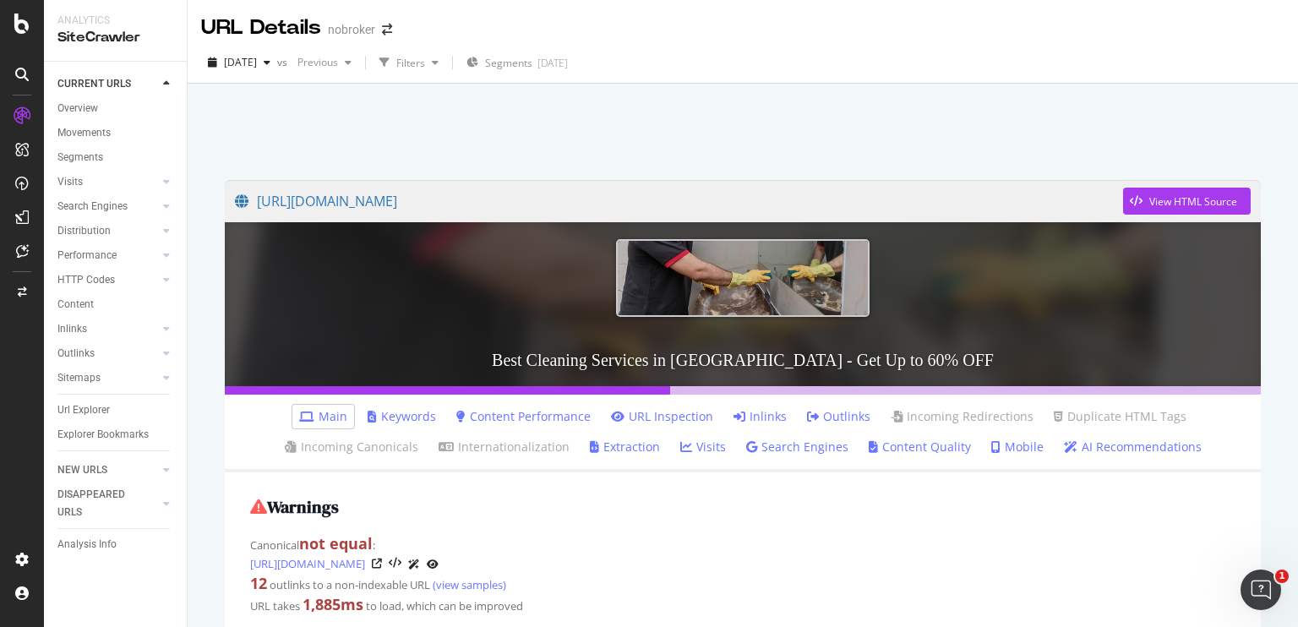
click at [748, 410] on link "Inlinks" at bounding box center [759, 416] width 53 height 17
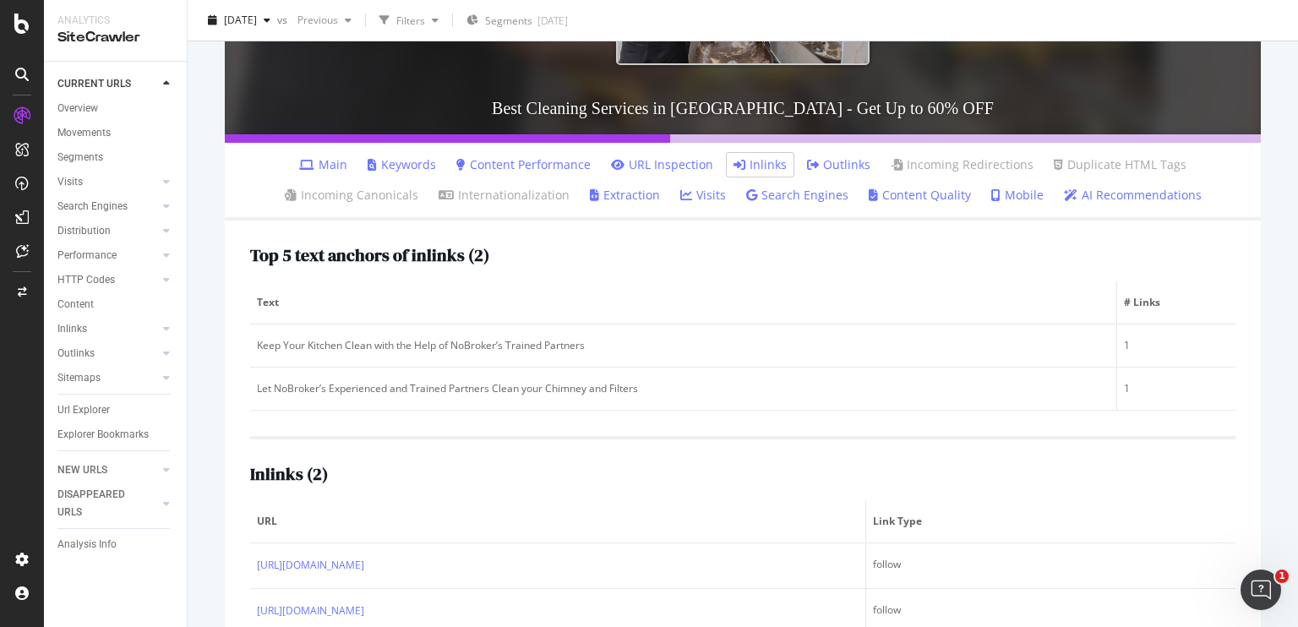
scroll to position [300, 0]
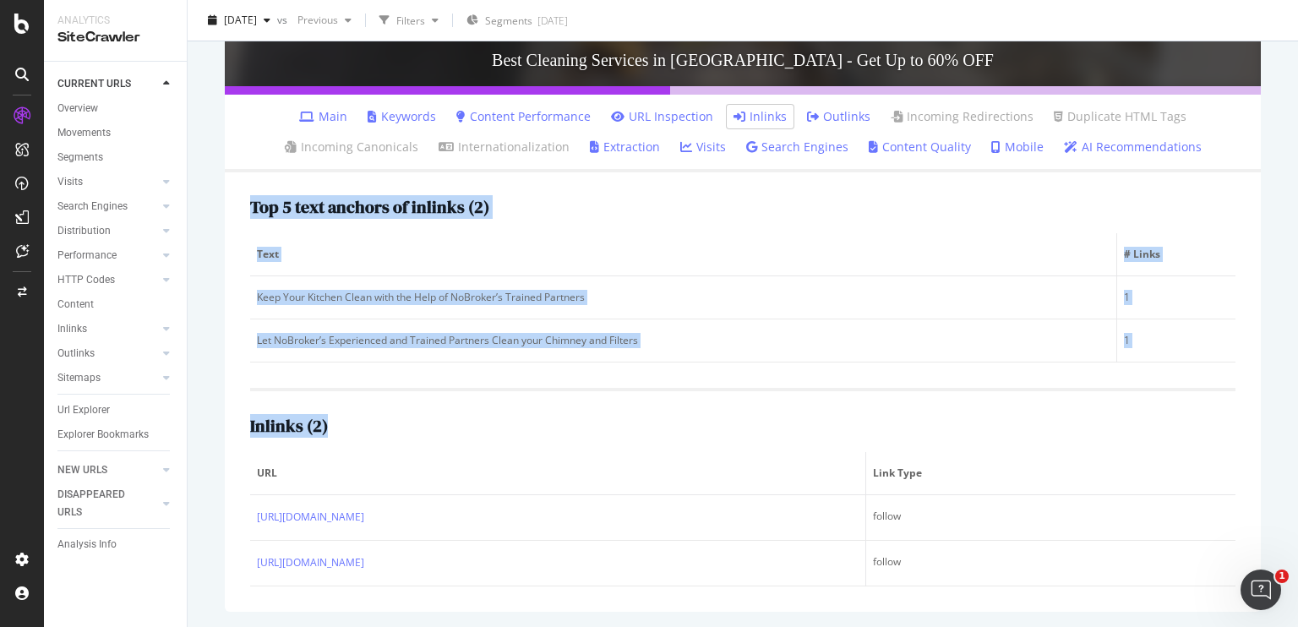
drag, startPoint x: 249, startPoint y: 511, endPoint x: 223, endPoint y: 489, distance: 34.2
click at [223, 489] on div "https://www.nobroker.in/cleaning-services-in-delhi?fromHomePage=&initiator=Serv…" at bounding box center [743, 245] width 1070 height 765
click at [236, 485] on div "Top 5 text anchors of inlinks ( 2 ) Text # Links Keep Your Kitchen Clean with t…" at bounding box center [743, 391] width 1036 height 439
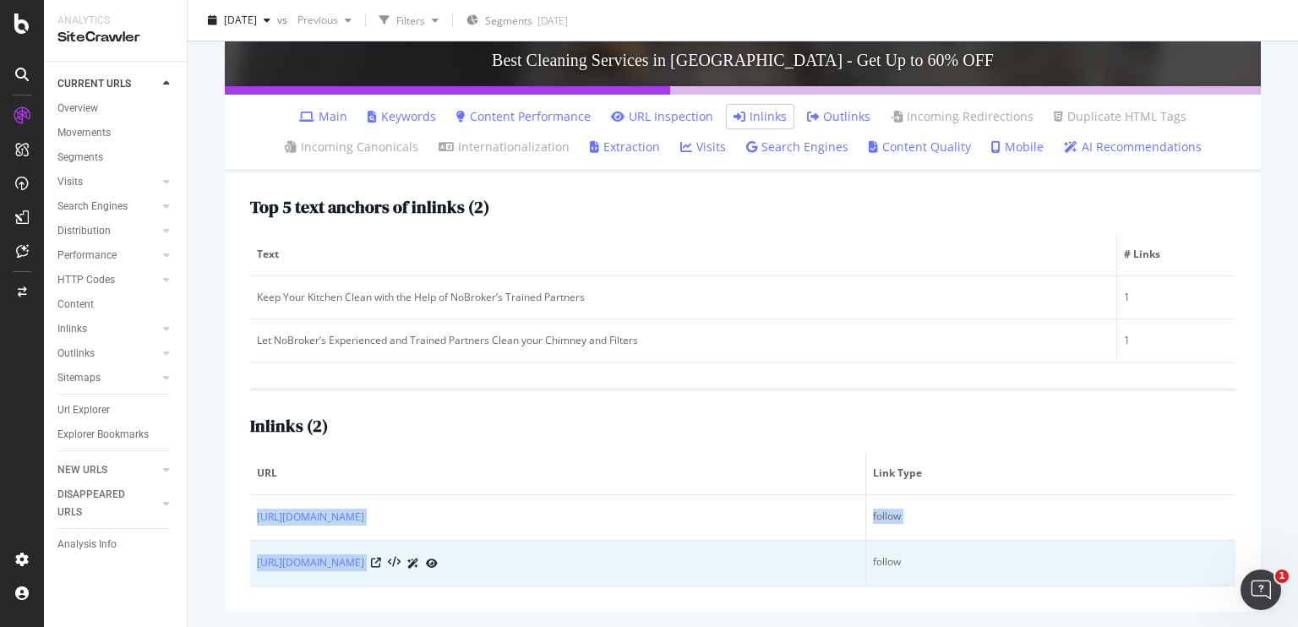
copy tbody "https://www.nobroker.in/forum/where-should-be-kitchen-as-per-vastu/ follow http…"
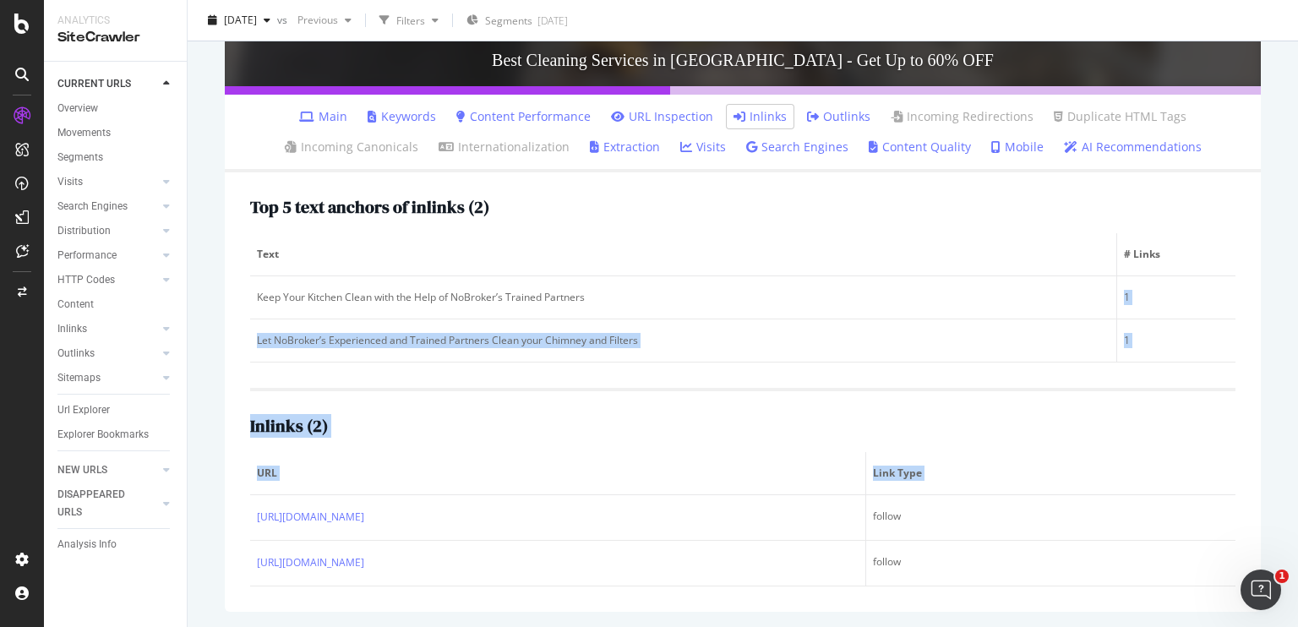
drag, startPoint x: 255, startPoint y: 516, endPoint x: 707, endPoint y: 266, distance: 516.6
click at [707, 266] on div "Top 5 text anchors of inlinks ( 2 ) Text # Links Keep Your Kitchen Clean with t…" at bounding box center [743, 391] width 1036 height 439
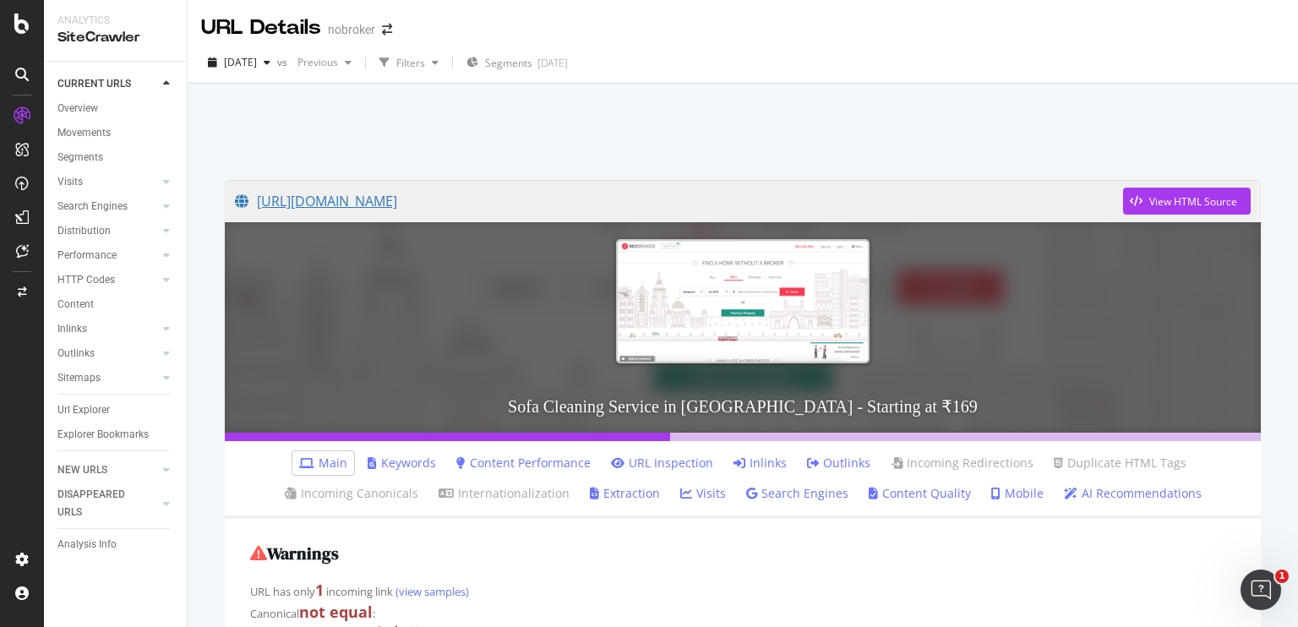
scroll to position [223, 0]
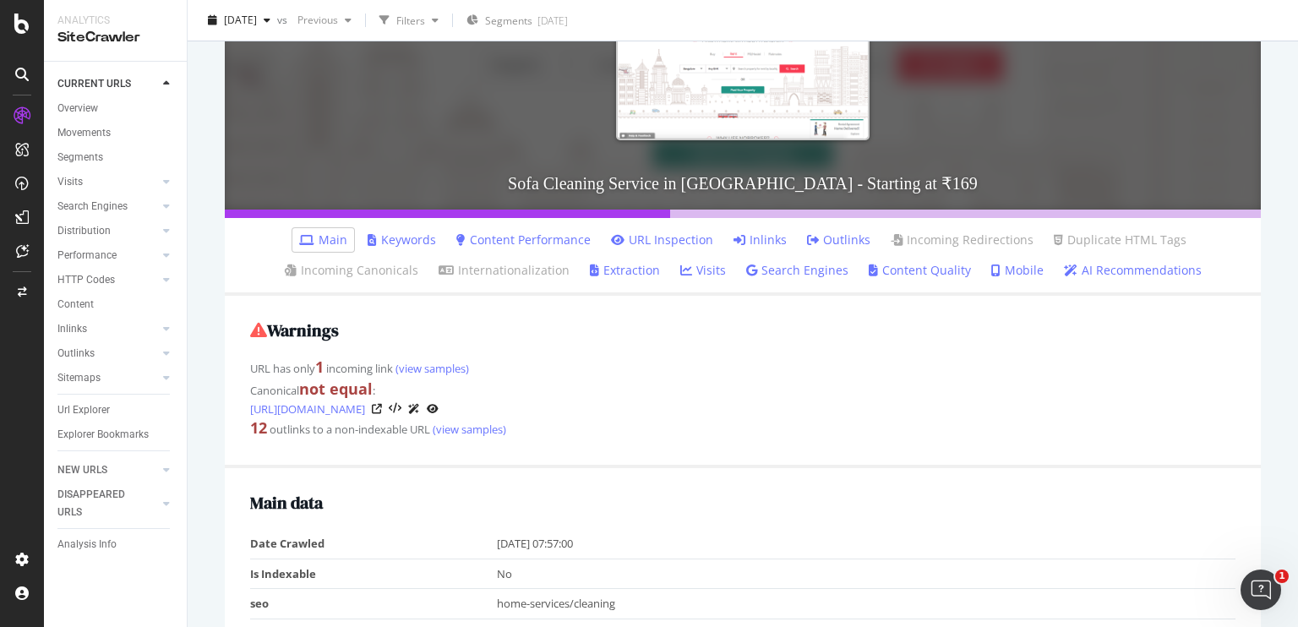
click at [761, 244] on link "Inlinks" at bounding box center [759, 240] width 53 height 17
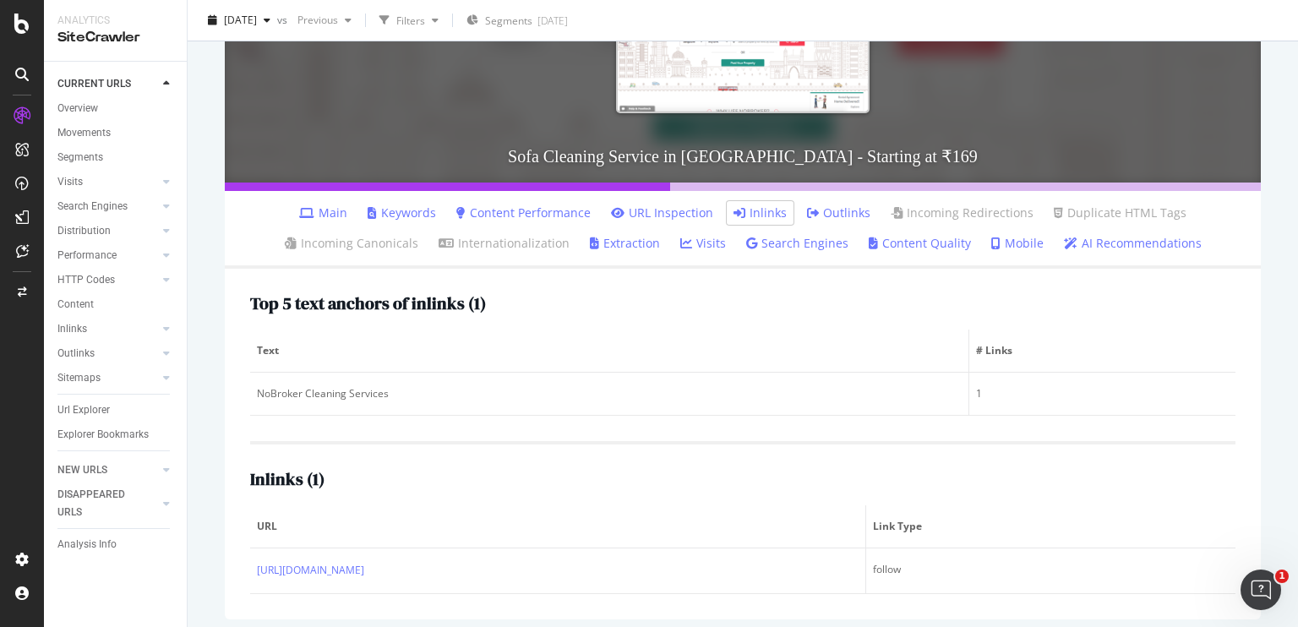
scroll to position [258, 0]
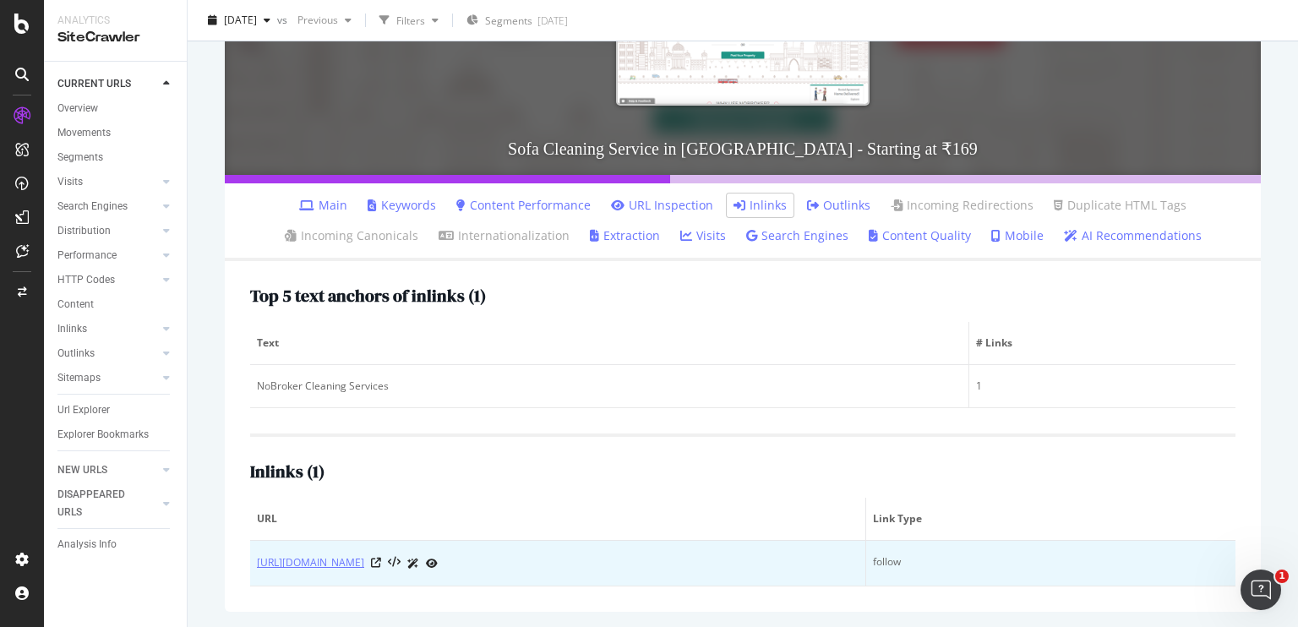
copy link "[URL][DOMAIN_NAME]"
drag, startPoint x: 504, startPoint y: 564, endPoint x: 263, endPoint y: 564, distance: 240.8
click at [263, 564] on div "[URL][DOMAIN_NAME]" at bounding box center [558, 563] width 602 height 18
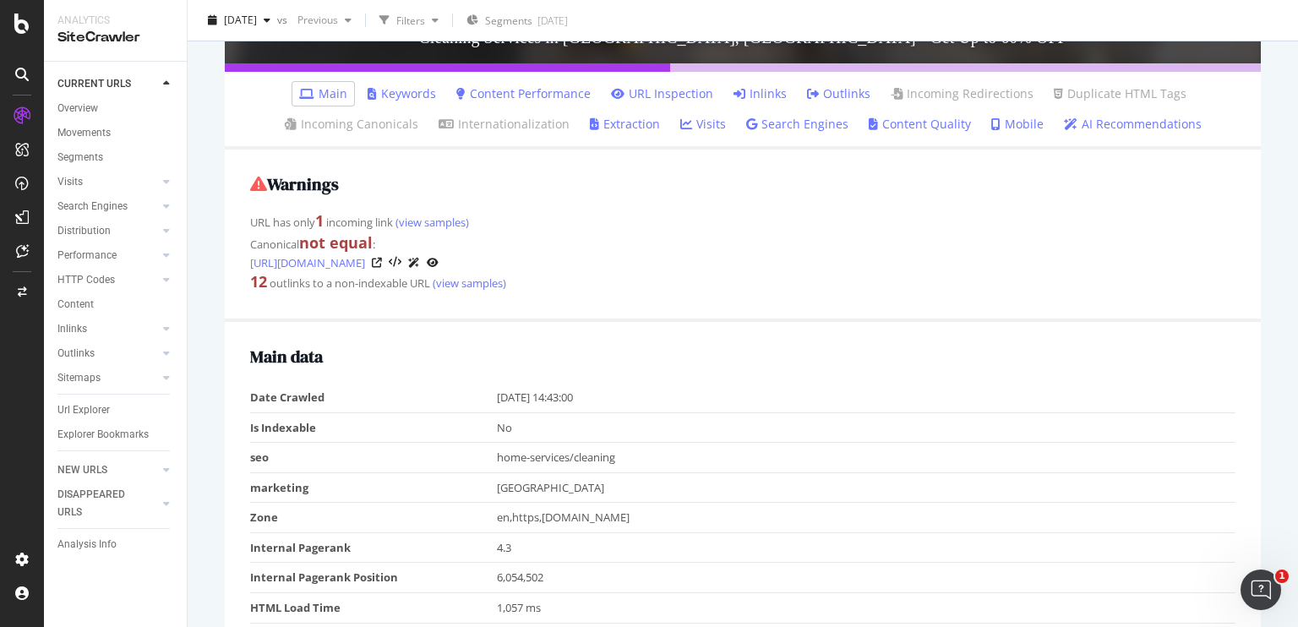
scroll to position [308, 0]
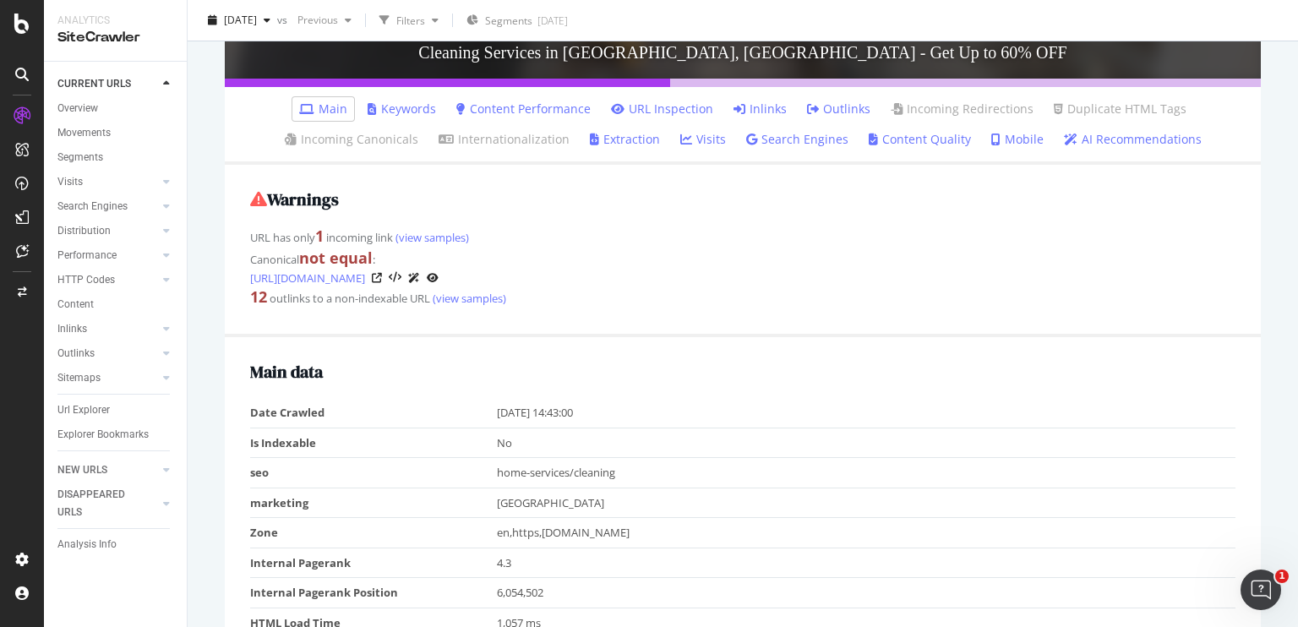
click at [744, 102] on link "Inlinks" at bounding box center [759, 109] width 53 height 17
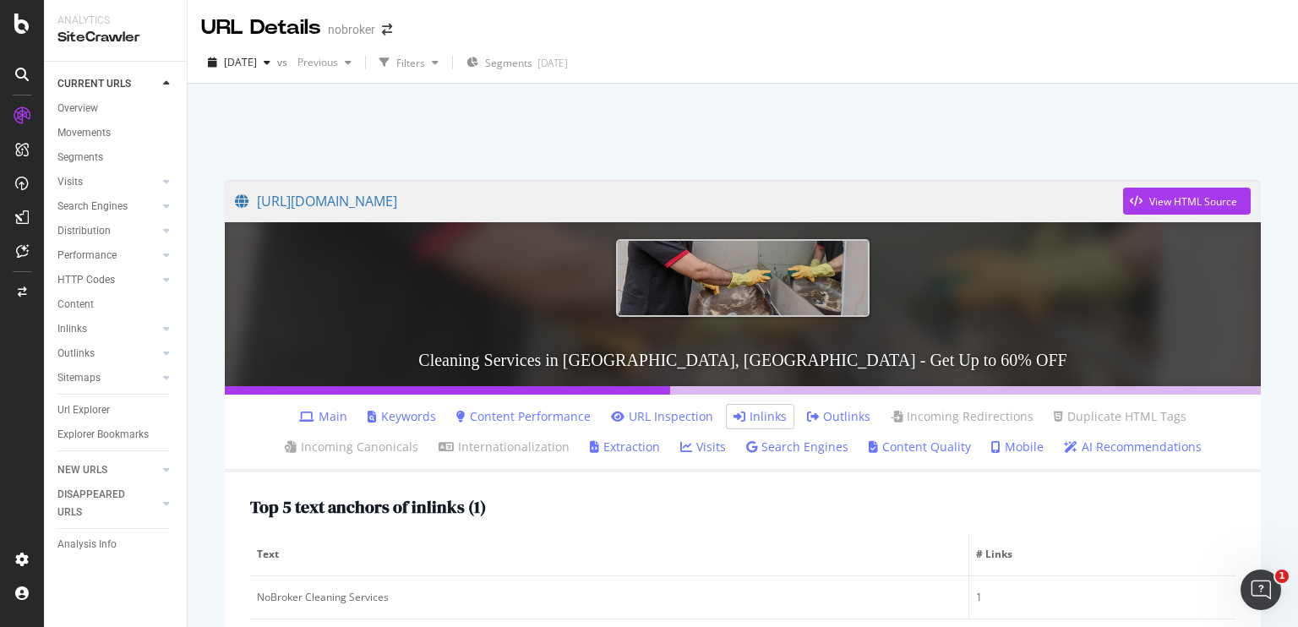
scroll to position [211, 0]
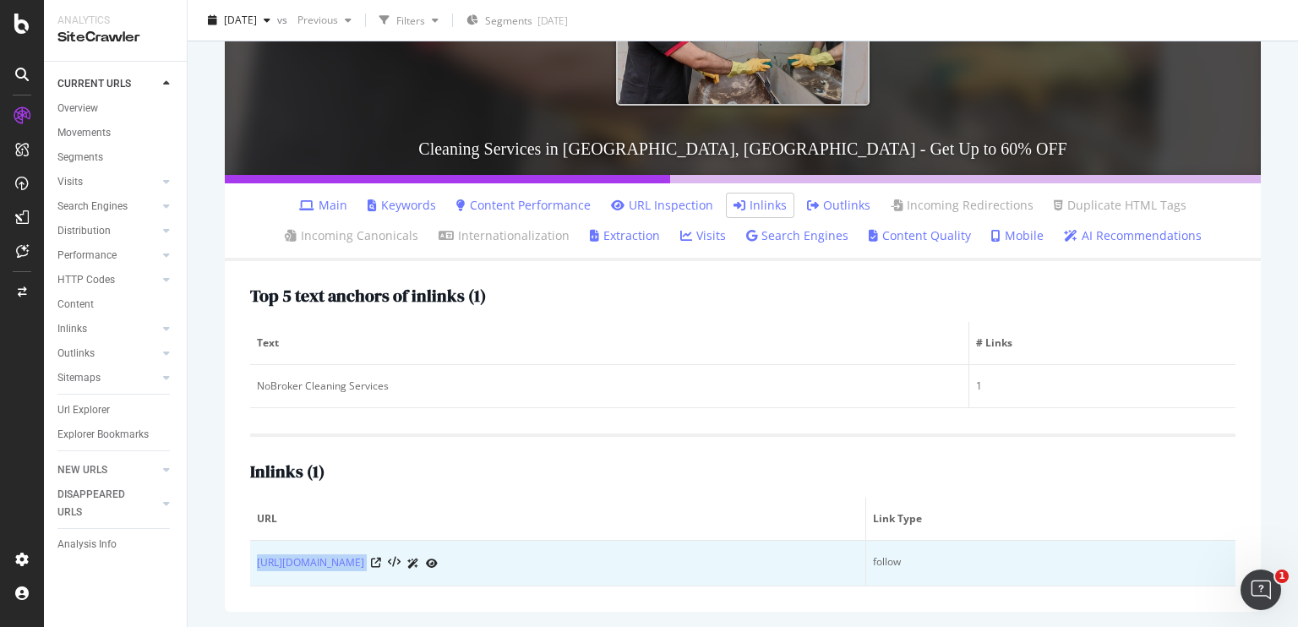
copy div "https://www.nobroker.in/blog/hydrogen-peroxide-uses/"
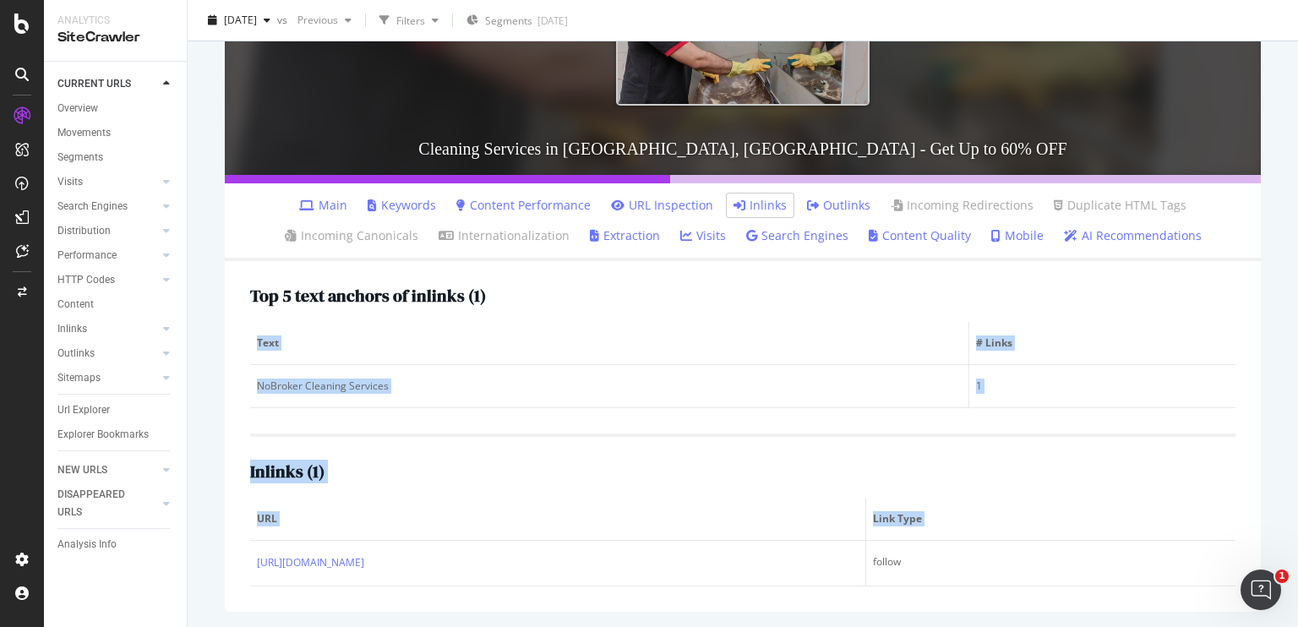
drag, startPoint x: 255, startPoint y: 571, endPoint x: 780, endPoint y: 182, distance: 653.5
click at [780, 182] on div "https://www.nobroker.in/cleaning-services-in-bangalore?adgroup=Generic_Exact&gc…" at bounding box center [743, 290] width 1070 height 677
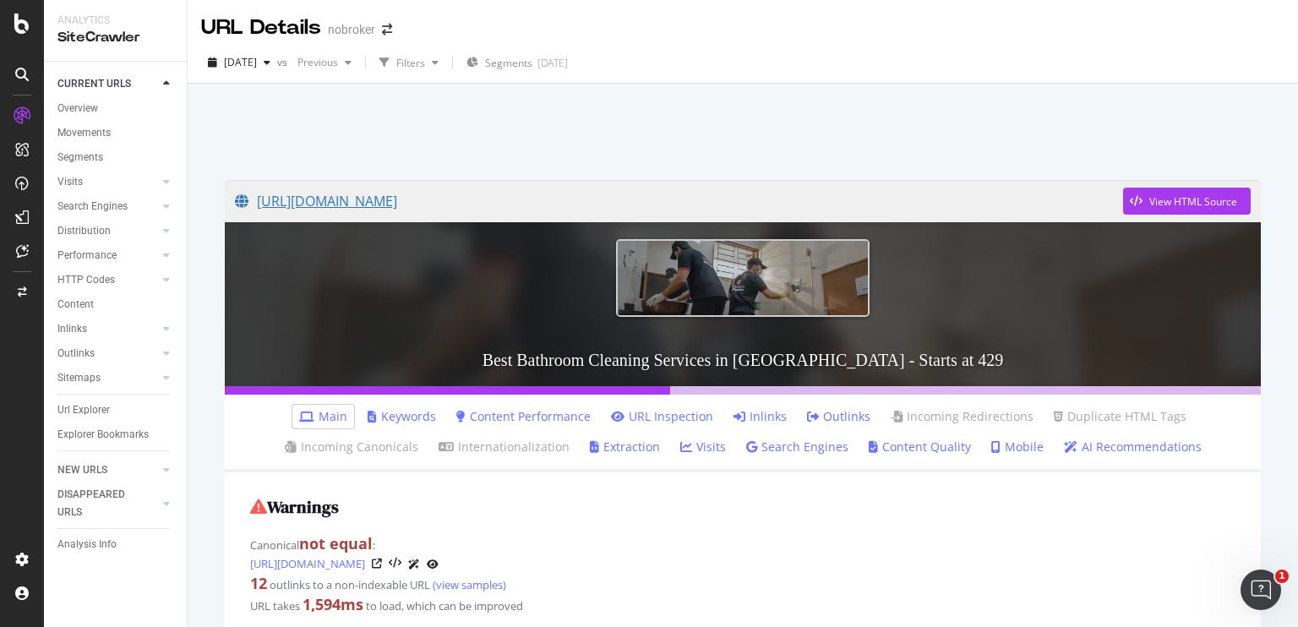
scroll to position [196, 0]
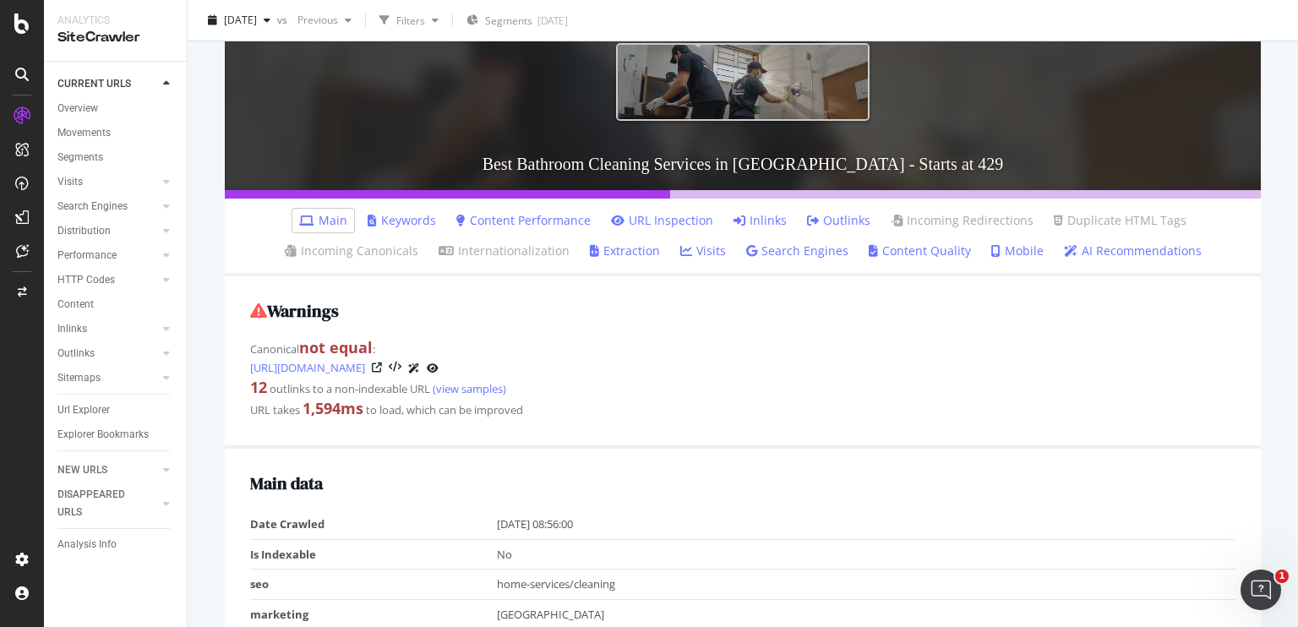
click at [750, 221] on link "Inlinks" at bounding box center [759, 220] width 53 height 17
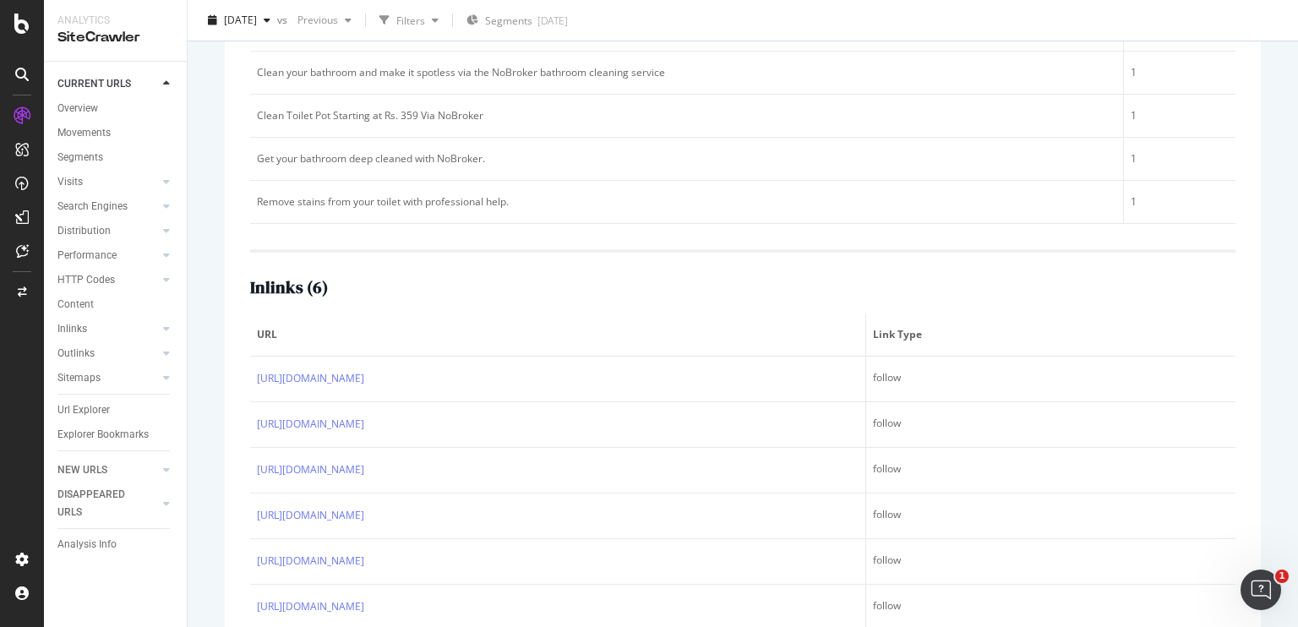
scroll to position [610, 0]
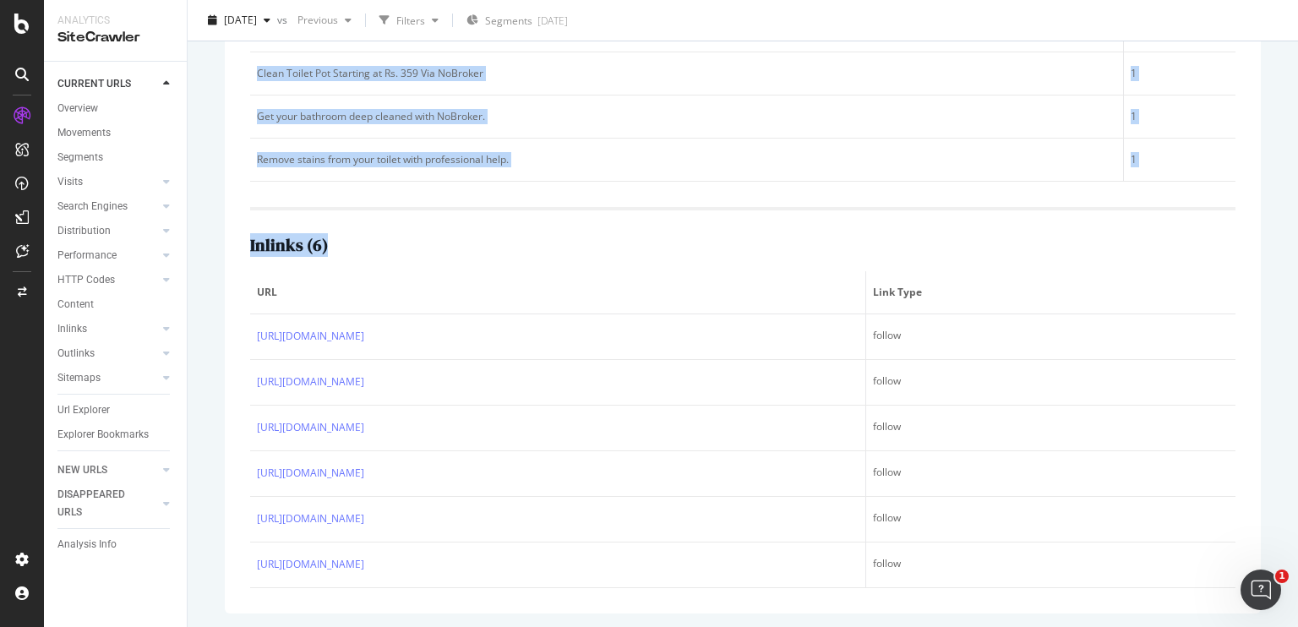
drag, startPoint x: 247, startPoint y: 331, endPoint x: 204, endPoint y: 307, distance: 49.6
click at [204, 307] on div "URL Details nobroker 2025 Aug. 4th vs Previous Filters Segments 2025-08-19 http…" at bounding box center [743, 313] width 1110 height 627
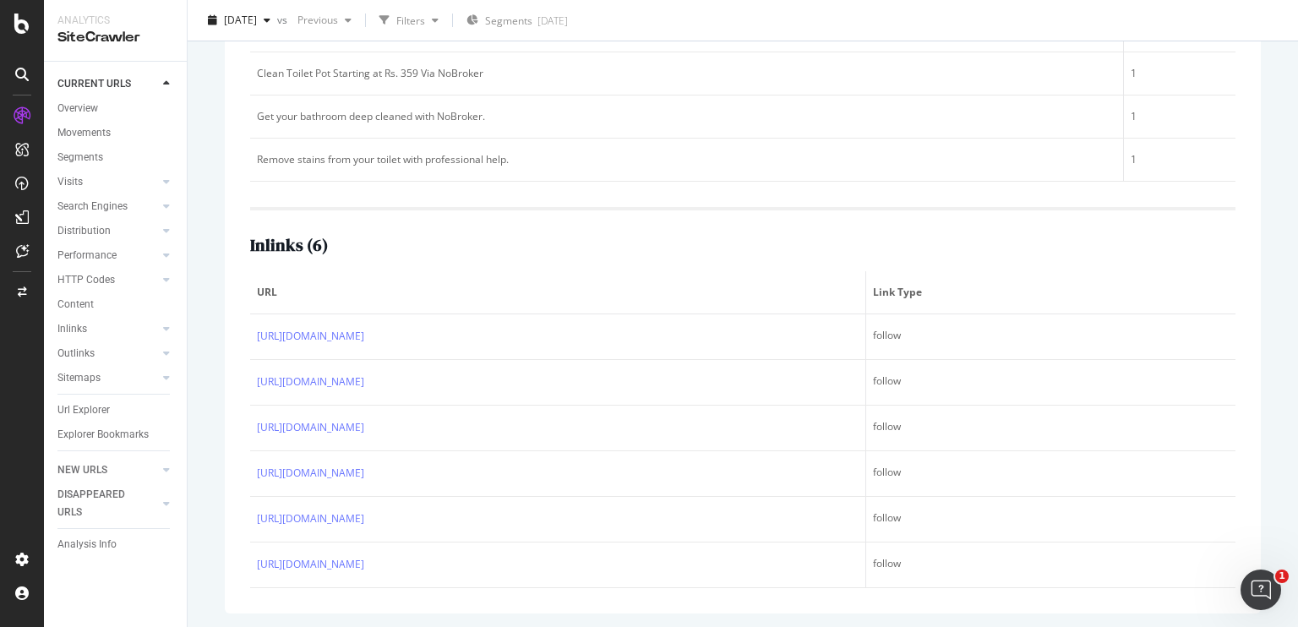
click at [204, 307] on div "URL Details nobroker 2025 Aug. 4th vs Previous Filters Segments 2025-08-19 http…" at bounding box center [743, 313] width 1110 height 627
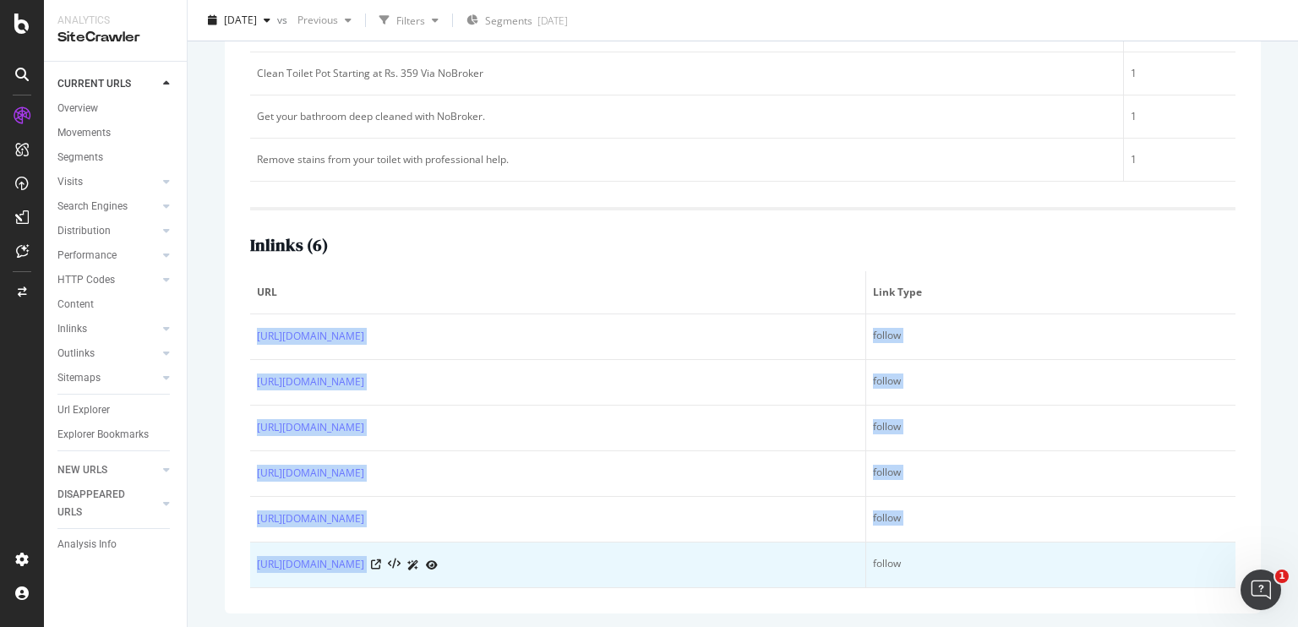
copy tbody "https://www.nobroker.in/forum/is-nobroker-bathroom-cleaning-good/ follow https:…"
drag, startPoint x: 253, startPoint y: 334, endPoint x: 771, endPoint y: 545, distance: 558.6
click at [771, 545] on tbody "https://www.nobroker.in/forum/is-nobroker-bathroom-cleaning-good/ follow https:…" at bounding box center [742, 451] width 985 height 274
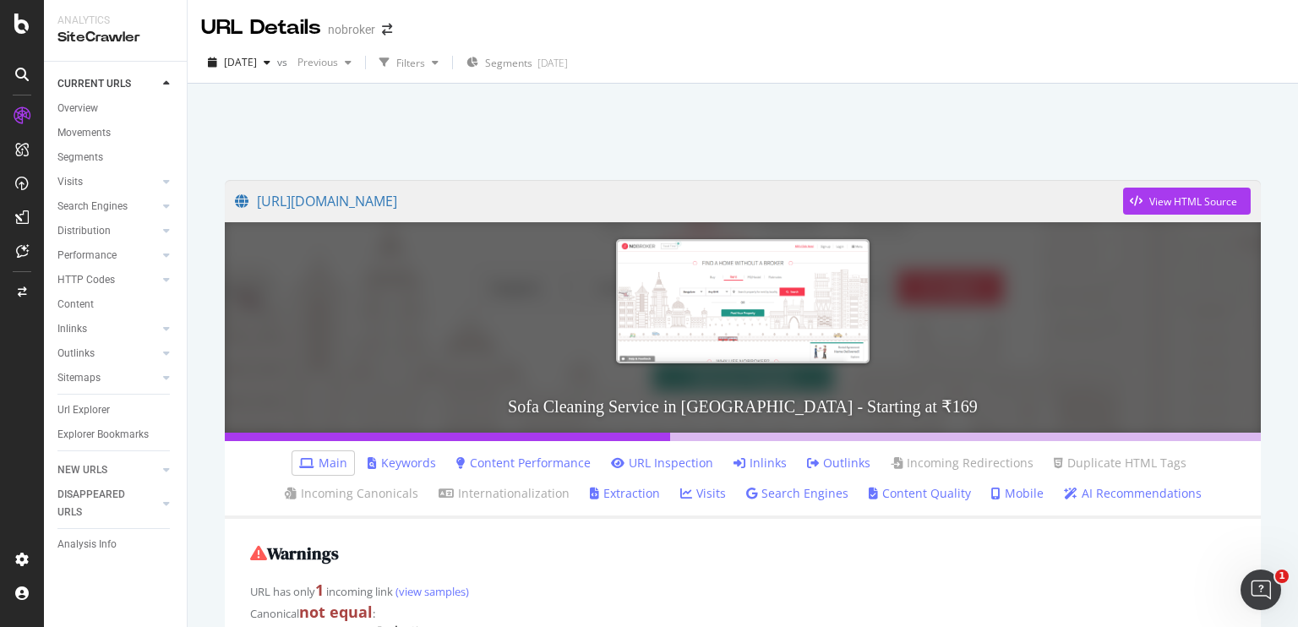
click at [757, 459] on link "Inlinks" at bounding box center [759, 463] width 53 height 17
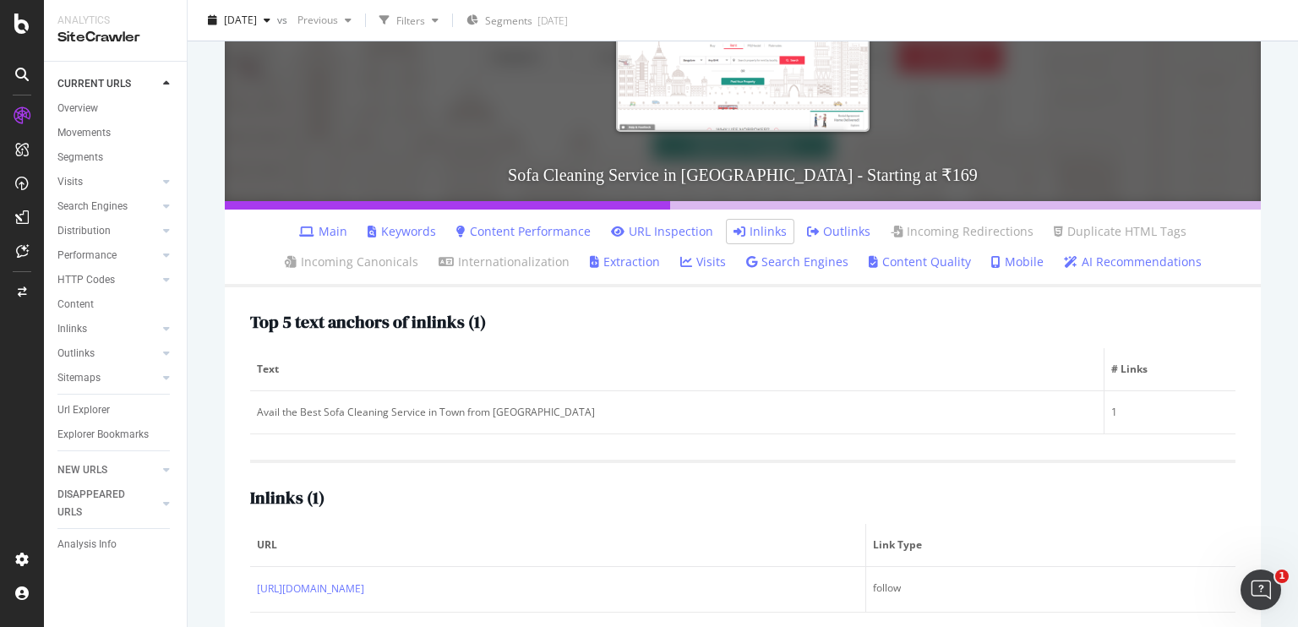
scroll to position [258, 0]
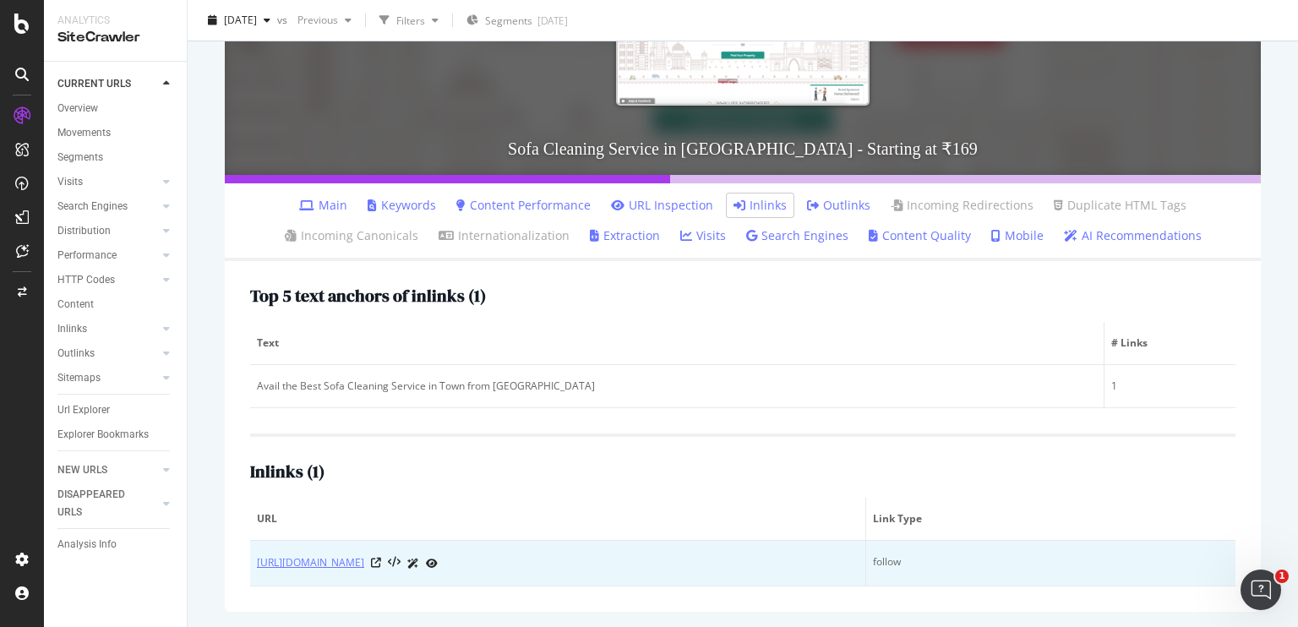
copy link "https://www.nobroker.in/forum/how-to-clean-suede-sofa/"
drag, startPoint x: 532, startPoint y: 569, endPoint x: 257, endPoint y: 565, distance: 275.5
click at [257, 565] on div "https://www.nobroker.in/forum/how-to-clean-suede-sofa/" at bounding box center [558, 563] width 602 height 18
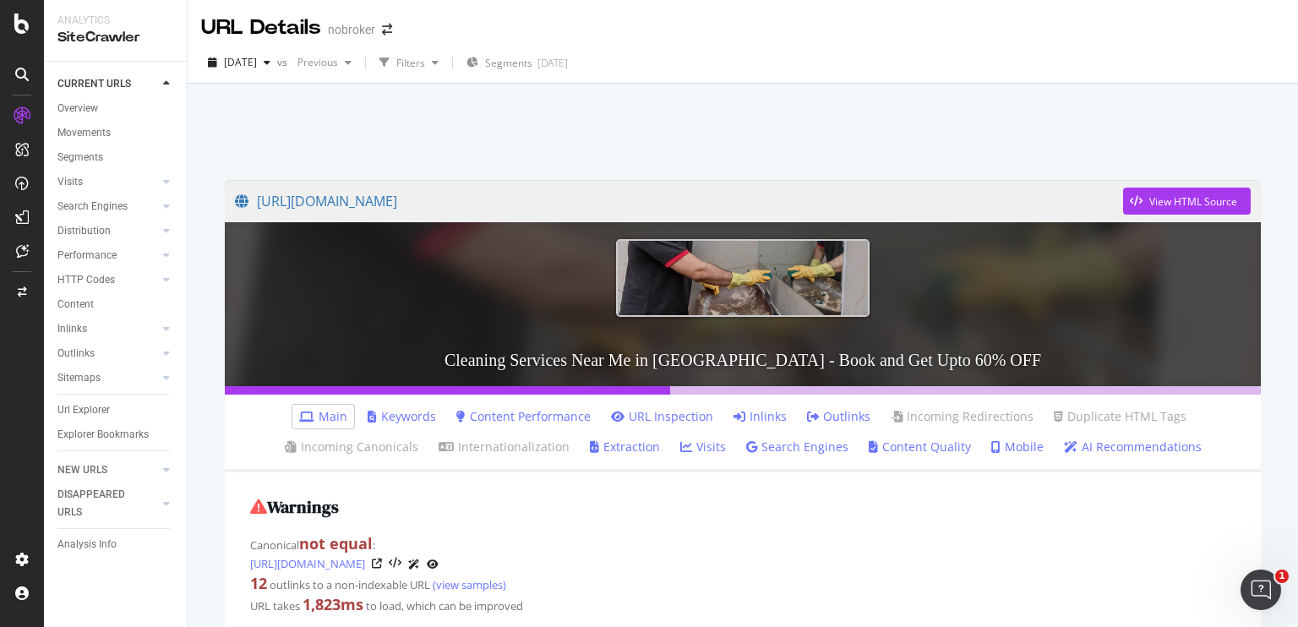
click at [761, 415] on link "Inlinks" at bounding box center [759, 416] width 53 height 17
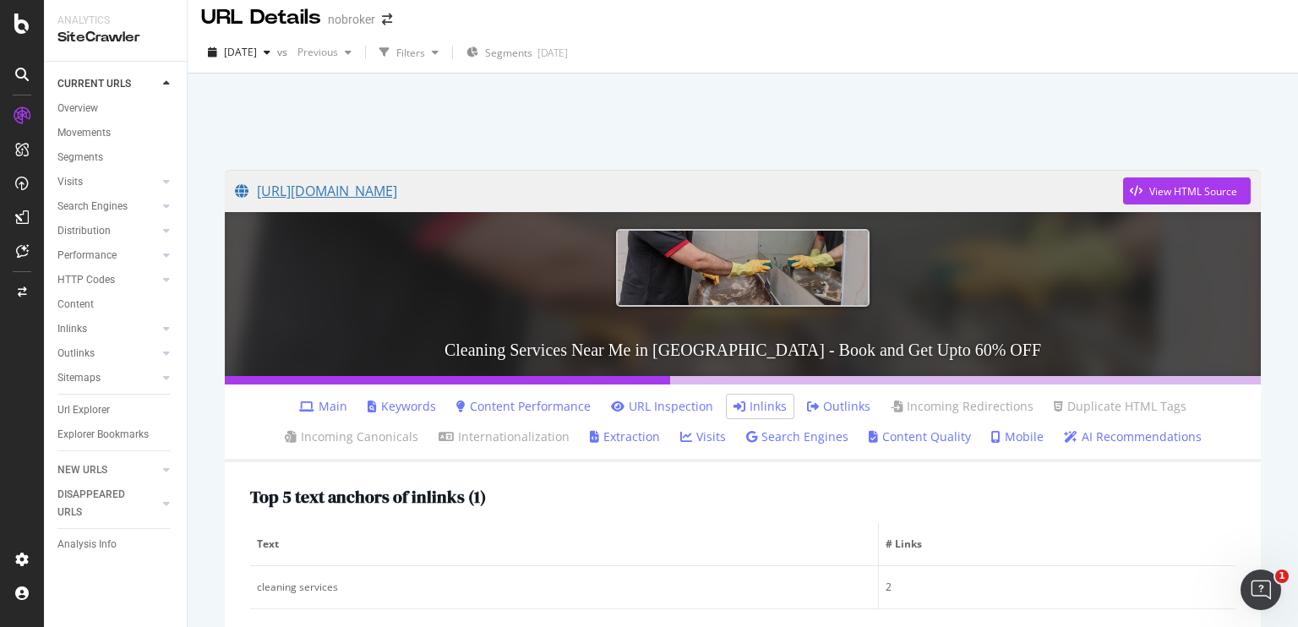
scroll to position [257, 0]
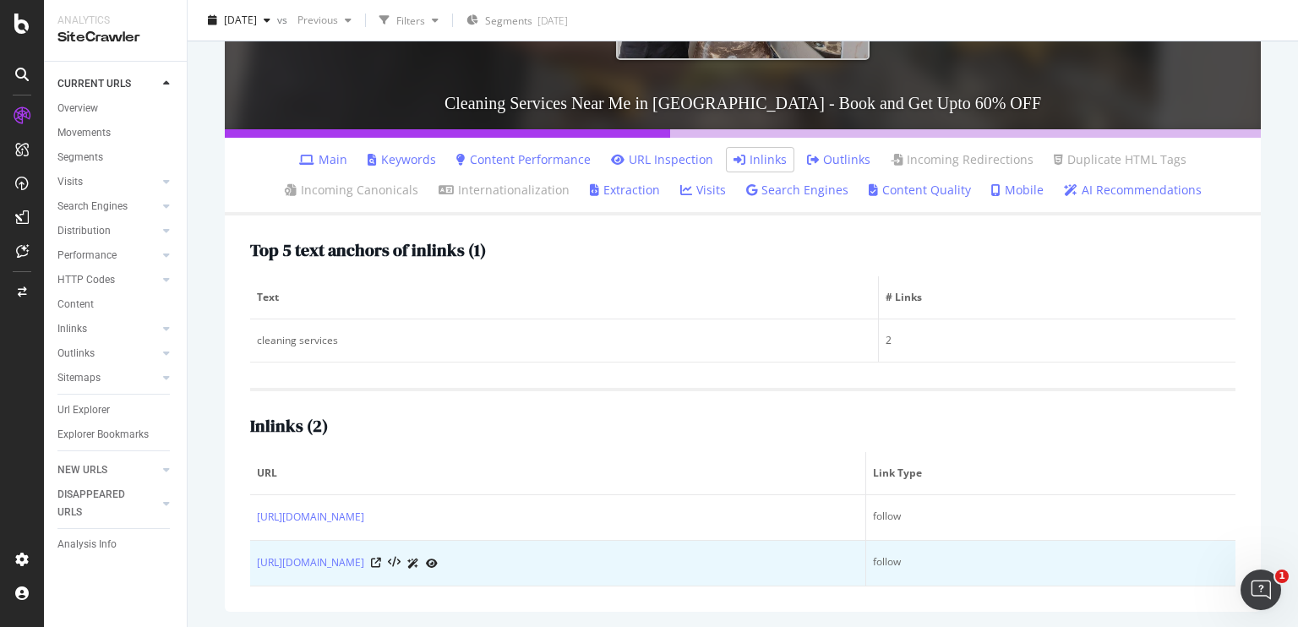
copy tbody "https://www.nobroker.in/blog/diwali-cleaning/ follow https://www.nobroker.in/bl…"
drag, startPoint x: 254, startPoint y: 516, endPoint x: 520, endPoint y: 569, distance: 271.3
click at [520, 569] on tbody "https://www.nobroker.in/blog/diwali-cleaning/ follow https://www.nobroker.in/bl…" at bounding box center [742, 540] width 985 height 91
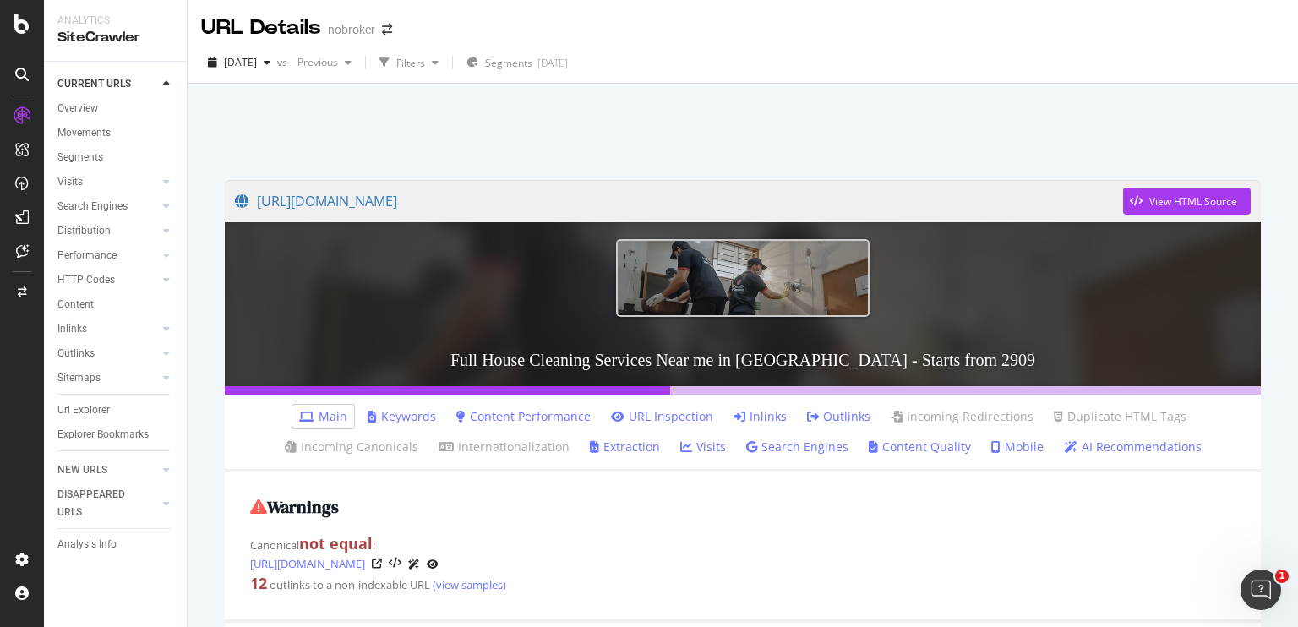
click at [751, 418] on link "Inlinks" at bounding box center [759, 416] width 53 height 17
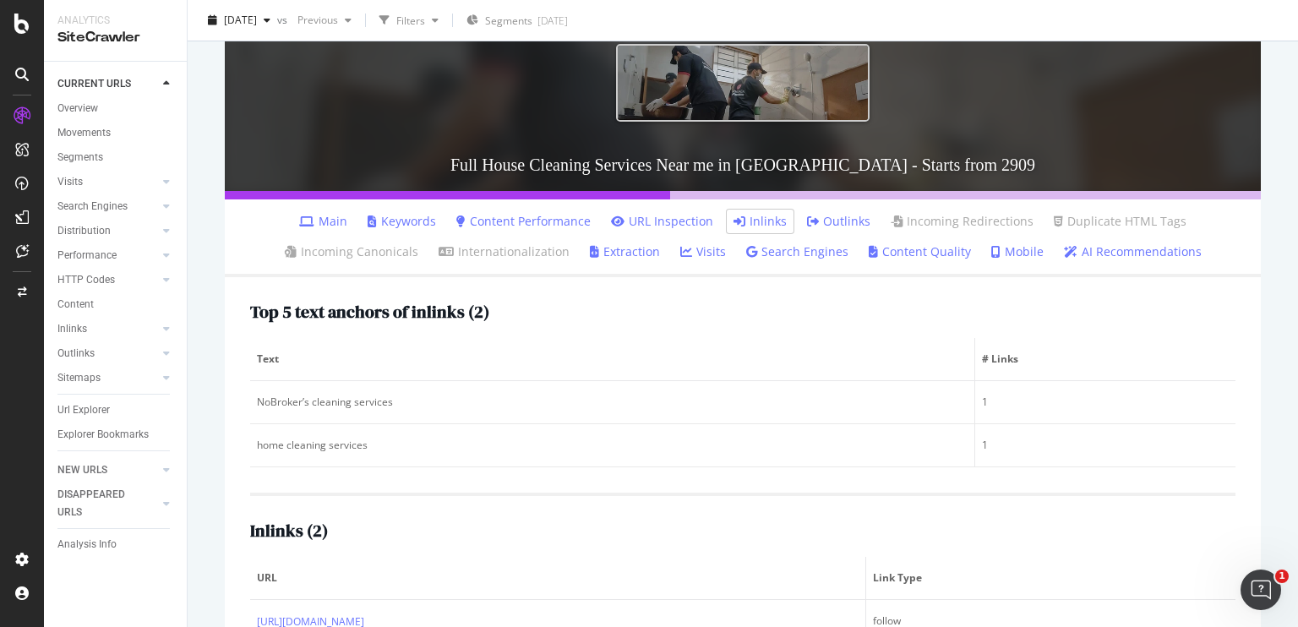
scroll to position [300, 0]
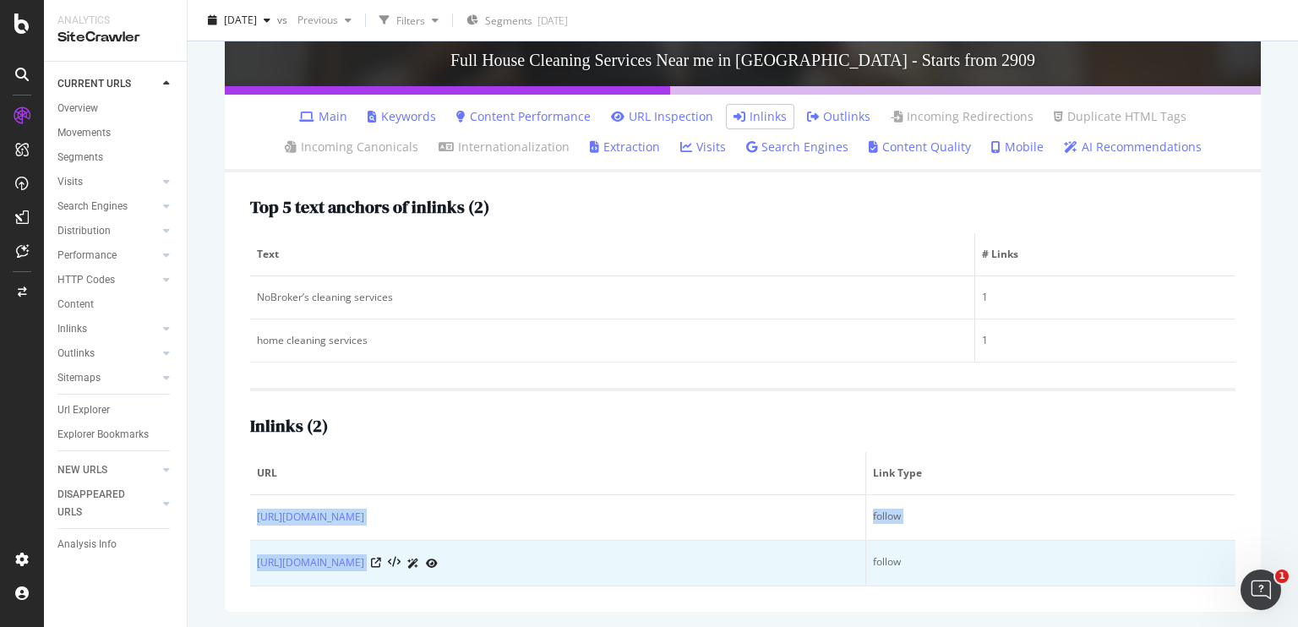
copy tbody "https://www.nobroker.in/blog/how-do-you-remove-sticky-residue/ follow https://w…"
drag, startPoint x: 253, startPoint y: 515, endPoint x: 782, endPoint y: 543, distance: 528.8
click at [782, 543] on tbody "https://www.nobroker.in/blog/how-do-you-remove-sticky-residue/ follow https://w…" at bounding box center [742, 540] width 985 height 91
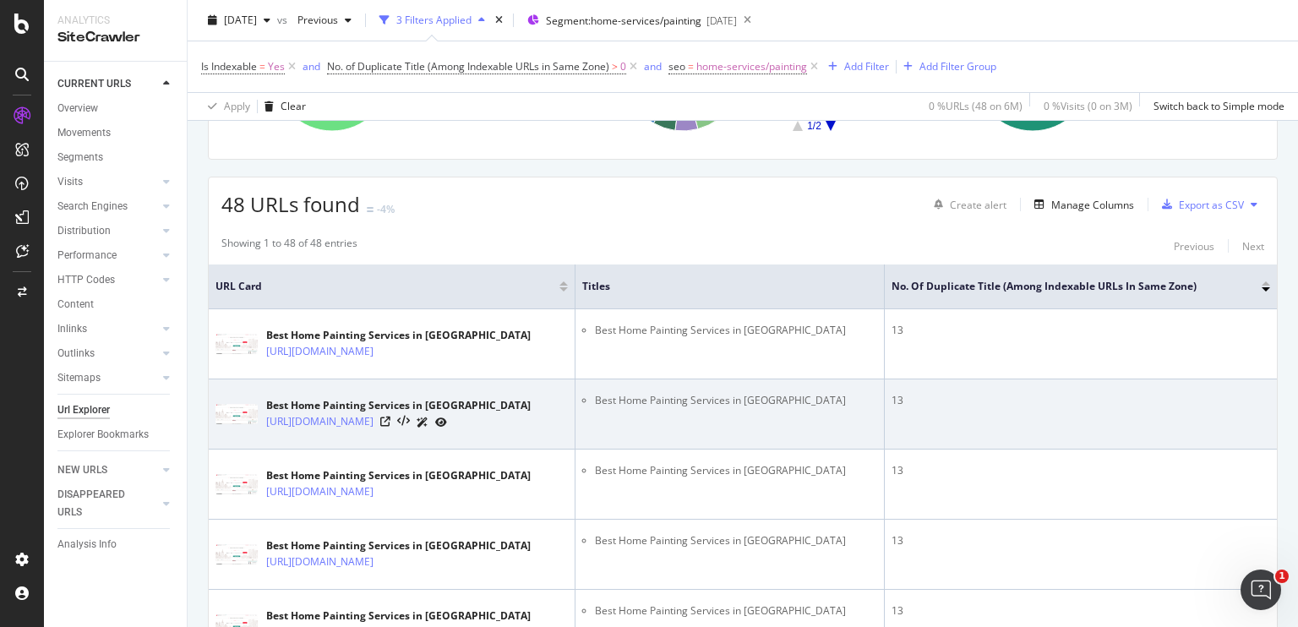
scroll to position [246, 0]
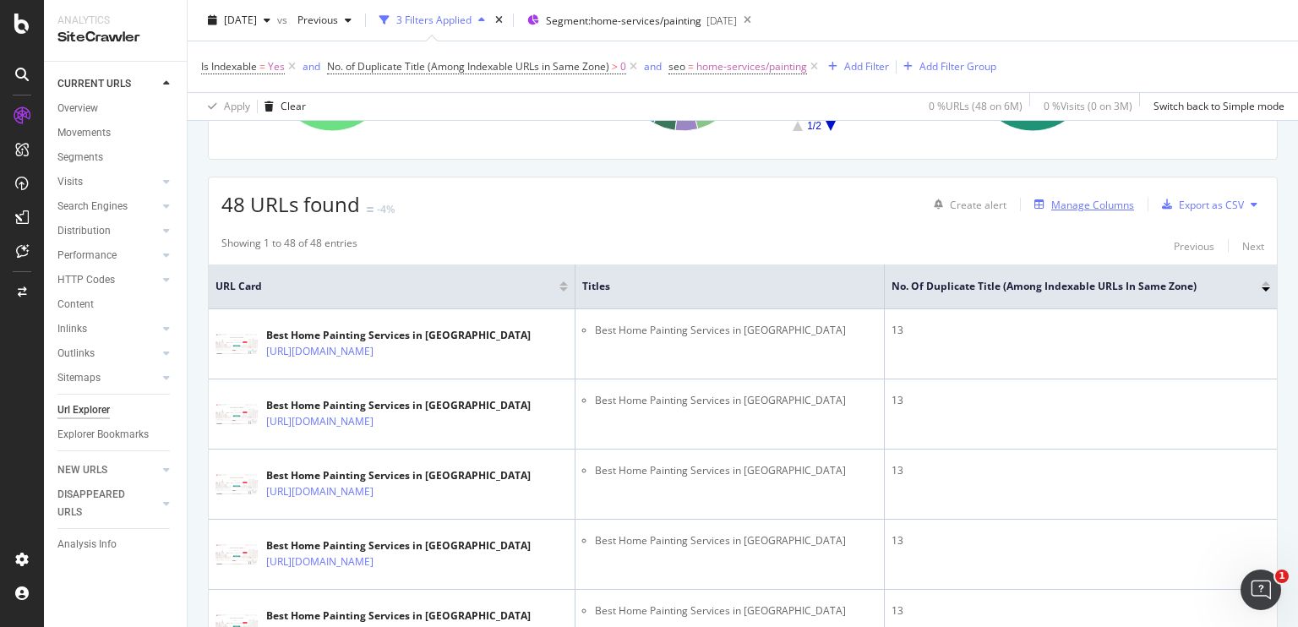
click at [1087, 204] on div "Manage Columns" at bounding box center [1092, 205] width 83 height 14
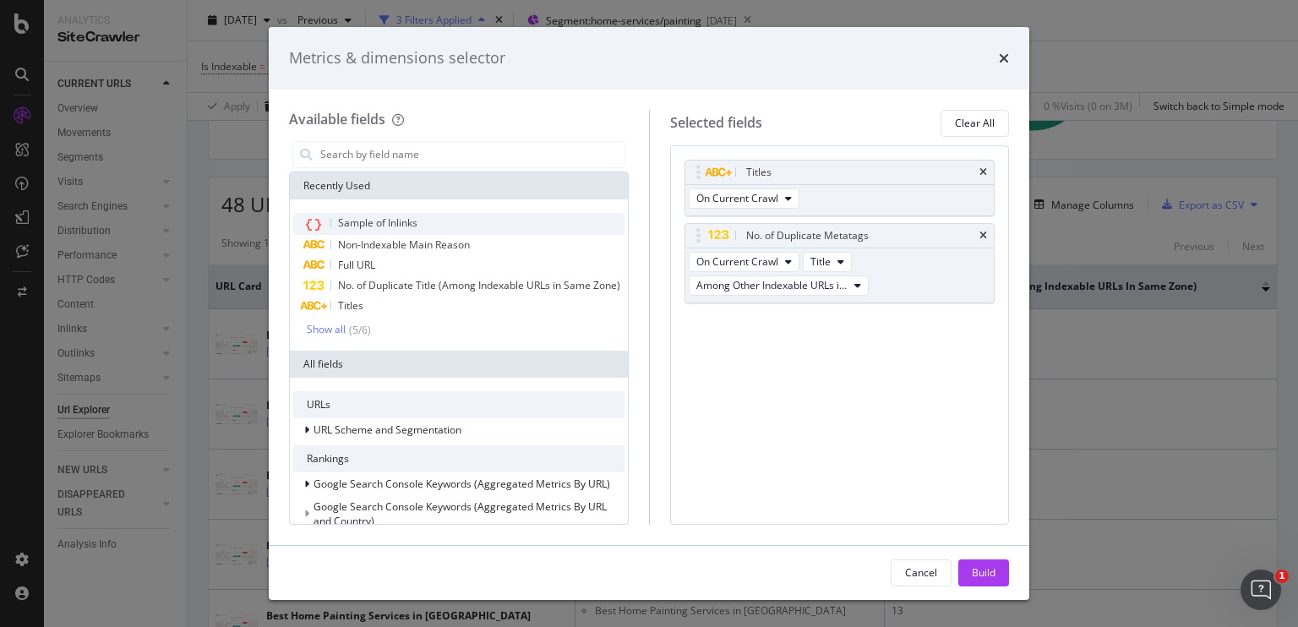
click at [485, 226] on div "Sample of Inlinks" at bounding box center [458, 224] width 331 height 22
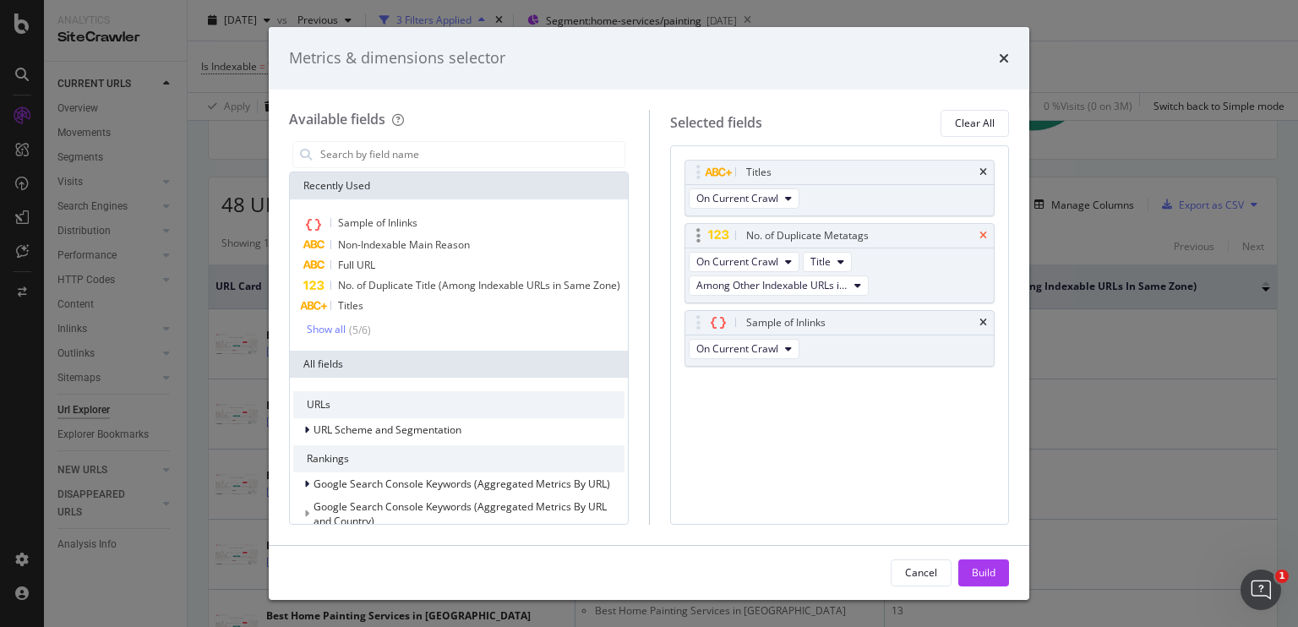
click at [985, 232] on icon "times" at bounding box center [983, 236] width 8 height 10
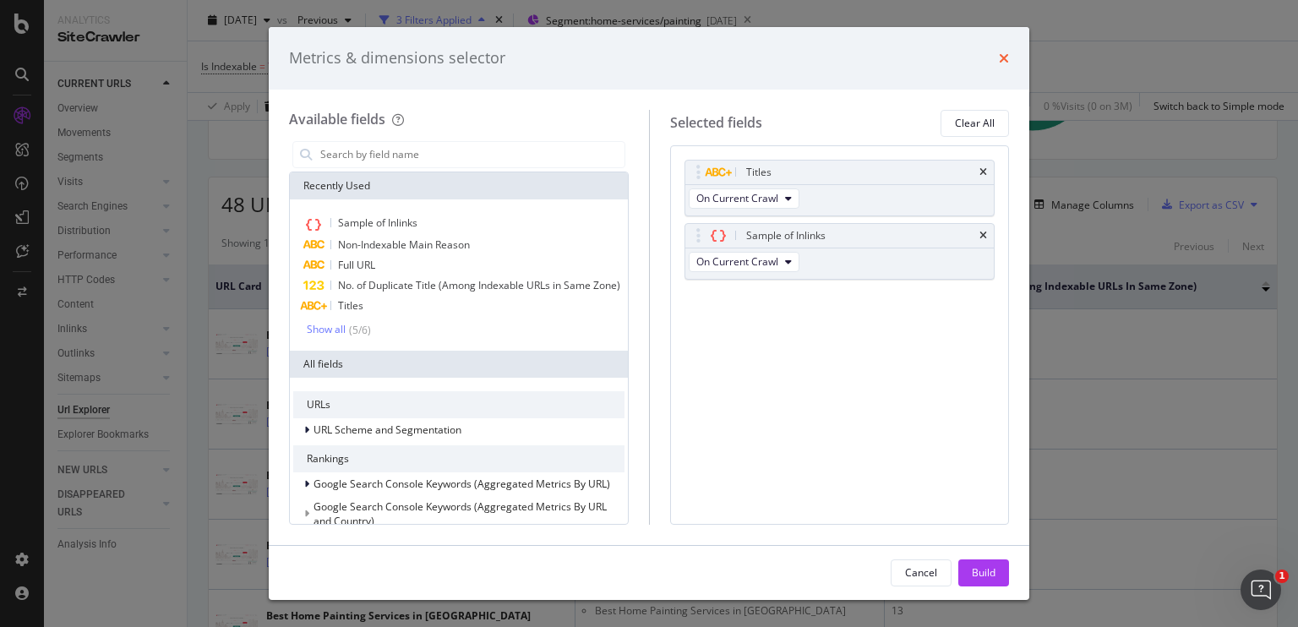
click at [1004, 57] on icon "times" at bounding box center [1004, 59] width 10 height 14
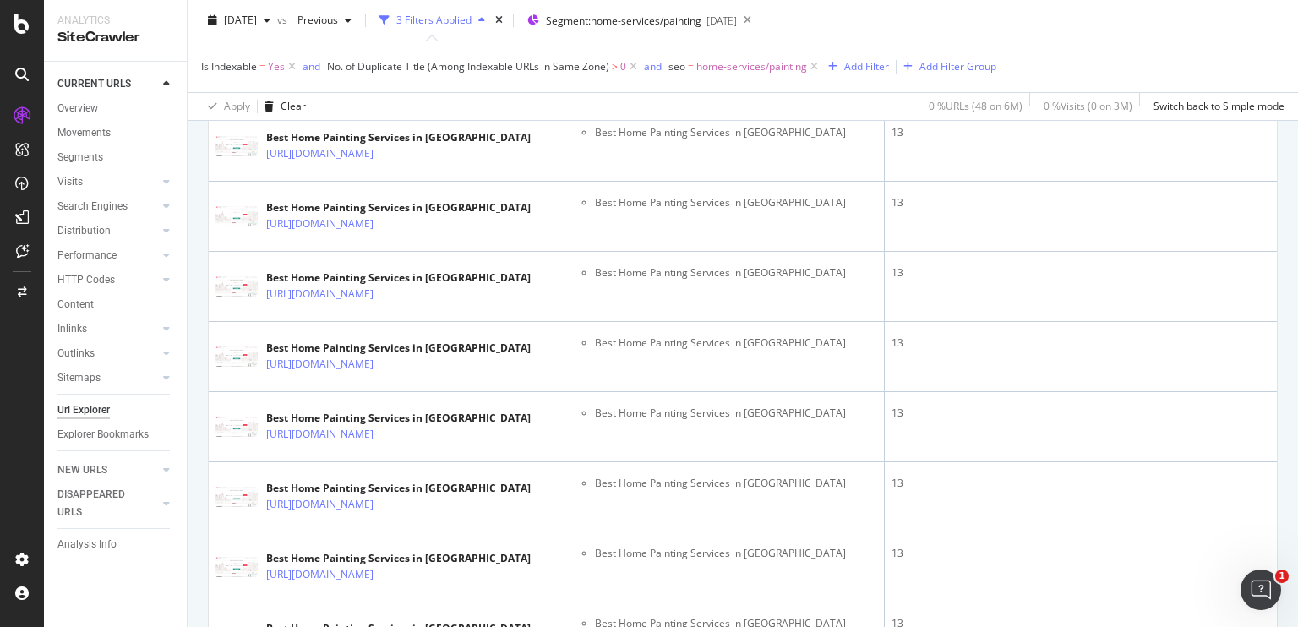
scroll to position [581, 0]
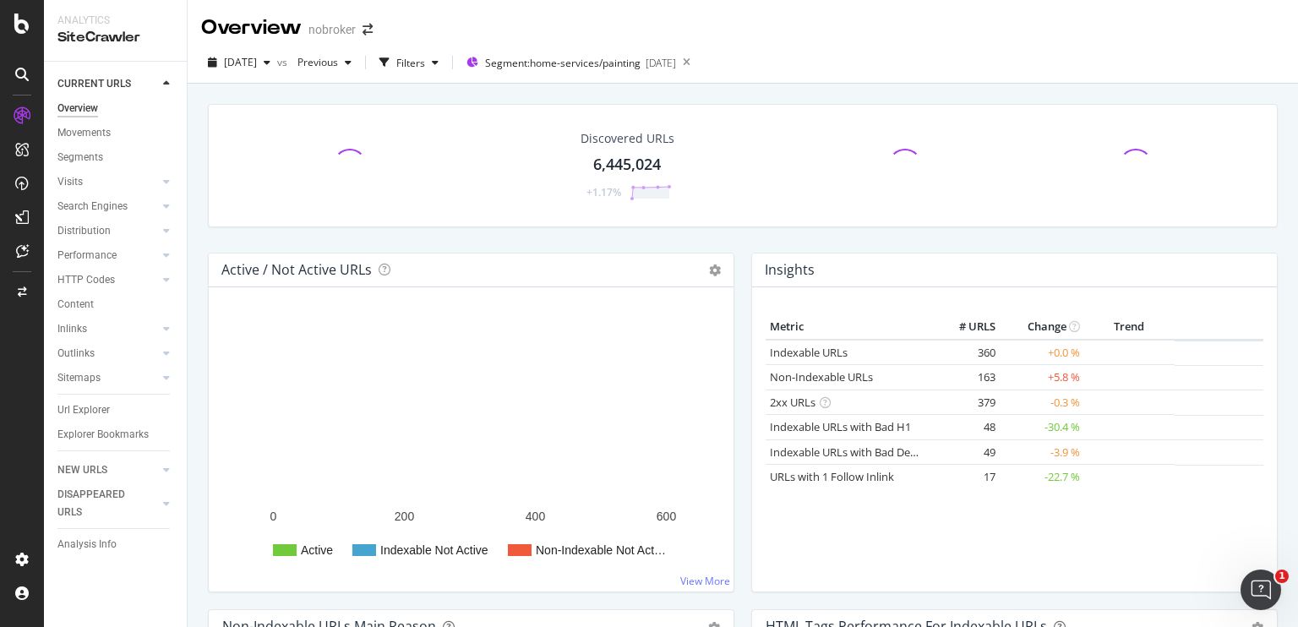
scroll to position [239, 0]
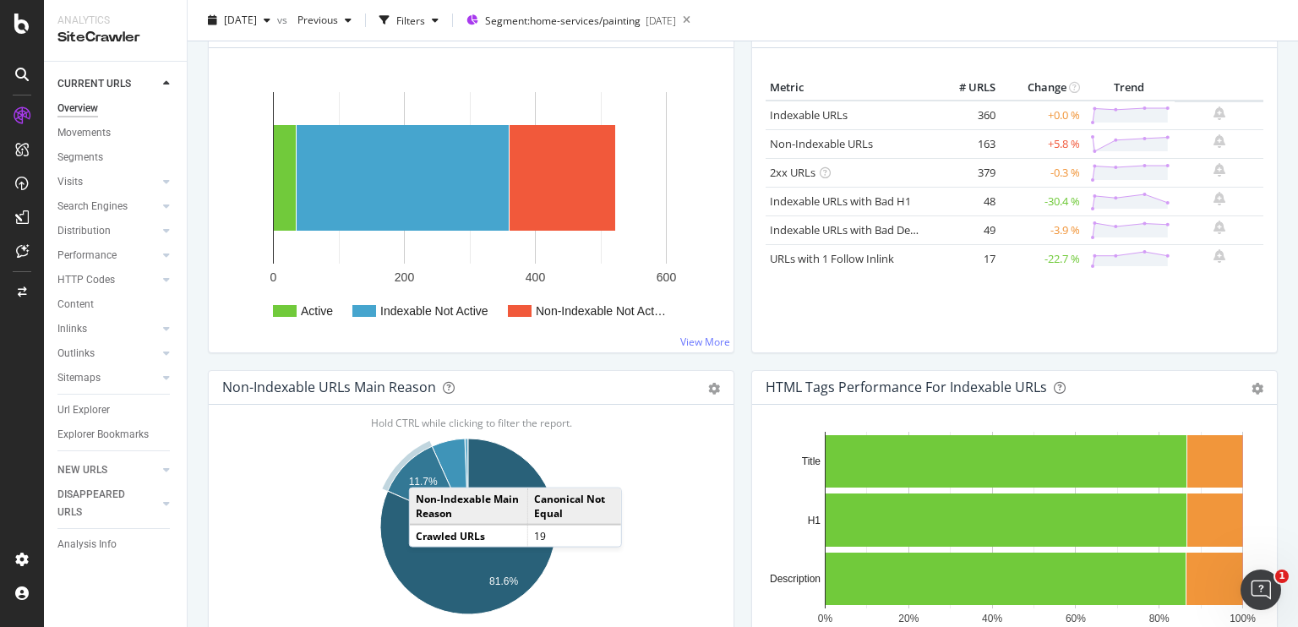
click at [426, 469] on icon "A chart." at bounding box center [428, 486] width 80 height 80
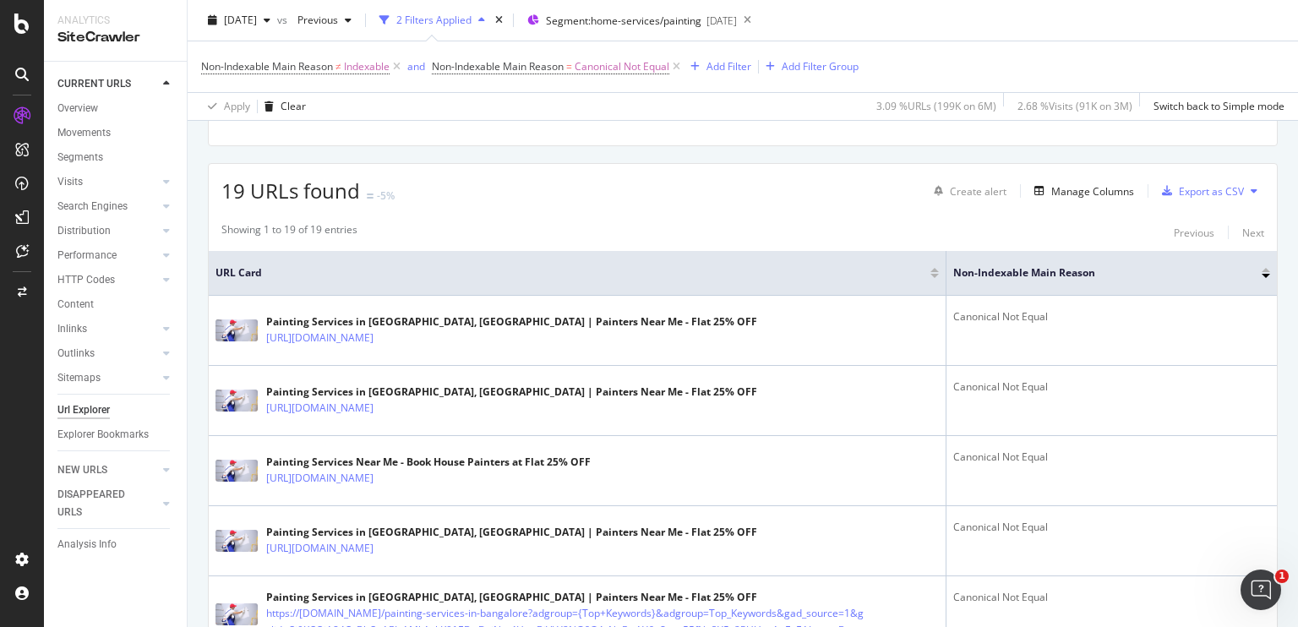
scroll to position [260, 0]
